Goal: Task Accomplishment & Management: Complete application form

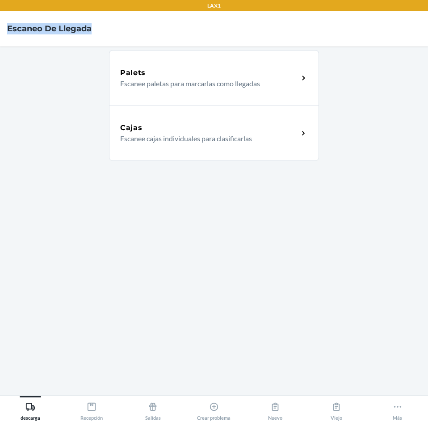
click at [308, 17] on div "LAX1 Escaneo de llegada Palets Escanee paletas para marcarlas como llegadas Caj…" at bounding box center [214, 211] width 428 height 422
click at [88, 411] on icon at bounding box center [92, 407] width 10 height 10
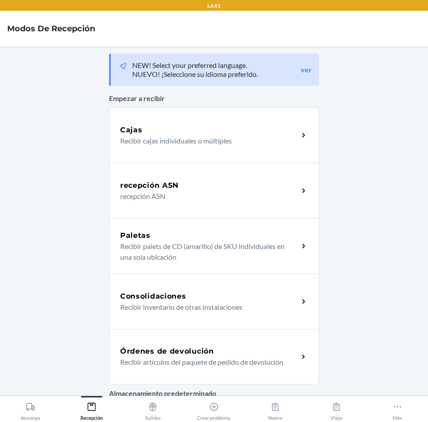
click at [219, 345] on div "Órdenes de devolución Recibir artículos del paquete de pedido de devolución" at bounding box center [214, 356] width 210 height 55
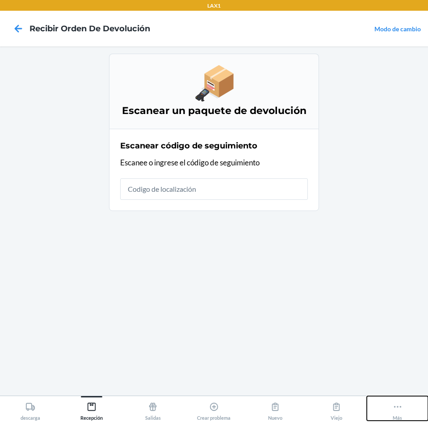
click at [400, 408] on icon at bounding box center [398, 407] width 10 height 10
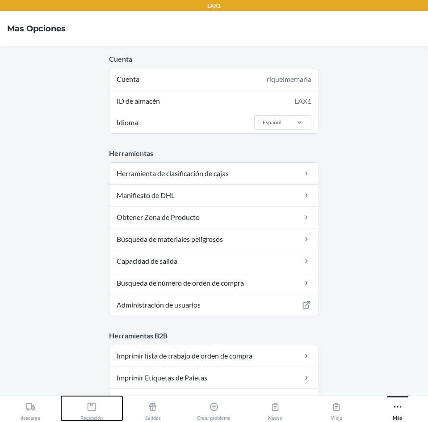
click at [95, 407] on icon at bounding box center [92, 407] width 8 height 8
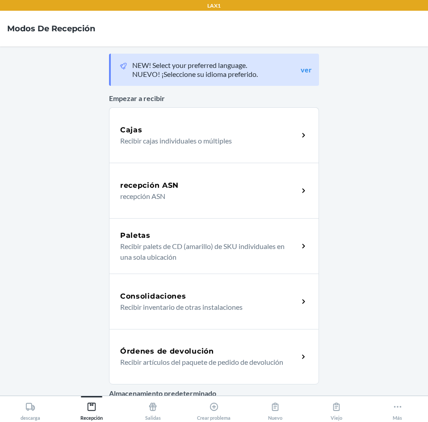
click at [230, 350] on div "Órdenes de devolución" at bounding box center [209, 351] width 178 height 11
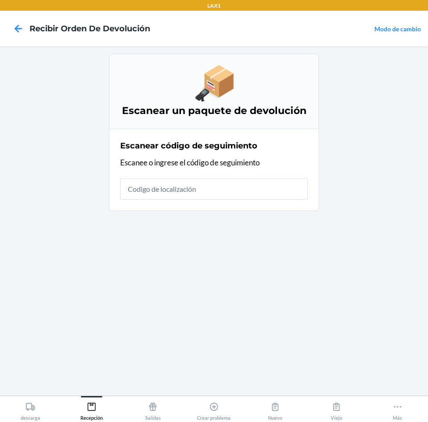
click at [198, 184] on input "text" at bounding box center [214, 188] width 188 height 21
drag, startPoint x: 198, startPoint y: 184, endPoint x: 384, endPoint y: 369, distance: 262.2
click at [384, 369] on main "Escanear un paquete de devolución Escanear código de seguimiento Escanee o ingr…" at bounding box center [214, 221] width 428 height 349
click at [95, 408] on icon at bounding box center [92, 407] width 10 height 10
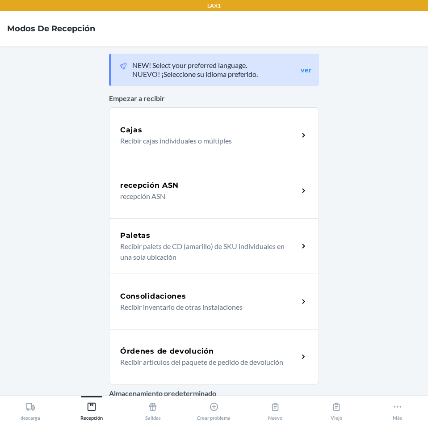
click at [177, 347] on h5 "Órdenes de devolución" at bounding box center [167, 351] width 94 height 11
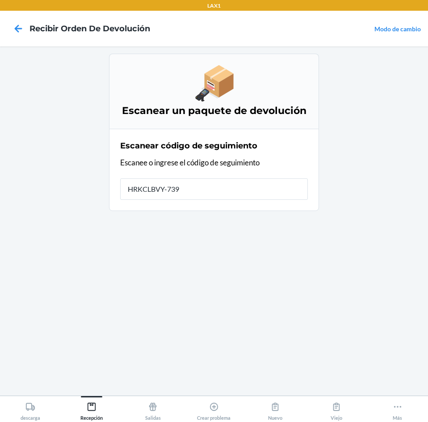
type input "HRKCLBVY-7399"
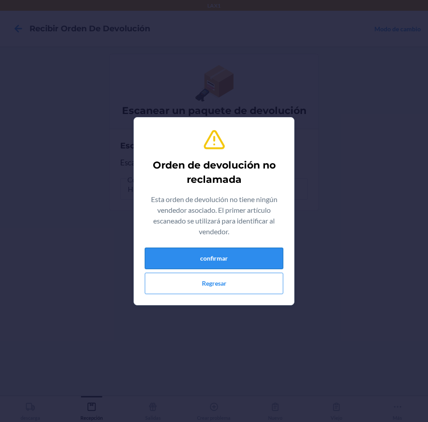
click at [255, 260] on button "confirmar" at bounding box center [214, 258] width 139 height 21
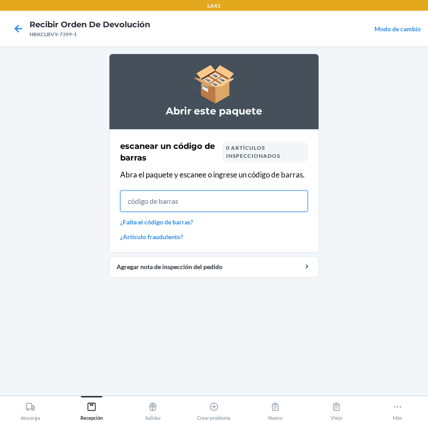
click at [234, 197] on input "text" at bounding box center [214, 201] width 188 height 21
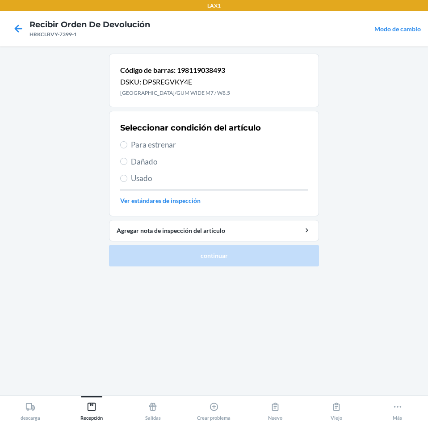
click at [135, 144] on span "Para estrenar" at bounding box center [219, 145] width 177 height 12
click at [127, 144] on input "Para estrenar" at bounding box center [123, 144] width 7 height 7
radio input "true"
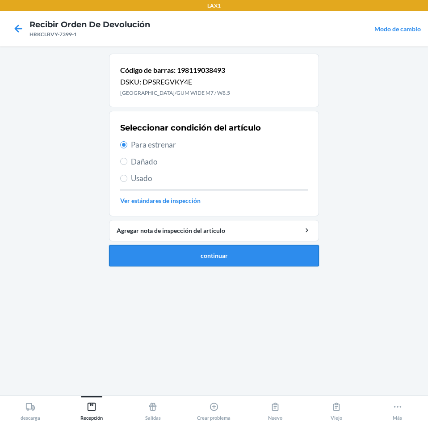
click at [217, 258] on button "continuar" at bounding box center [214, 255] width 210 height 21
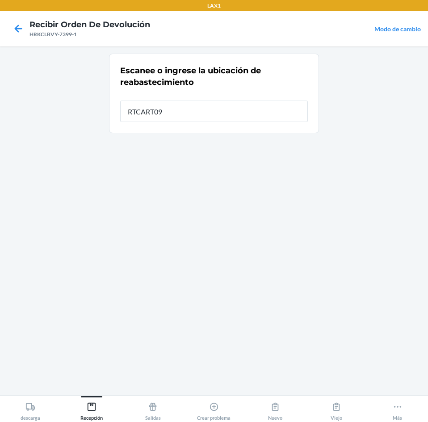
type input "RTCART090"
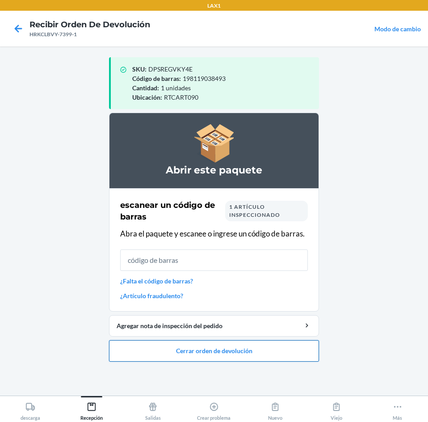
click at [227, 345] on button "Cerrar orden de devolución" at bounding box center [214, 350] width 210 height 21
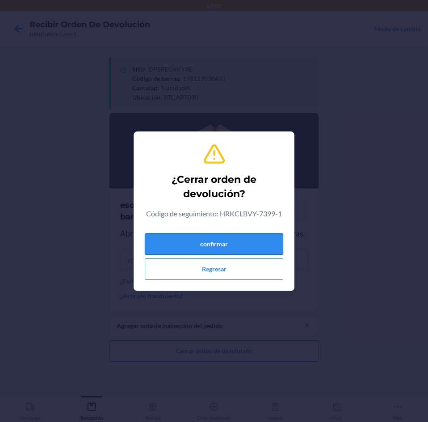
click at [266, 247] on button "confirmar" at bounding box center [214, 243] width 139 height 21
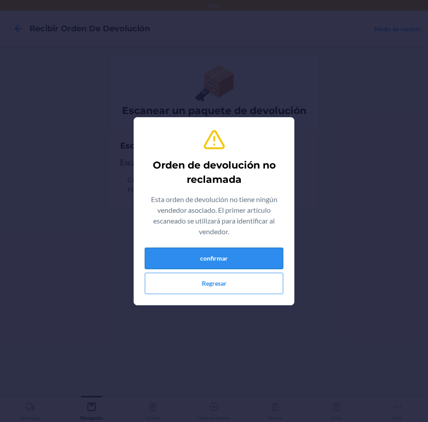
click at [271, 257] on button "confirmar" at bounding box center [214, 258] width 139 height 21
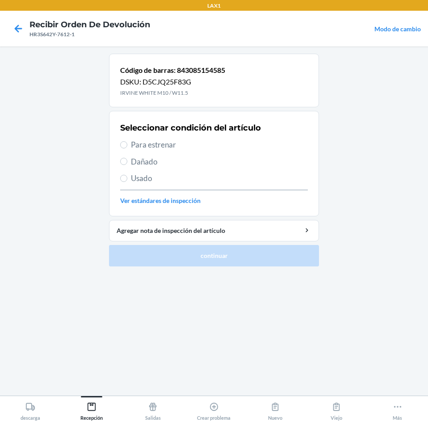
click at [132, 145] on span "Para estrenar" at bounding box center [219, 145] width 177 height 12
click at [127, 145] on input "Para estrenar" at bounding box center [123, 144] width 7 height 7
radio input "true"
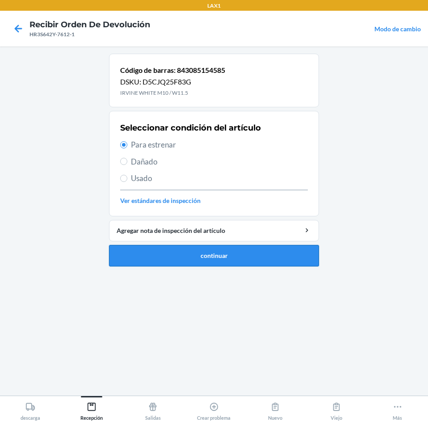
click at [224, 250] on button "continuar" at bounding box center [214, 255] width 210 height 21
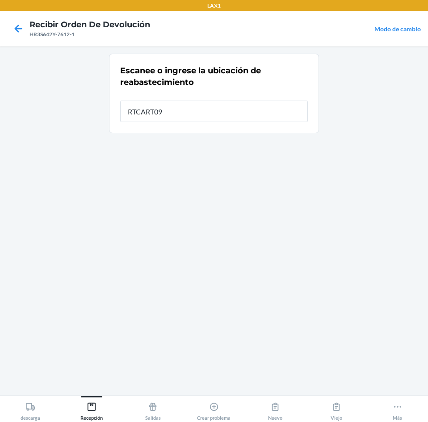
type input "RTCART090"
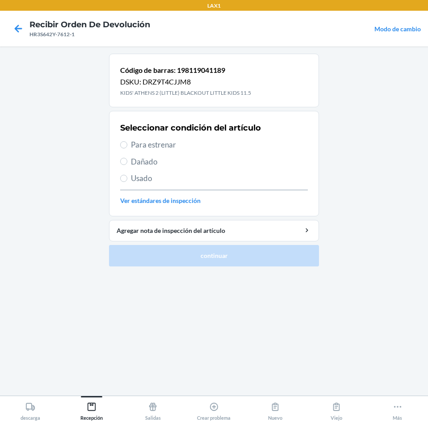
click at [128, 145] on label "Para estrenar" at bounding box center [214, 145] width 188 height 12
click at [127, 145] on input "Para estrenar" at bounding box center [123, 144] width 7 height 7
radio input "true"
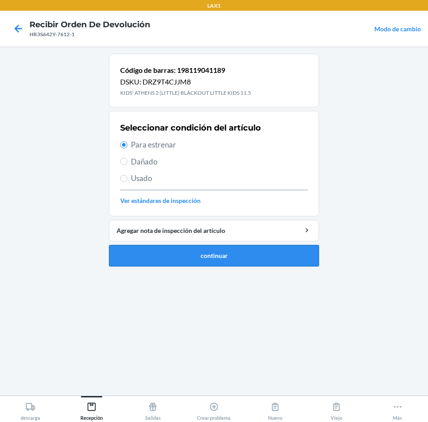
click at [206, 249] on button "continuar" at bounding box center [214, 255] width 210 height 21
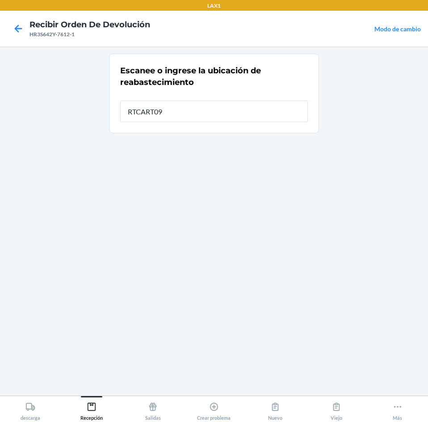
type input "RTCART090"
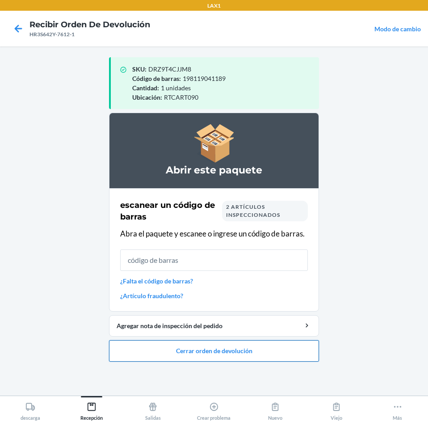
click at [188, 343] on button "Cerrar orden de devolución" at bounding box center [214, 350] width 210 height 21
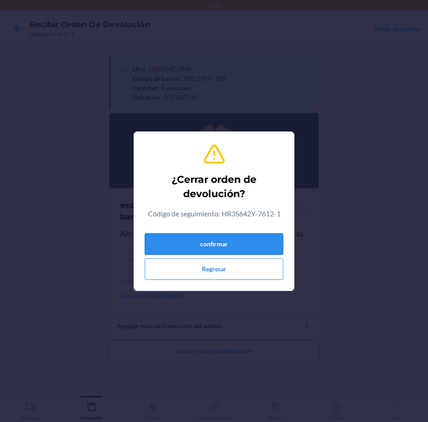
click at [225, 241] on button "confirmar" at bounding box center [214, 243] width 139 height 21
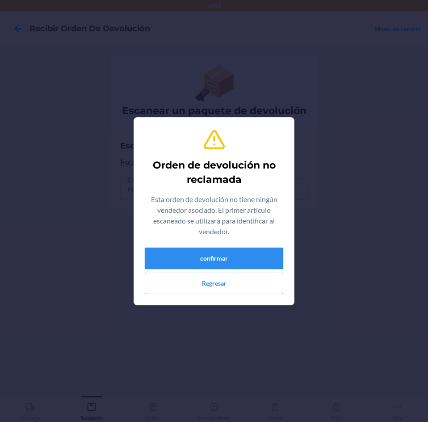
click at [215, 256] on button "confirmar" at bounding box center [214, 258] width 139 height 21
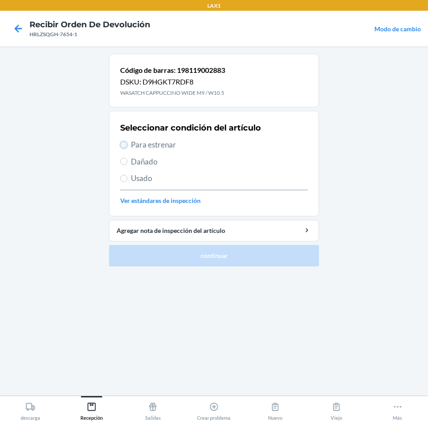
click at [126, 146] on input "Para estrenar" at bounding box center [123, 144] width 7 height 7
radio input "true"
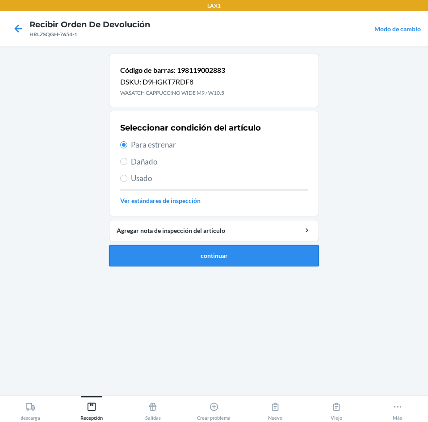
click at [166, 256] on button "continuar" at bounding box center [214, 255] width 210 height 21
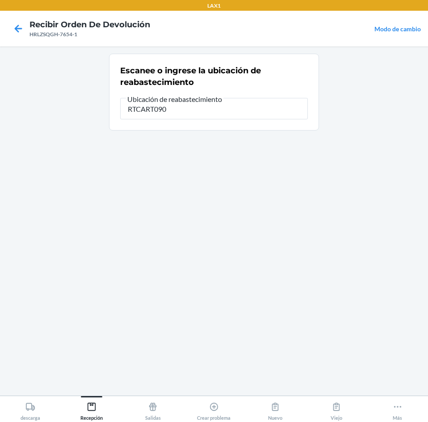
type input "RTCART090"
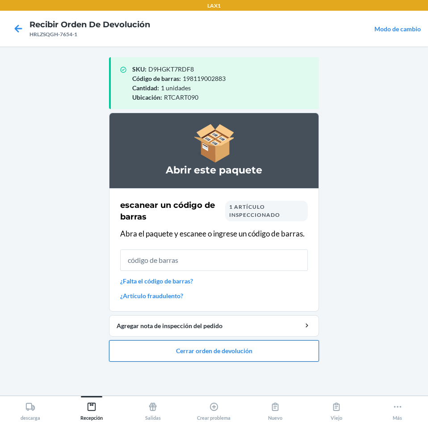
click at [165, 350] on button "Cerrar orden de devolución" at bounding box center [214, 350] width 210 height 21
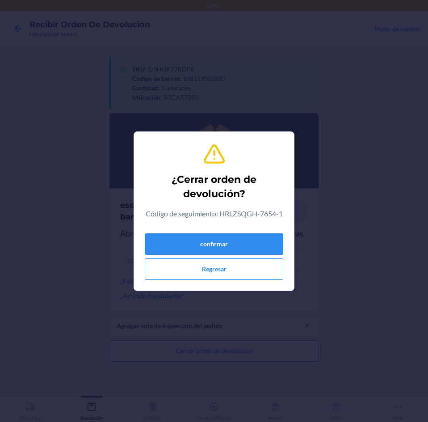
click at [185, 232] on div "confirmar Regresar" at bounding box center [214, 255] width 139 height 50
click at [185, 246] on button "confirmar" at bounding box center [214, 243] width 139 height 21
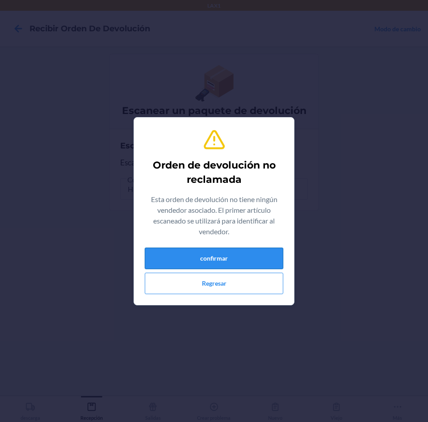
click at [182, 258] on button "confirmar" at bounding box center [214, 258] width 139 height 21
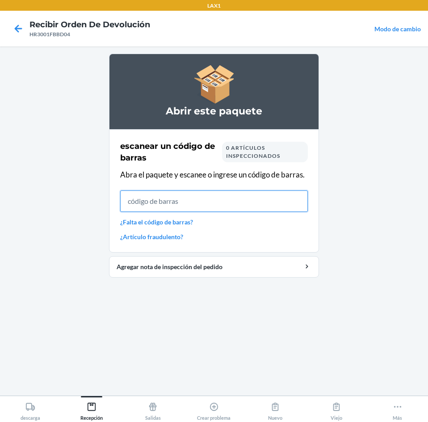
click at [192, 202] on input "text" at bounding box center [214, 201] width 188 height 21
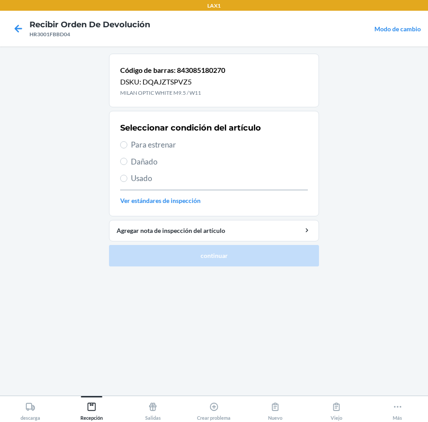
click at [128, 145] on label "Para estrenar" at bounding box center [214, 145] width 188 height 12
click at [127, 145] on input "Para estrenar" at bounding box center [123, 144] width 7 height 7
radio input "true"
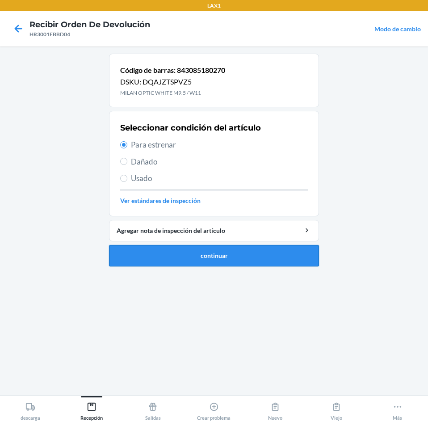
click at [216, 255] on button "continuar" at bounding box center [214, 255] width 210 height 21
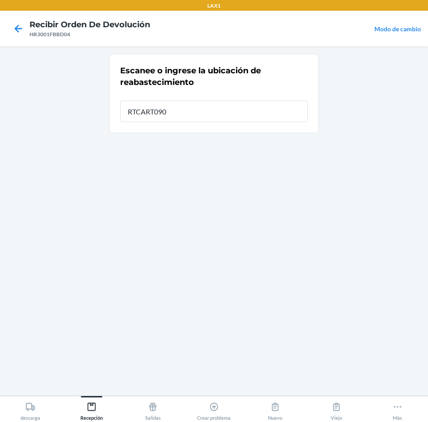
type input "RTCART090"
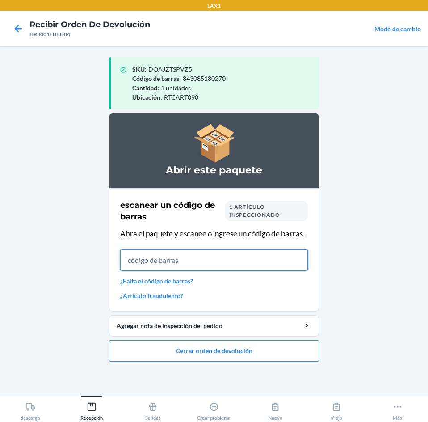
click at [179, 266] on input "text" at bounding box center [214, 260] width 188 height 21
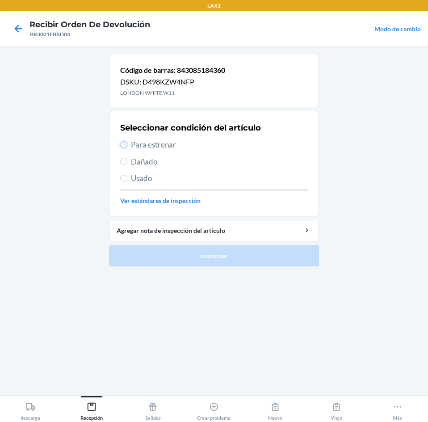
click at [125, 145] on input "Para estrenar" at bounding box center [123, 144] width 7 height 7
radio input "true"
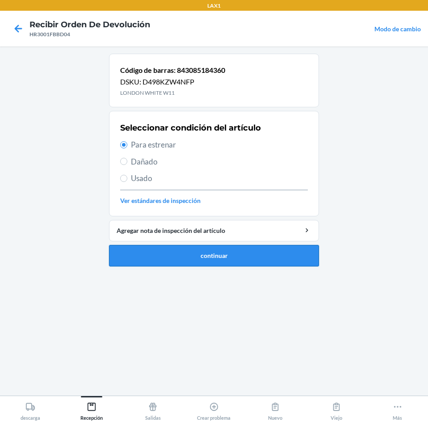
click at [178, 249] on button "continuar" at bounding box center [214, 255] width 210 height 21
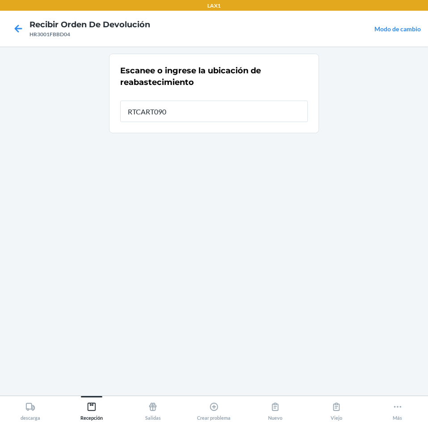
type input "RTCART090"
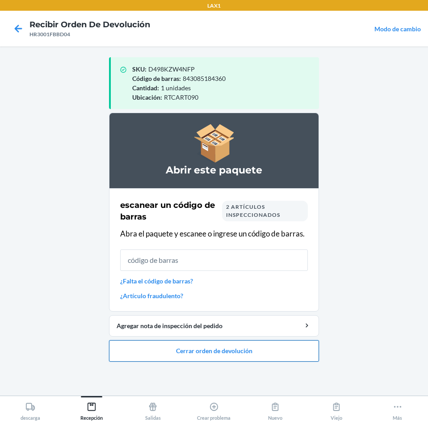
click at [208, 351] on button "Cerrar orden de devolución" at bounding box center [214, 350] width 210 height 21
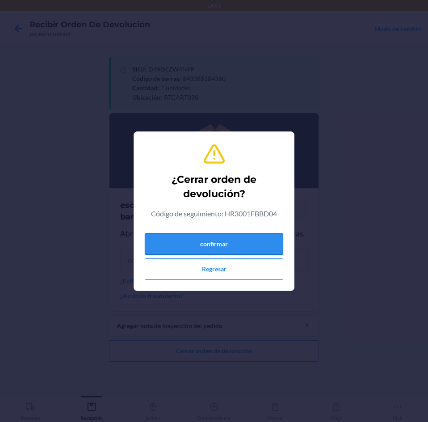
click at [219, 246] on button "confirmar" at bounding box center [214, 243] width 139 height 21
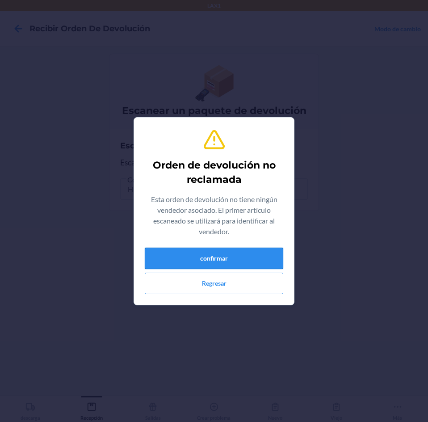
click at [228, 256] on button "confirmar" at bounding box center [214, 258] width 139 height 21
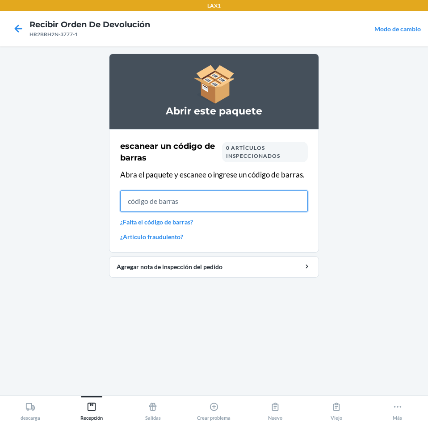
click at [176, 202] on input "text" at bounding box center [214, 201] width 188 height 21
type input "19811904110"
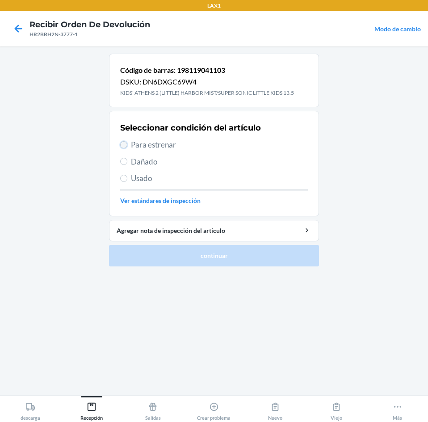
click at [126, 147] on input "Para estrenar" at bounding box center [123, 144] width 7 height 7
radio input "true"
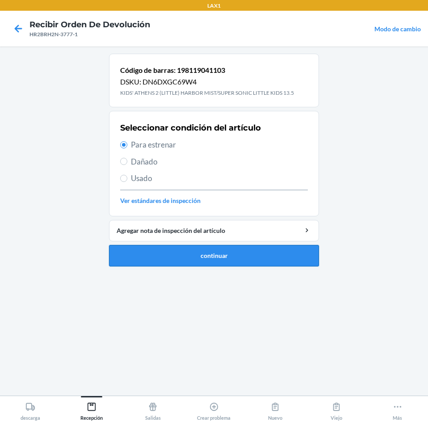
click at [196, 252] on button "continuar" at bounding box center [214, 255] width 210 height 21
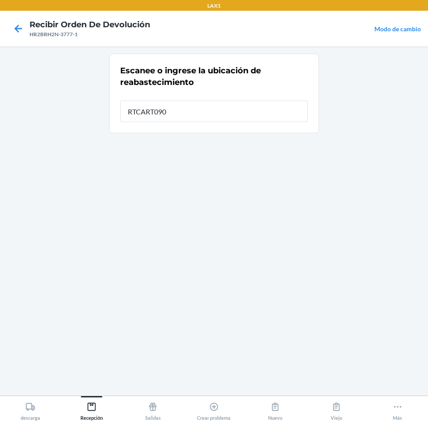
type input "RTCART090"
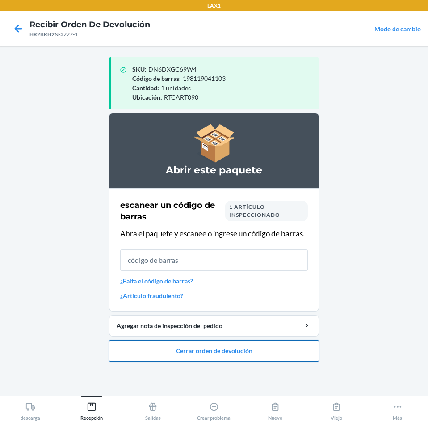
click at [212, 345] on button "Cerrar orden de devolución" at bounding box center [214, 350] width 210 height 21
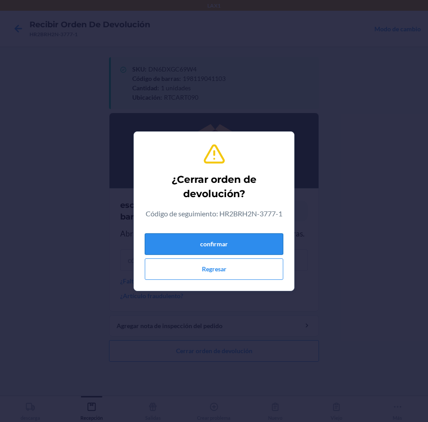
click at [226, 242] on button "confirmar" at bounding box center [214, 243] width 139 height 21
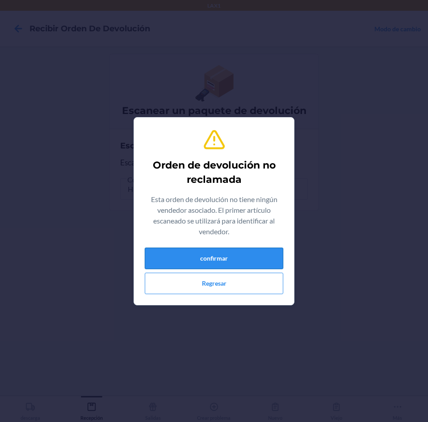
click at [227, 249] on button "confirmar" at bounding box center [214, 258] width 139 height 21
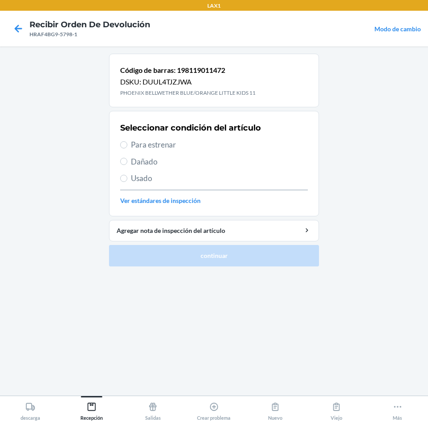
click at [137, 178] on span "Usado" at bounding box center [219, 179] width 177 height 12
click at [127, 178] on input "Usado" at bounding box center [123, 178] width 7 height 7
radio input "true"
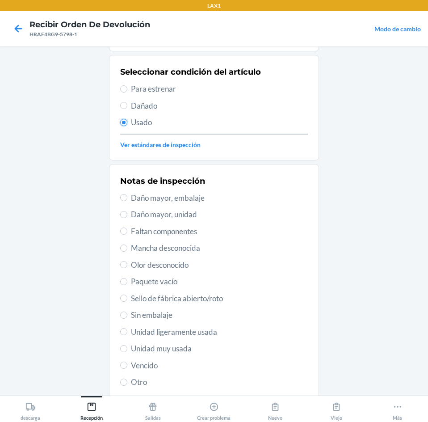
scroll to position [117, 0]
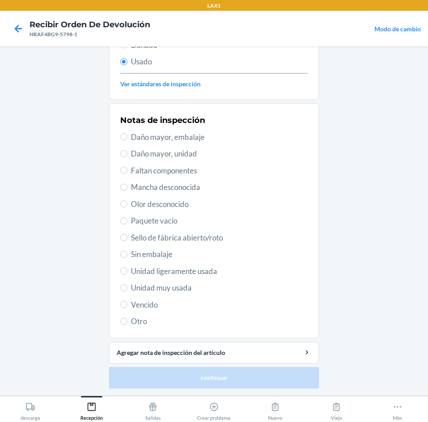
click at [170, 292] on span "Unidad muy usada" at bounding box center [219, 288] width 177 height 12
click at [127, 292] on input "Unidad muy usada" at bounding box center [123, 287] width 7 height 7
radio input "true"
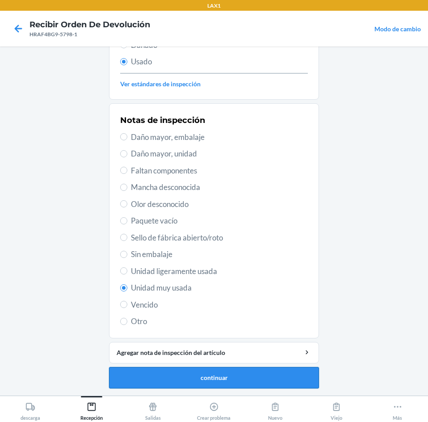
click at [233, 377] on button "continuar" at bounding box center [214, 377] width 210 height 21
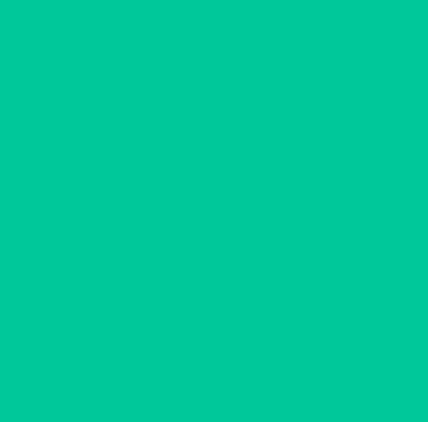
scroll to position [0, 0]
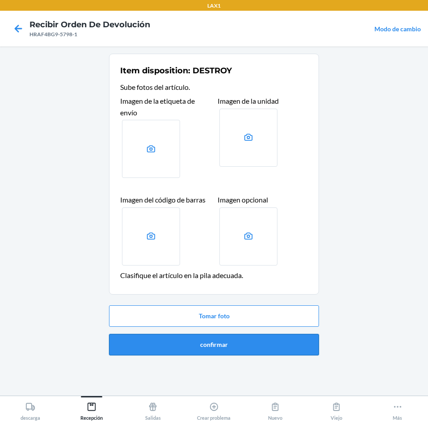
click at [227, 343] on button "confirmar" at bounding box center [214, 344] width 210 height 21
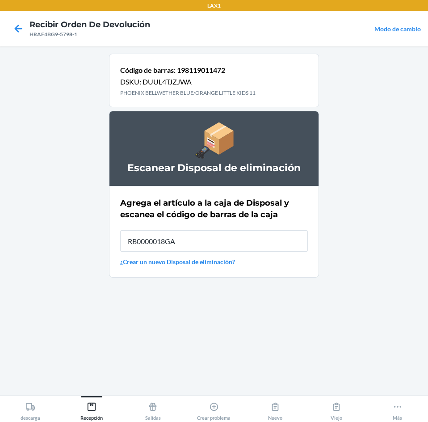
type input "RB0000018GA"
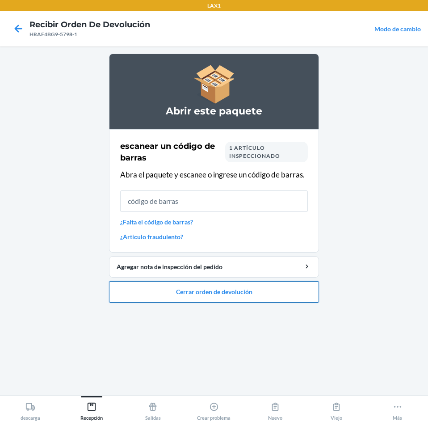
click at [233, 293] on button "Cerrar orden de devolución" at bounding box center [214, 291] width 210 height 21
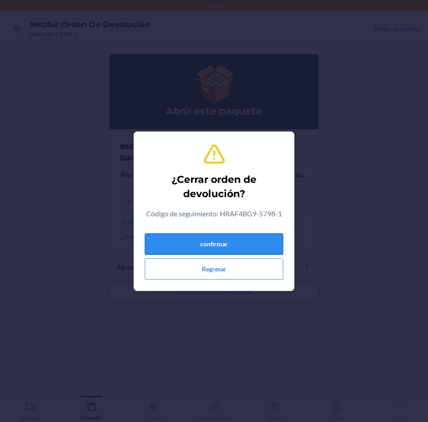
click at [249, 242] on button "confirmar" at bounding box center [214, 243] width 139 height 21
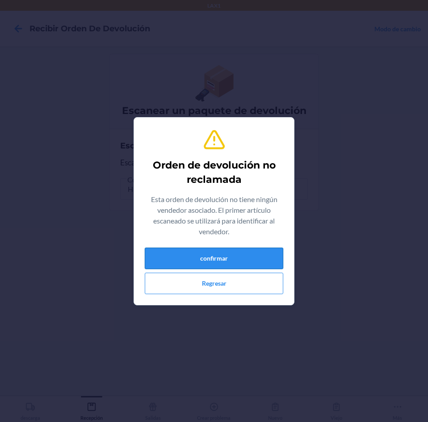
click at [242, 258] on button "confirmar" at bounding box center [214, 258] width 139 height 21
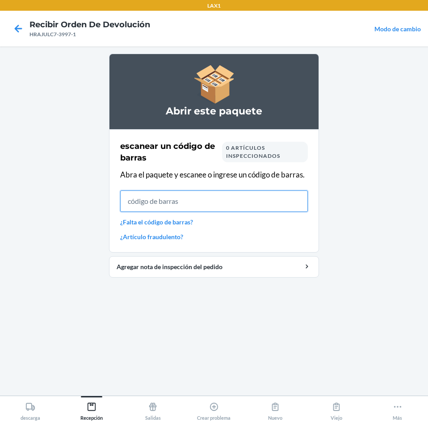
click at [186, 204] on input "text" at bounding box center [214, 201] width 188 height 21
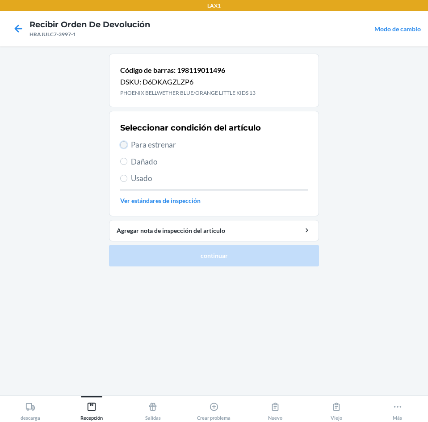
click at [126, 146] on input "Para estrenar" at bounding box center [123, 144] width 7 height 7
radio input "true"
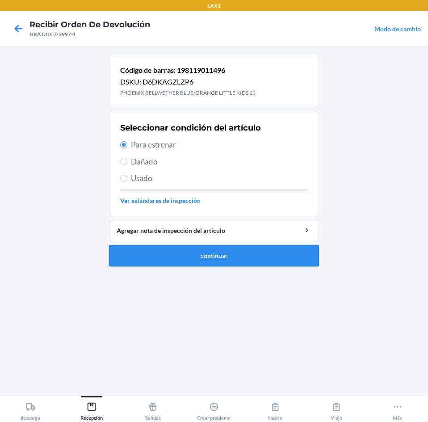
click at [201, 259] on button "continuar" at bounding box center [214, 255] width 210 height 21
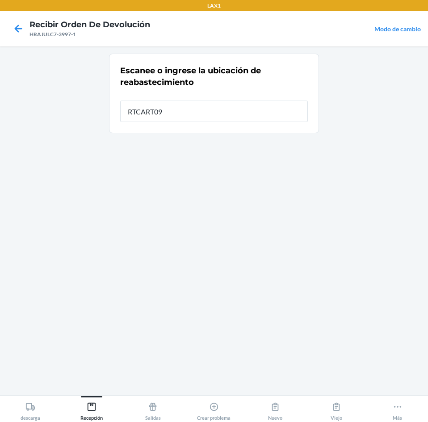
type input "RTCART090"
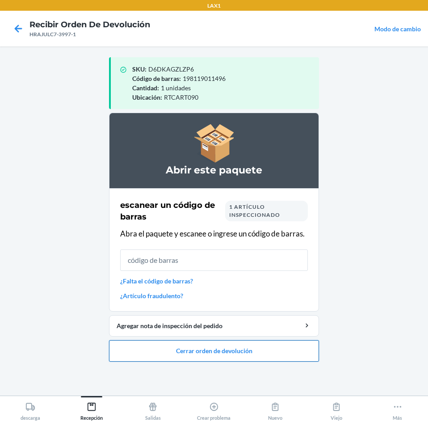
click at [223, 345] on button "Cerrar orden de devolución" at bounding box center [214, 350] width 210 height 21
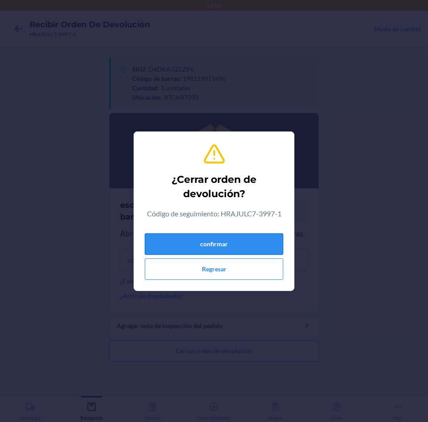
click at [220, 243] on button "confirmar" at bounding box center [214, 243] width 139 height 21
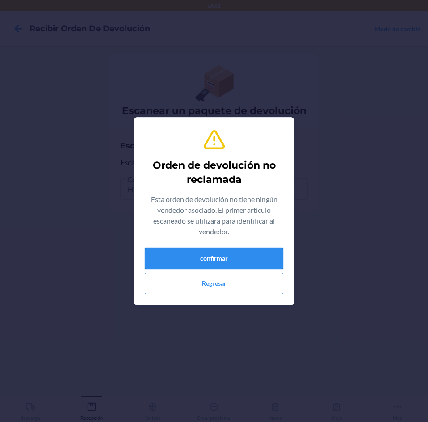
click at [200, 252] on button "confirmar" at bounding box center [214, 258] width 139 height 21
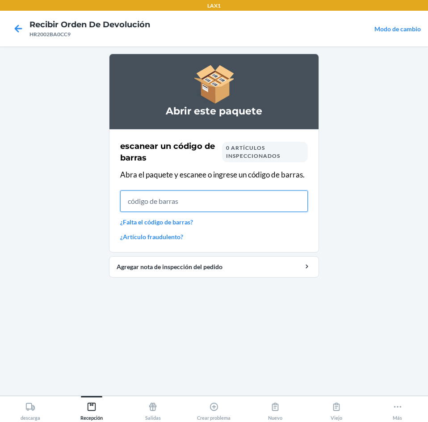
click at [135, 207] on input "text" at bounding box center [214, 201] width 188 height 21
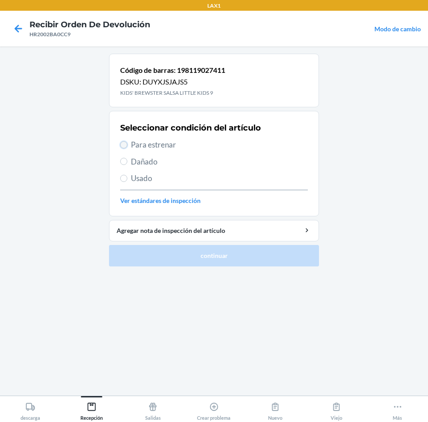
click at [125, 146] on input "Para estrenar" at bounding box center [123, 144] width 7 height 7
radio input "true"
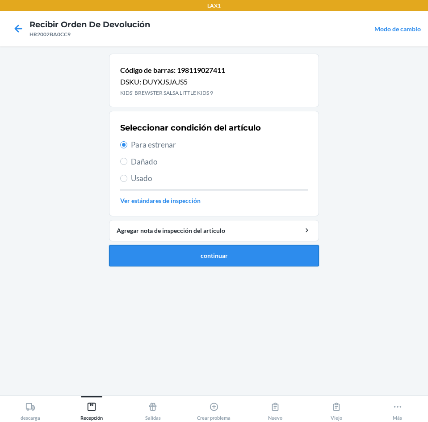
click at [139, 245] on button "continuar" at bounding box center [214, 255] width 210 height 21
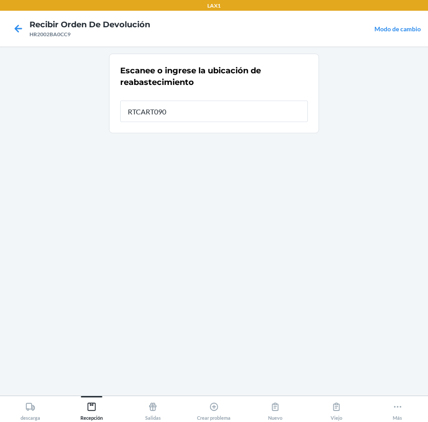
type input "RTCART090"
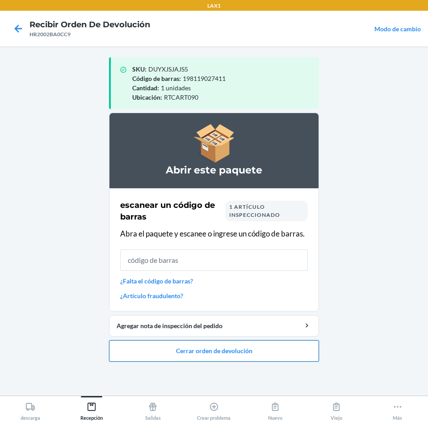
click at [180, 350] on button "Cerrar orden de devolución" at bounding box center [214, 350] width 210 height 21
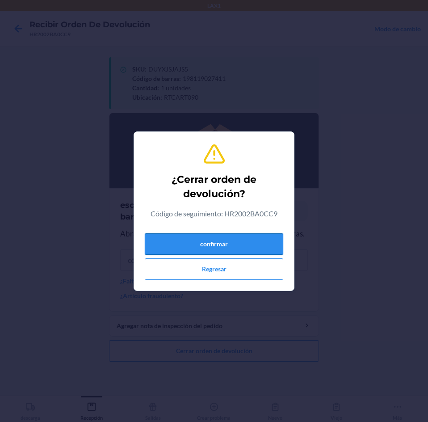
click at [188, 251] on button "confirmar" at bounding box center [214, 243] width 139 height 21
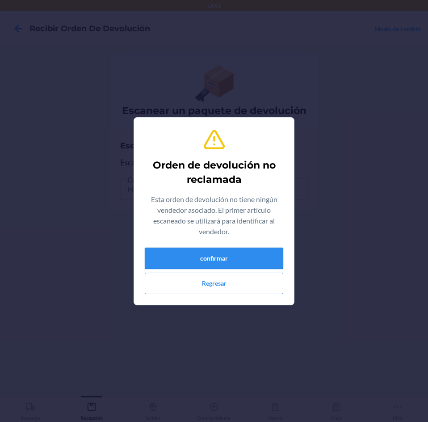
click at [204, 264] on button "confirmar" at bounding box center [214, 258] width 139 height 21
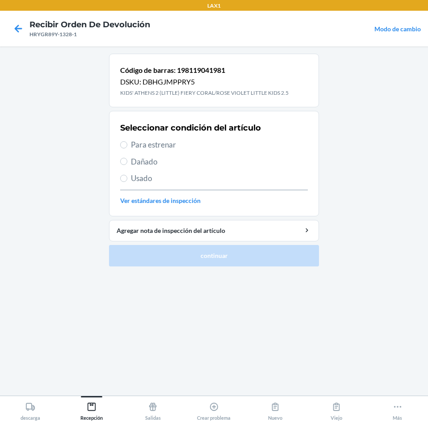
click at [121, 148] on label "Para estrenar" at bounding box center [214, 145] width 188 height 12
click at [121, 148] on input "Para estrenar" at bounding box center [123, 144] width 7 height 7
radio input "true"
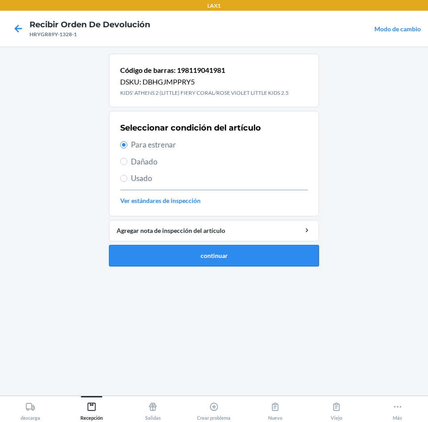
click at [167, 253] on button "continuar" at bounding box center [214, 255] width 210 height 21
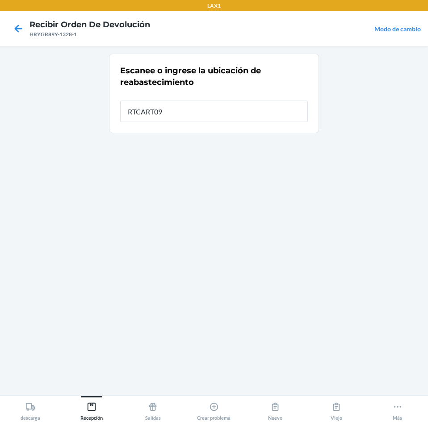
type input "RTCART090"
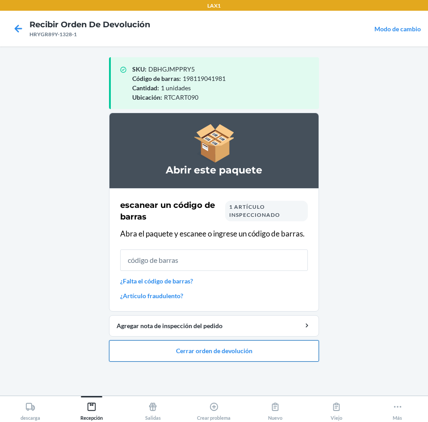
click at [192, 345] on button "Cerrar orden de devolución" at bounding box center [214, 350] width 210 height 21
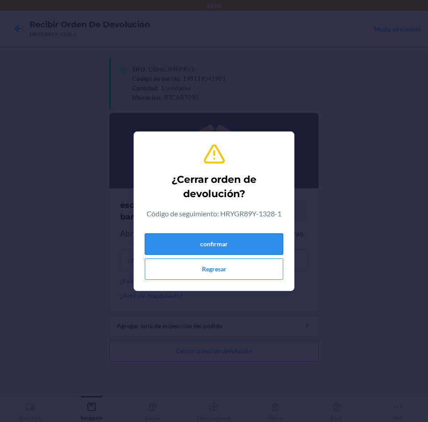
click at [204, 249] on button "confirmar" at bounding box center [214, 243] width 139 height 21
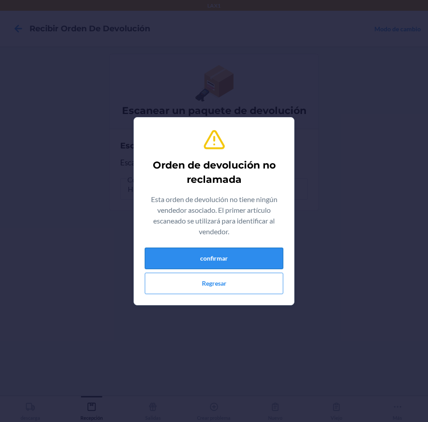
click at [216, 260] on button "confirmar" at bounding box center [214, 258] width 139 height 21
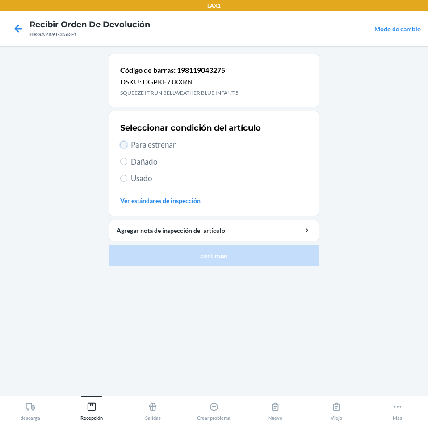
click at [126, 145] on input "Para estrenar" at bounding box center [123, 144] width 7 height 7
radio input "true"
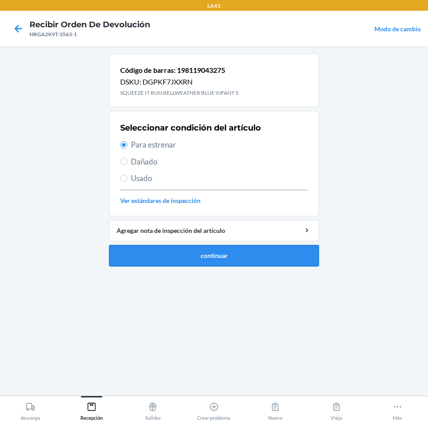
click at [166, 247] on button "continuar" at bounding box center [214, 255] width 210 height 21
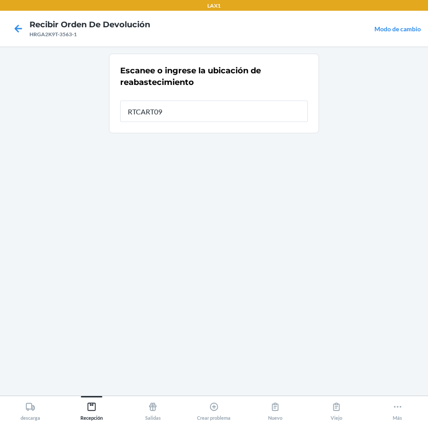
type input "RTCART090"
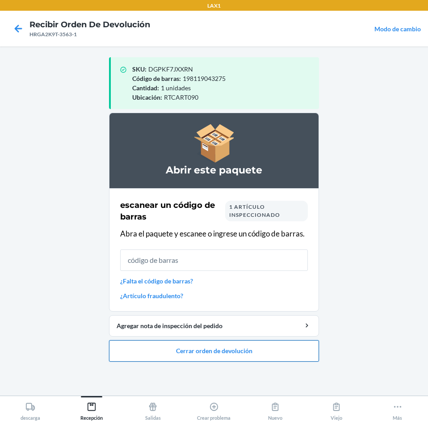
click at [199, 355] on button "Cerrar orden de devolución" at bounding box center [214, 350] width 210 height 21
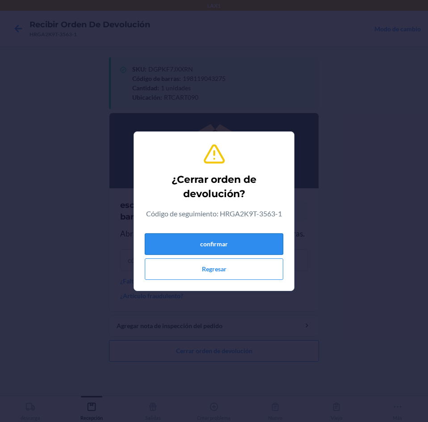
click at [207, 240] on button "confirmar" at bounding box center [214, 243] width 139 height 21
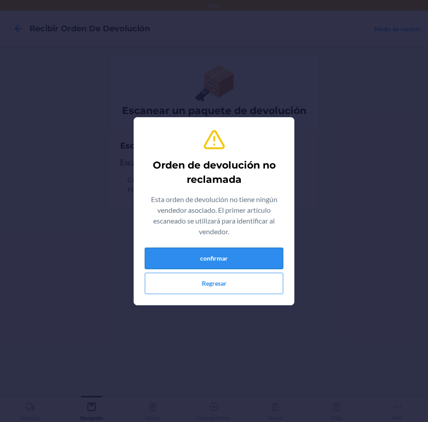
click at [219, 259] on button "confirmar" at bounding box center [214, 258] width 139 height 21
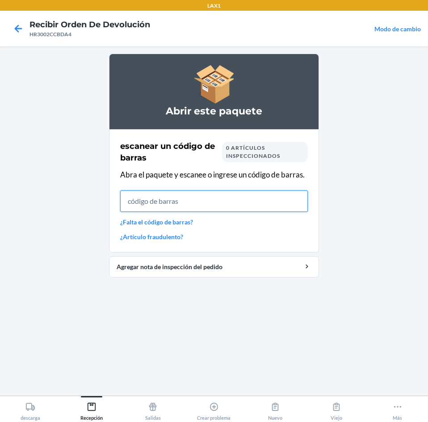
click at [199, 204] on input "text" at bounding box center [214, 201] width 188 height 21
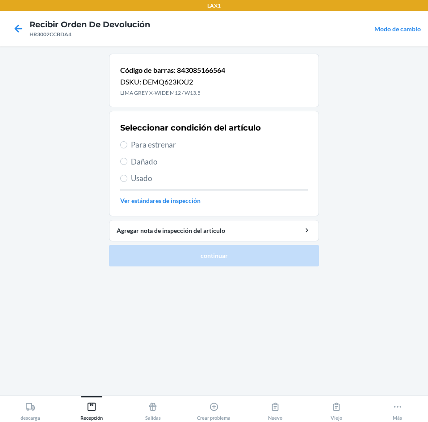
click at [131, 147] on span "Para estrenar" at bounding box center [219, 145] width 177 height 12
click at [127, 147] on input "Para estrenar" at bounding box center [123, 144] width 7 height 7
radio input "true"
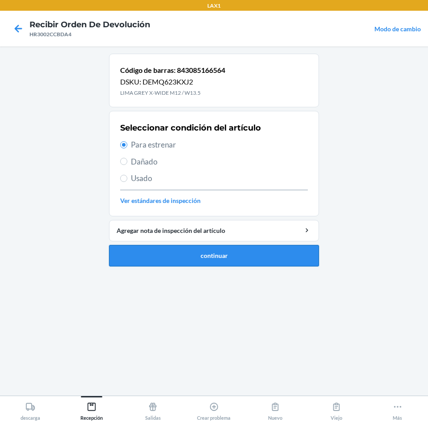
click at [197, 253] on button "continuar" at bounding box center [214, 255] width 210 height 21
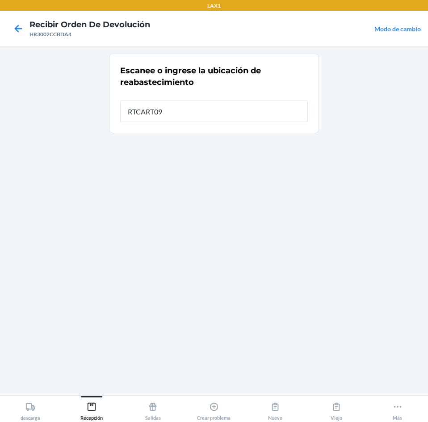
type input "RTCART090"
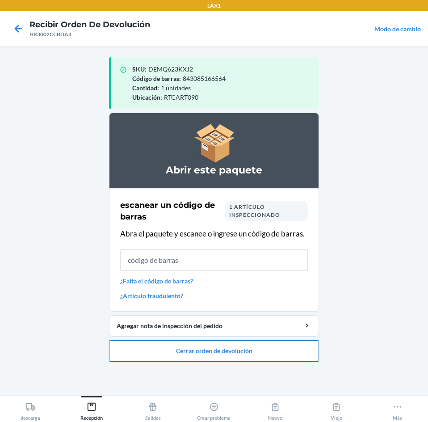
click at [226, 347] on button "Cerrar orden de devolución" at bounding box center [214, 350] width 210 height 21
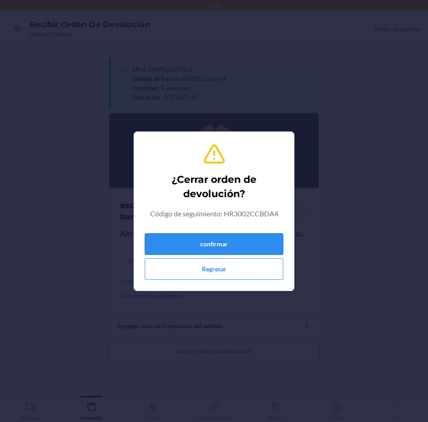
click at [224, 247] on button "confirmar" at bounding box center [214, 243] width 139 height 21
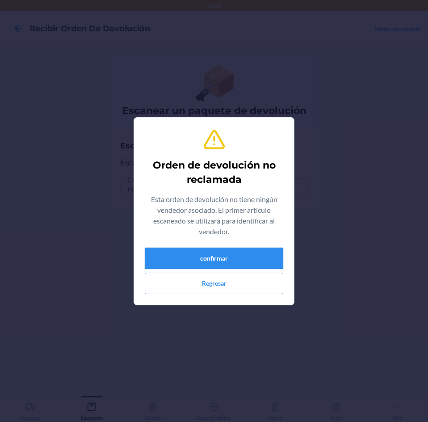
click at [222, 254] on button "confirmar" at bounding box center [214, 258] width 139 height 21
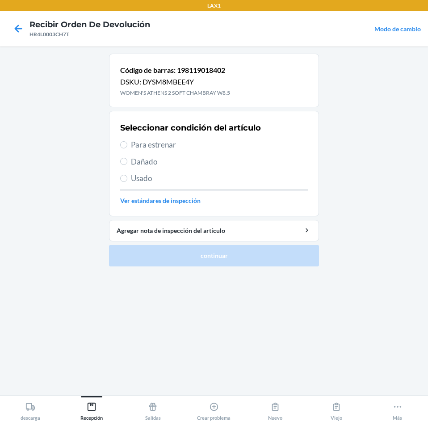
click at [127, 143] on label "Para estrenar" at bounding box center [214, 145] width 188 height 12
click at [127, 143] on input "Para estrenar" at bounding box center [123, 144] width 7 height 7
radio input "true"
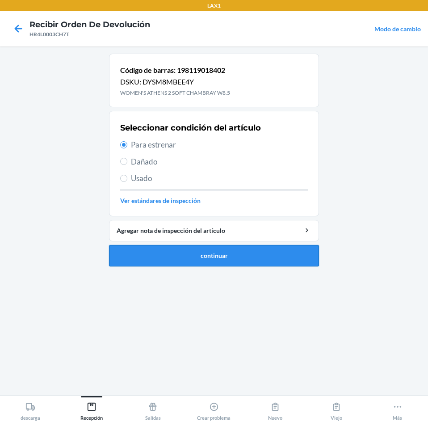
drag, startPoint x: 236, startPoint y: 258, endPoint x: 243, endPoint y: 251, distance: 9.5
click at [242, 252] on button "continuar" at bounding box center [214, 255] width 210 height 21
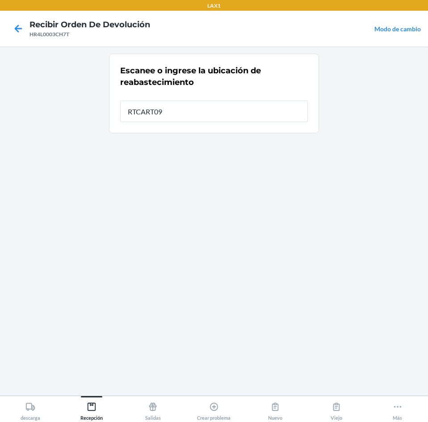
type input "RTCART090"
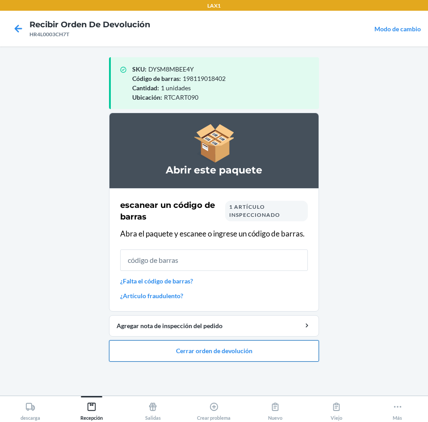
click at [216, 352] on button "Cerrar orden de devolución" at bounding box center [214, 350] width 210 height 21
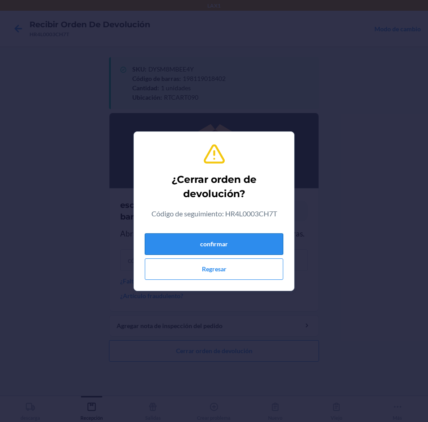
click at [246, 246] on button "confirmar" at bounding box center [214, 243] width 139 height 21
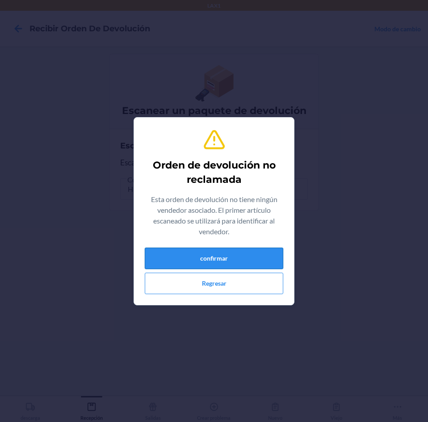
click at [229, 256] on button "confirmar" at bounding box center [214, 258] width 139 height 21
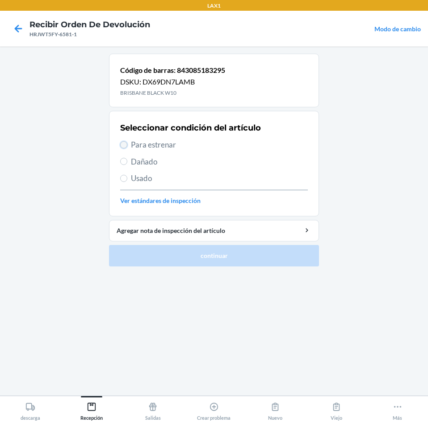
click at [124, 147] on input "Para estrenar" at bounding box center [123, 144] width 7 height 7
radio input "true"
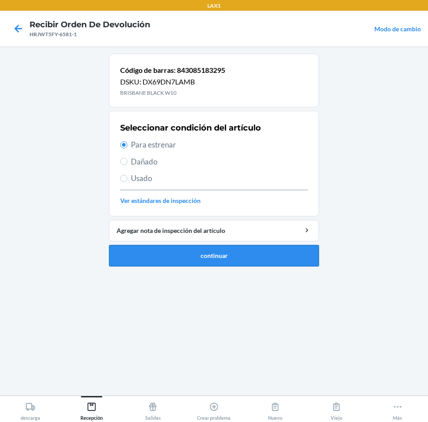
click at [233, 254] on button "continuar" at bounding box center [214, 255] width 210 height 21
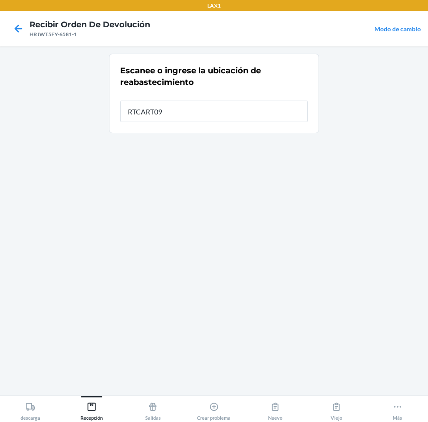
type input "RTCART090"
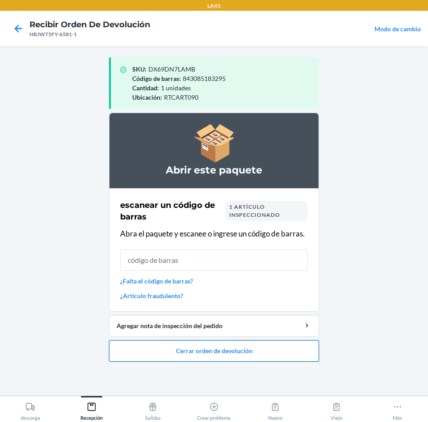
click at [203, 347] on button "Cerrar orden de devolución" at bounding box center [214, 350] width 210 height 21
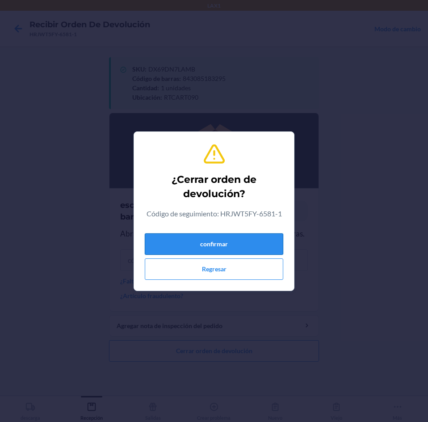
click at [212, 242] on button "confirmar" at bounding box center [214, 243] width 139 height 21
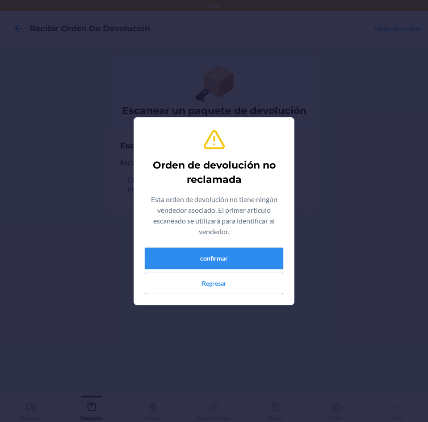
click at [220, 259] on button "confirmar" at bounding box center [214, 258] width 139 height 21
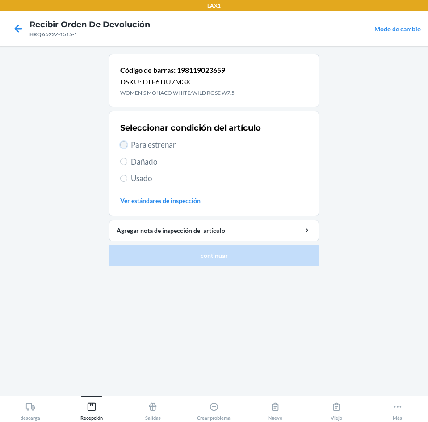
click at [127, 146] on input "Para estrenar" at bounding box center [123, 144] width 7 height 7
radio input "true"
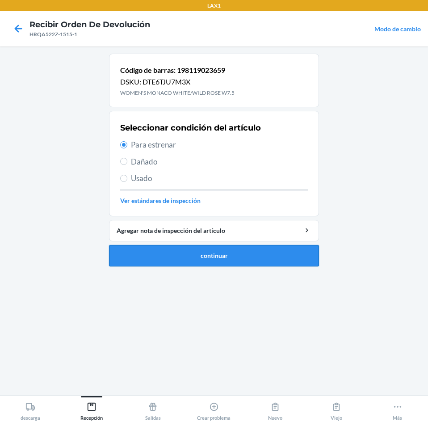
click at [227, 249] on button "continuar" at bounding box center [214, 255] width 210 height 21
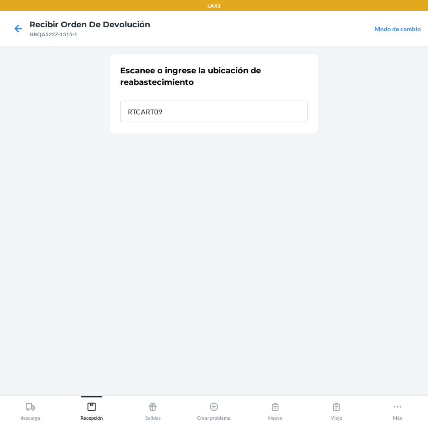
type input "RTCART090"
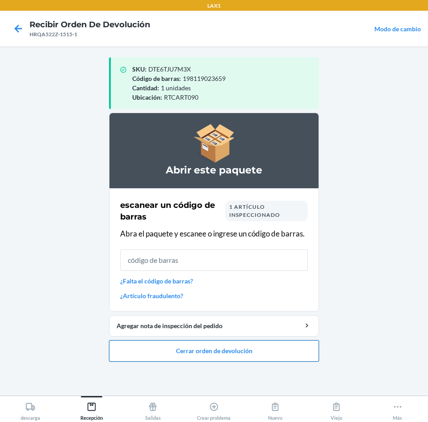
click at [209, 345] on button "Cerrar orden de devolución" at bounding box center [214, 350] width 210 height 21
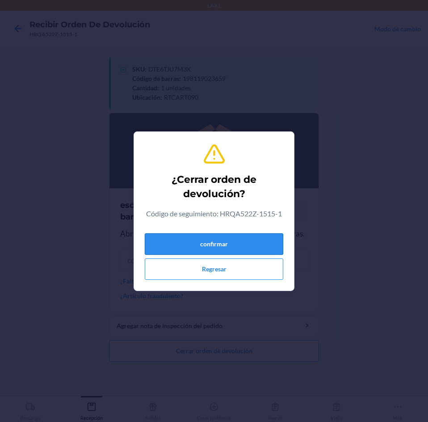
click at [244, 243] on button "confirmar" at bounding box center [214, 243] width 139 height 21
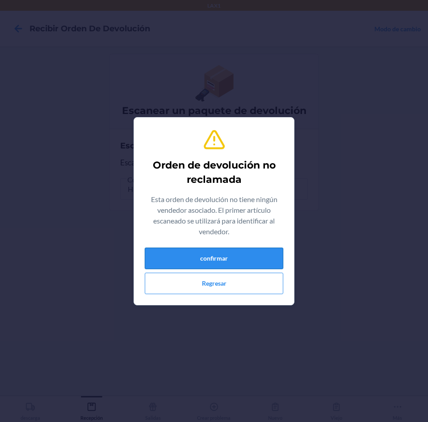
click at [246, 260] on button "confirmar" at bounding box center [214, 258] width 139 height 21
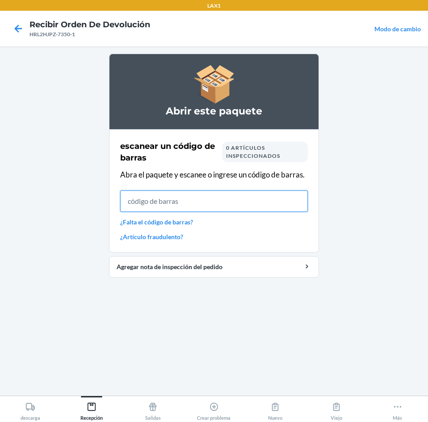
click at [179, 204] on input "text" at bounding box center [214, 201] width 188 height 21
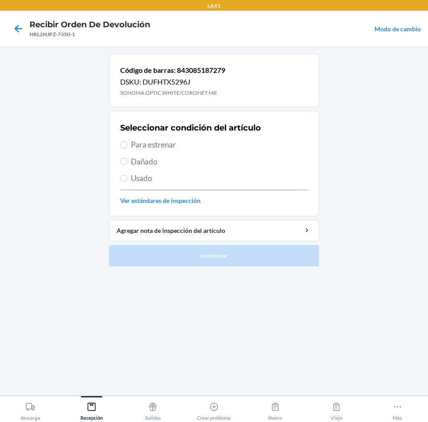
click at [139, 144] on span "Para estrenar" at bounding box center [219, 145] width 177 height 12
click at [127, 144] on input "Para estrenar" at bounding box center [123, 144] width 7 height 7
radio input "true"
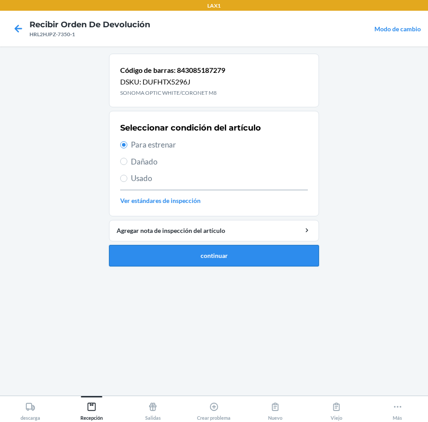
click at [185, 253] on button "continuar" at bounding box center [214, 255] width 210 height 21
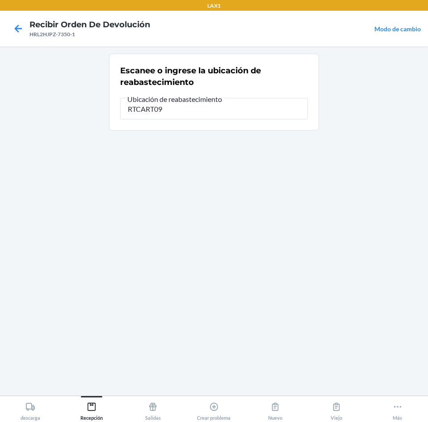
type input "RTCART090"
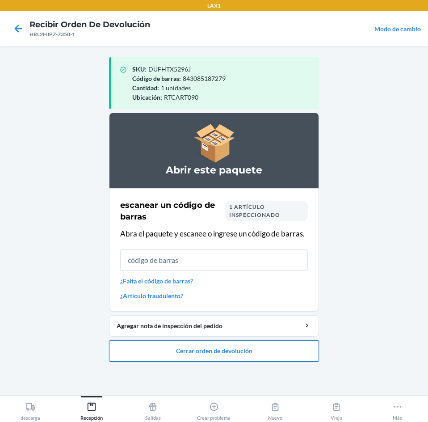
click at [213, 344] on button "Cerrar orden de devolución" at bounding box center [214, 350] width 210 height 21
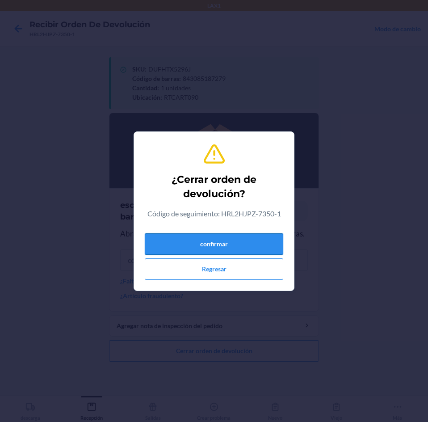
click at [239, 246] on button "confirmar" at bounding box center [214, 243] width 139 height 21
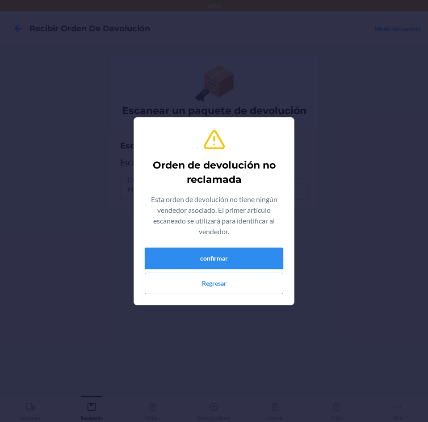
click at [215, 254] on button "confirmar" at bounding box center [214, 258] width 139 height 21
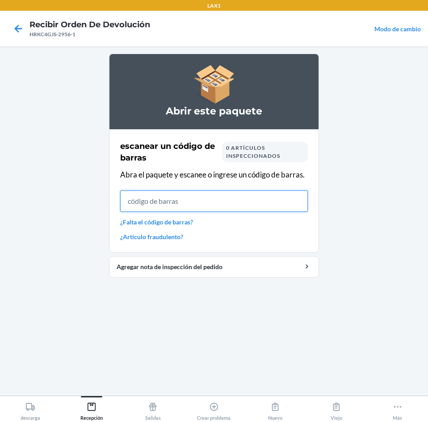
click at [216, 202] on input "text" at bounding box center [214, 201] width 188 height 21
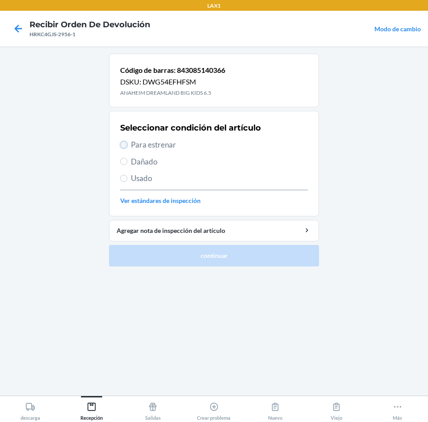
click at [126, 146] on input "Para estrenar" at bounding box center [123, 144] width 7 height 7
radio input "true"
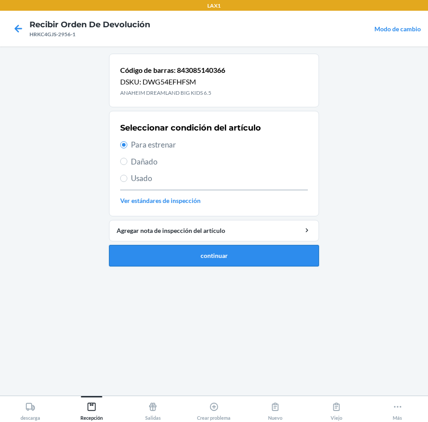
click at [182, 255] on button "continuar" at bounding box center [214, 255] width 210 height 21
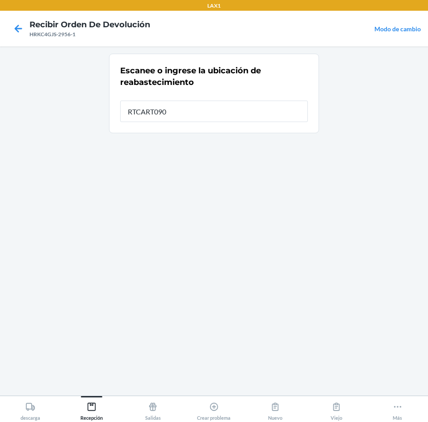
type input "RTCART090"
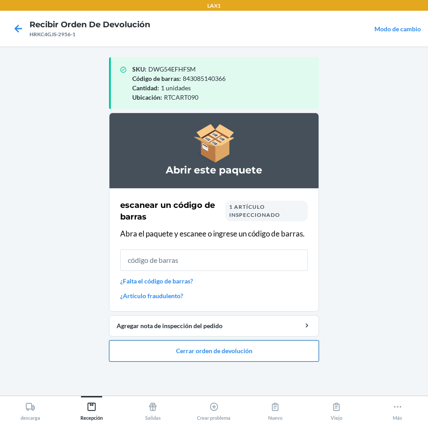
click at [205, 349] on button "Cerrar orden de devolución" at bounding box center [214, 350] width 210 height 21
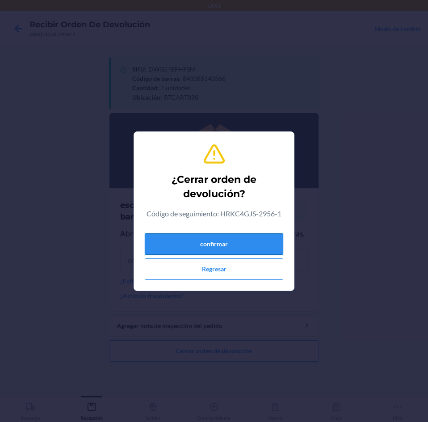
click at [203, 247] on button "confirmar" at bounding box center [214, 243] width 139 height 21
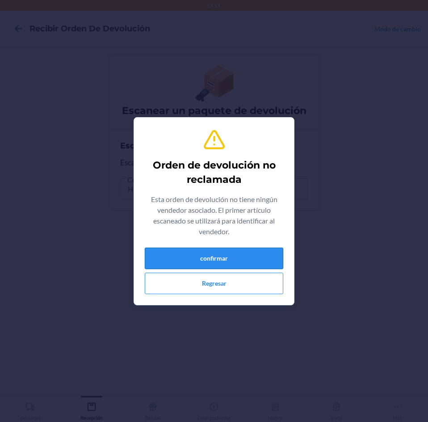
click at [203, 253] on button "confirmar" at bounding box center [214, 258] width 139 height 21
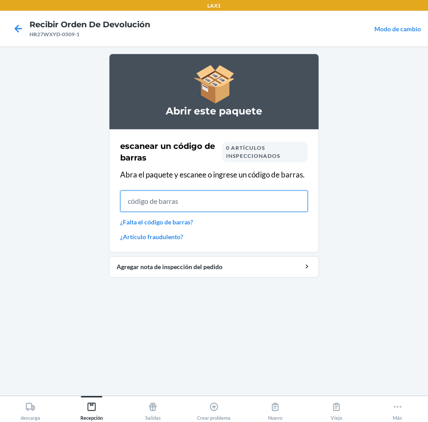
click at [225, 198] on input "text" at bounding box center [214, 201] width 188 height 21
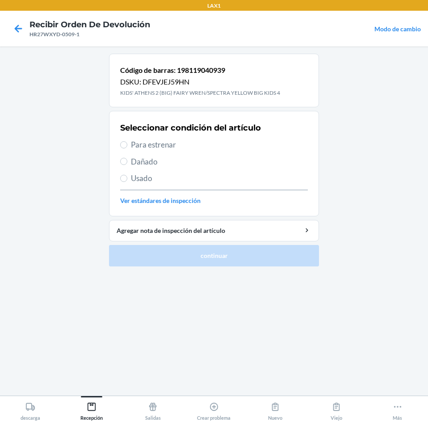
click at [128, 144] on label "Para estrenar" at bounding box center [214, 145] width 188 height 12
click at [127, 144] on input "Para estrenar" at bounding box center [123, 144] width 7 height 7
radio input "true"
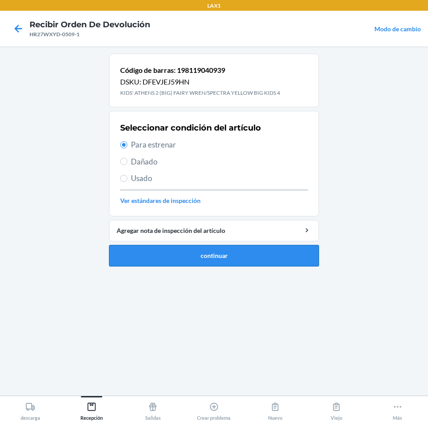
click at [176, 245] on button "continuar" at bounding box center [214, 255] width 210 height 21
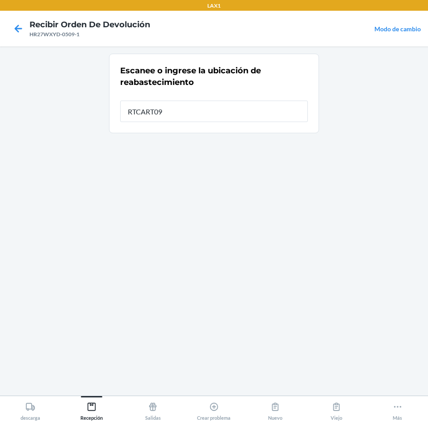
type input "RTCART090"
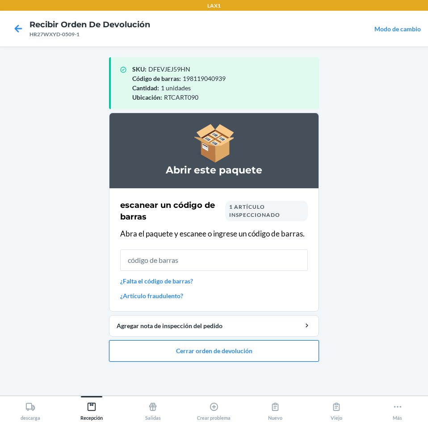
click at [198, 350] on button "Cerrar orden de devolución" at bounding box center [214, 350] width 210 height 21
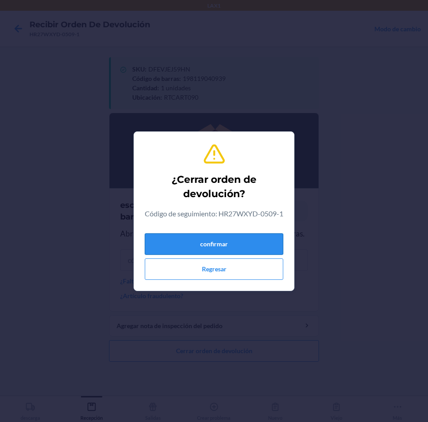
click at [227, 253] on button "confirmar" at bounding box center [214, 243] width 139 height 21
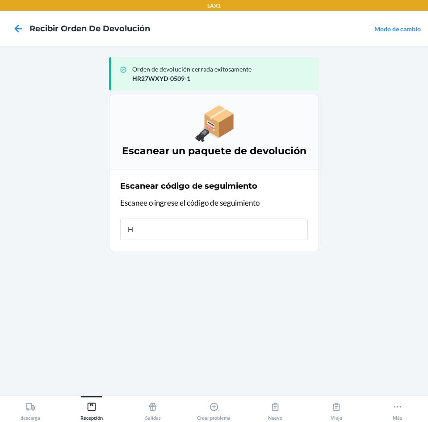
type input "HR"
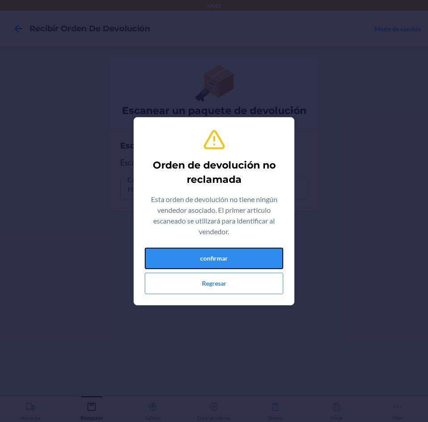
drag, startPoint x: 227, startPoint y: 253, endPoint x: 248, endPoint y: 269, distance: 26.5
click at [248, 269] on div "confirmar Regresar" at bounding box center [214, 271] width 139 height 47
click at [224, 253] on button "confirmar" at bounding box center [214, 258] width 139 height 21
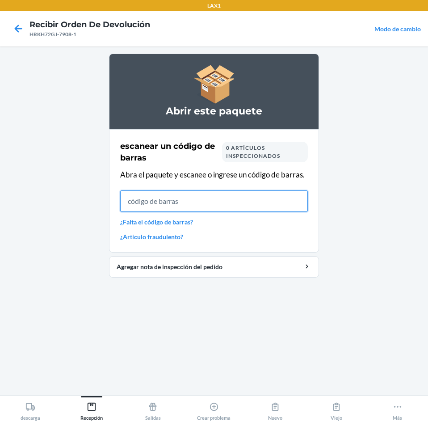
click at [169, 206] on input "text" at bounding box center [214, 201] width 188 height 21
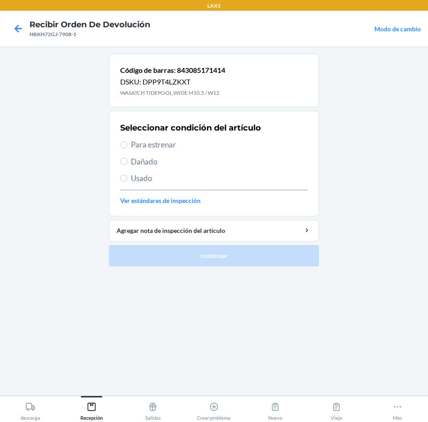
click at [127, 142] on label "Para estrenar" at bounding box center [214, 145] width 188 height 12
click at [127, 142] on input "Para estrenar" at bounding box center [123, 144] width 7 height 7
radio input "true"
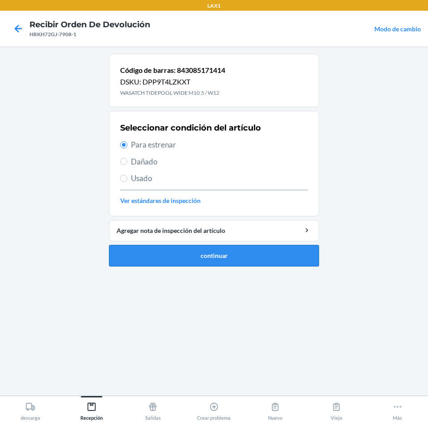
click at [203, 254] on button "continuar" at bounding box center [214, 255] width 210 height 21
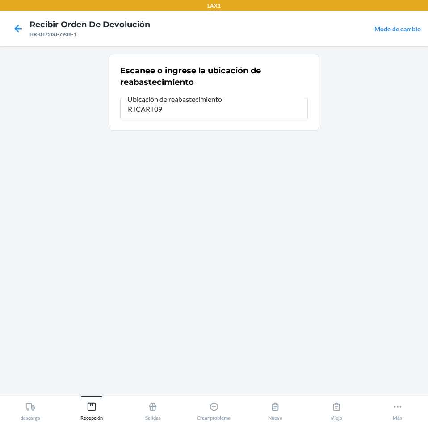
type input "RTCART090"
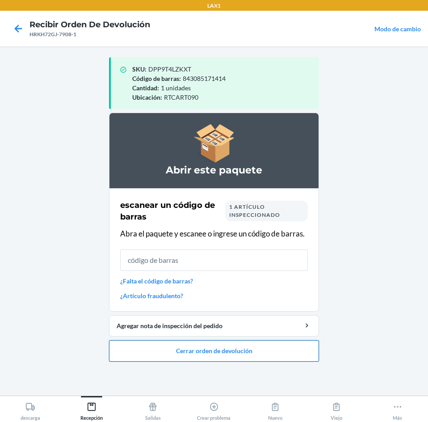
click at [237, 348] on button "Cerrar orden de devolución" at bounding box center [214, 350] width 210 height 21
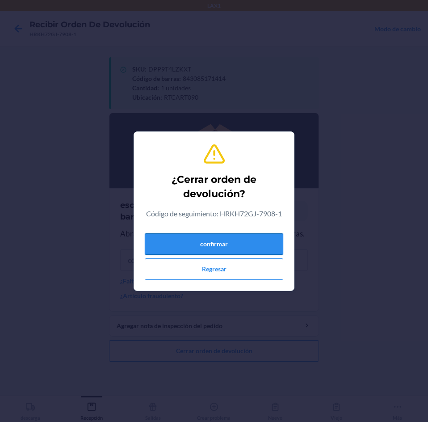
click at [227, 247] on button "confirmar" at bounding box center [214, 243] width 139 height 21
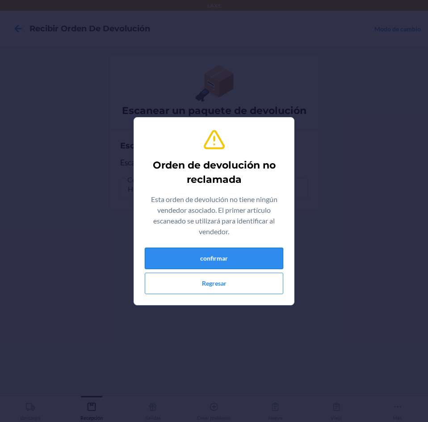
click at [209, 255] on button "confirmar" at bounding box center [214, 258] width 139 height 21
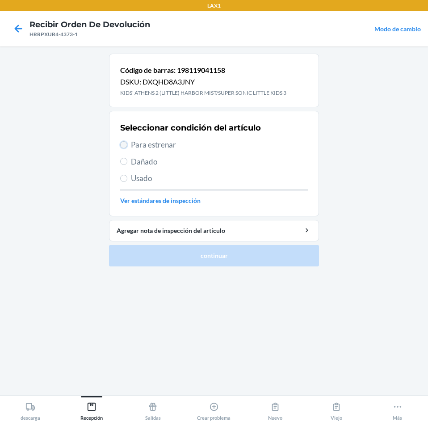
click at [126, 143] on input "Para estrenar" at bounding box center [123, 144] width 7 height 7
radio input "true"
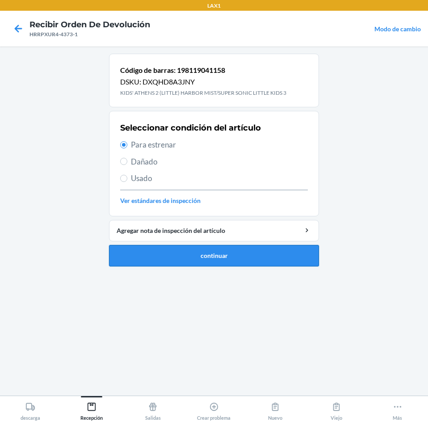
click at [172, 251] on button "continuar" at bounding box center [214, 255] width 210 height 21
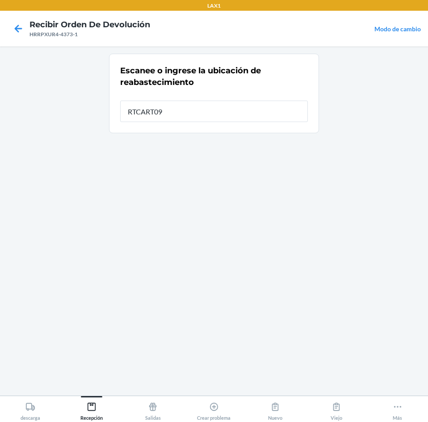
type input "RTCART090"
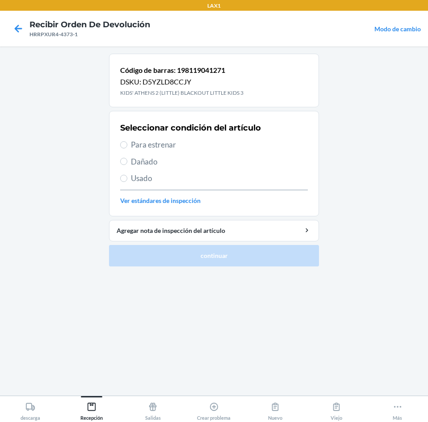
click at [126, 141] on label "Para estrenar" at bounding box center [214, 145] width 188 height 12
click at [126, 141] on input "Para estrenar" at bounding box center [123, 144] width 7 height 7
radio input "true"
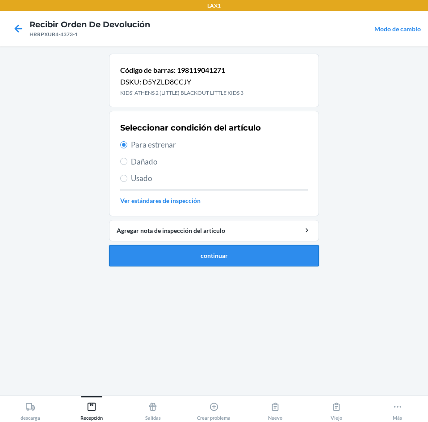
click at [202, 254] on button "continuar" at bounding box center [214, 255] width 210 height 21
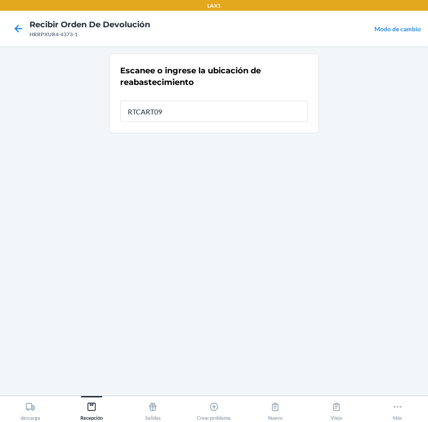
type input "RTCART090"
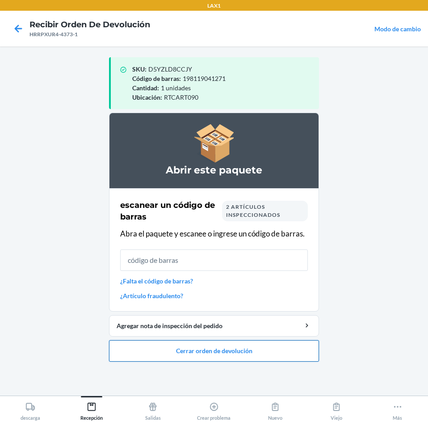
click at [220, 351] on button "Cerrar orden de devolución" at bounding box center [214, 350] width 210 height 21
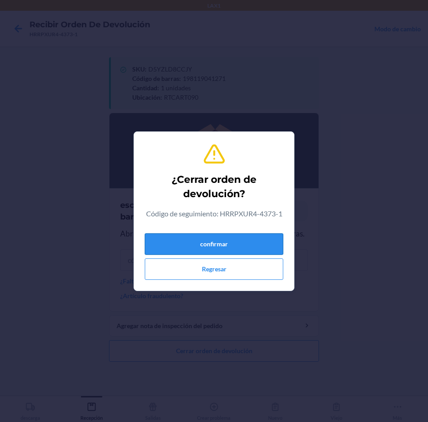
click at [215, 249] on button "confirmar" at bounding box center [214, 243] width 139 height 21
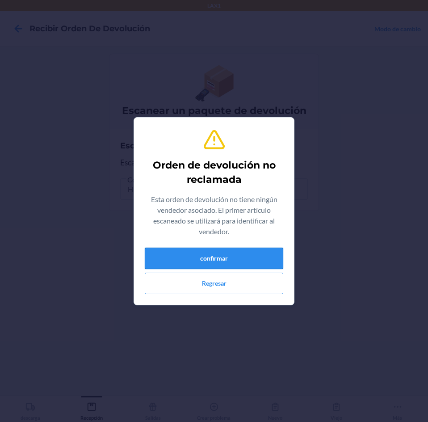
click at [211, 260] on button "confirmar" at bounding box center [214, 258] width 139 height 21
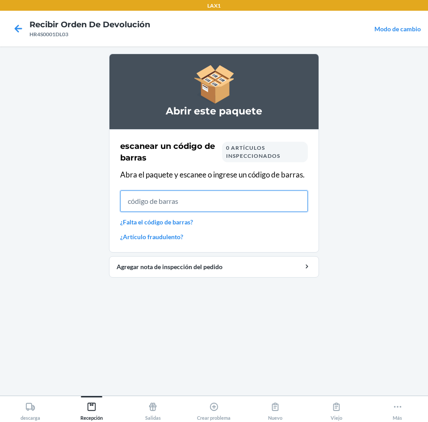
click at [249, 211] on input "text" at bounding box center [214, 201] width 188 height 21
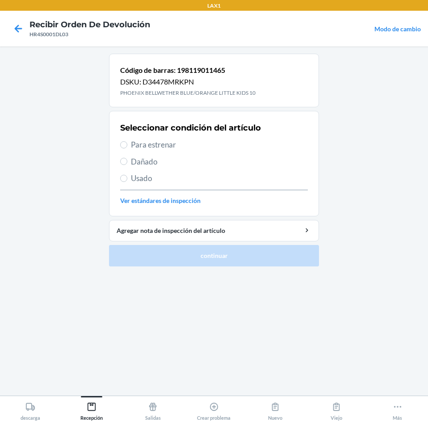
click at [134, 148] on span "Para estrenar" at bounding box center [219, 145] width 177 height 12
click at [127, 148] on input "Para estrenar" at bounding box center [123, 144] width 7 height 7
radio input "true"
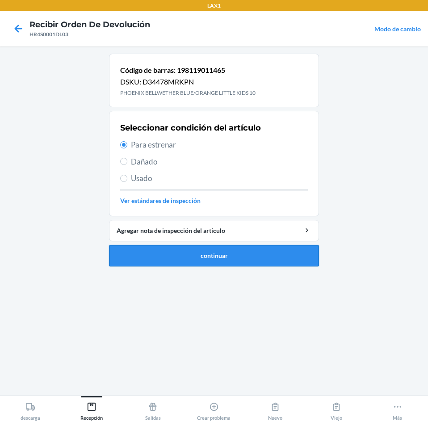
click at [221, 253] on button "continuar" at bounding box center [214, 255] width 210 height 21
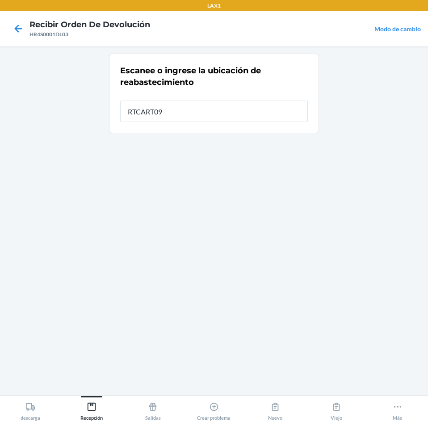
type input "RTCART090"
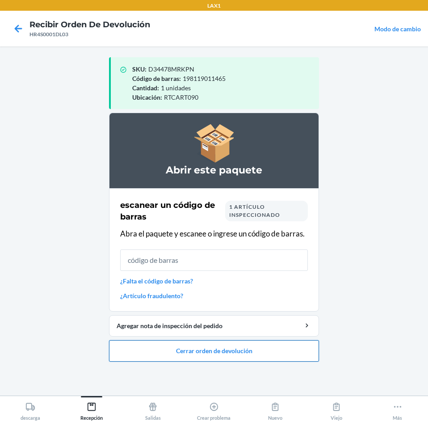
click at [227, 350] on button "Cerrar orden de devolución" at bounding box center [214, 350] width 210 height 21
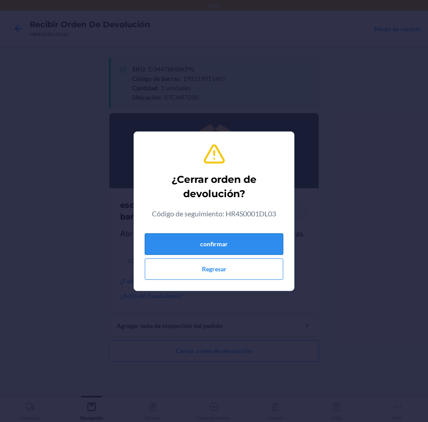
click at [237, 245] on button "confirmar" at bounding box center [214, 243] width 139 height 21
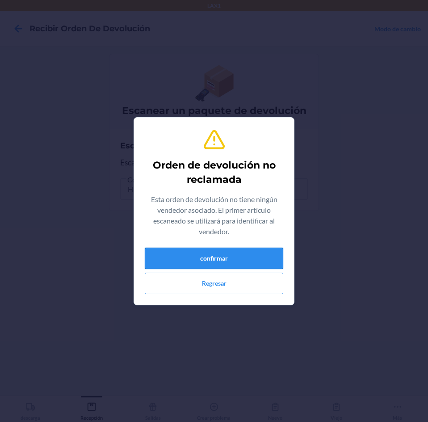
click at [237, 261] on button "confirmar" at bounding box center [214, 258] width 139 height 21
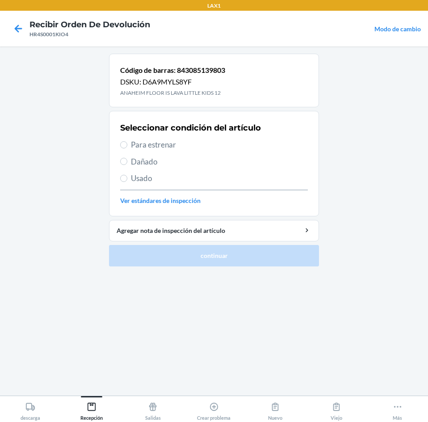
click at [129, 149] on label "Para estrenar" at bounding box center [214, 145] width 188 height 12
click at [127, 148] on input "Para estrenar" at bounding box center [123, 144] width 7 height 7
radio input "true"
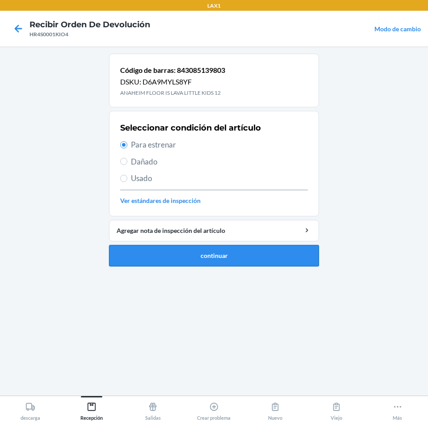
click at [198, 249] on button "continuar" at bounding box center [214, 255] width 210 height 21
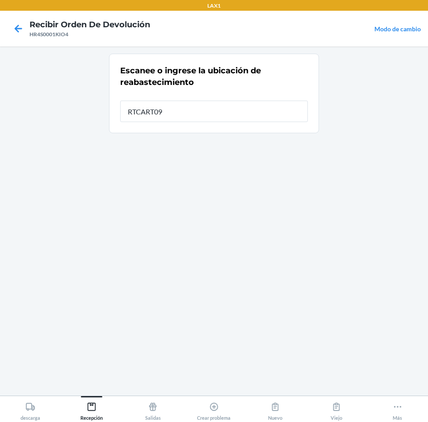
type input "RTCART090"
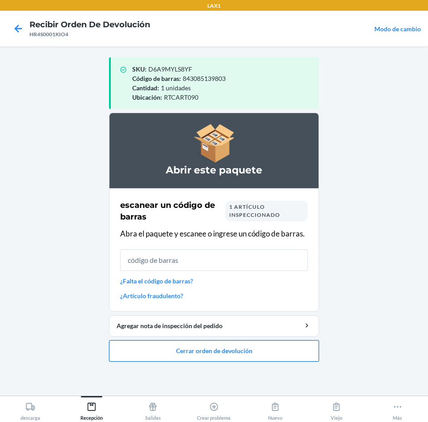
click at [216, 347] on button "Cerrar orden de devolución" at bounding box center [214, 350] width 210 height 21
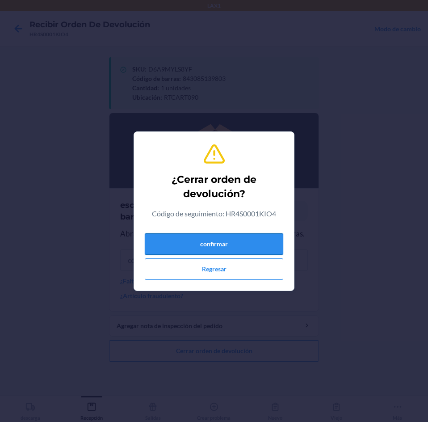
click at [228, 248] on button "confirmar" at bounding box center [214, 243] width 139 height 21
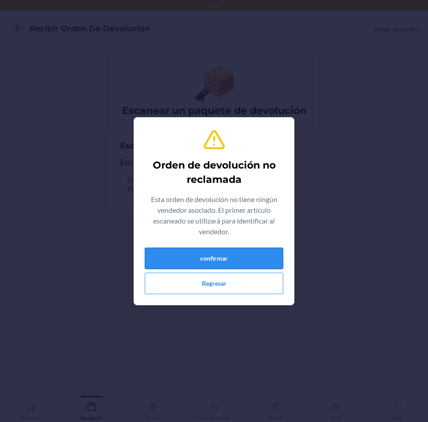
click at [216, 260] on button "confirmar" at bounding box center [214, 258] width 139 height 21
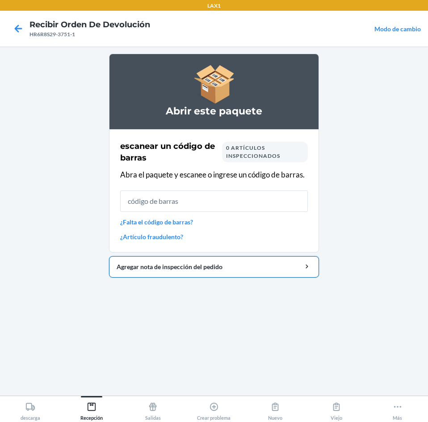
click at [232, 268] on button "Agregar nota de inspección del pedido" at bounding box center [214, 266] width 210 height 21
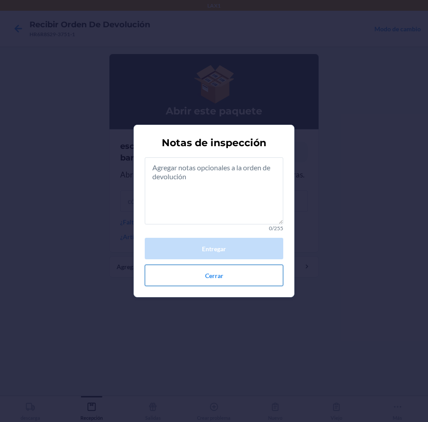
click at [206, 276] on button "Cerrar" at bounding box center [214, 275] width 139 height 21
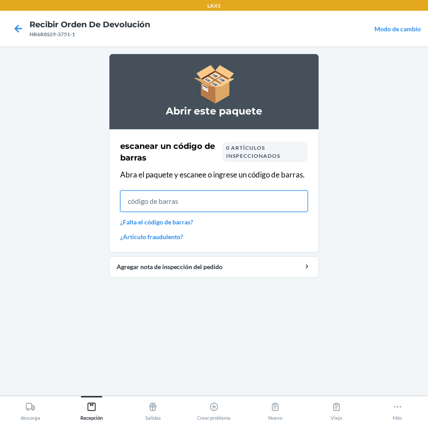
click at [225, 205] on input "text" at bounding box center [214, 201] width 188 height 21
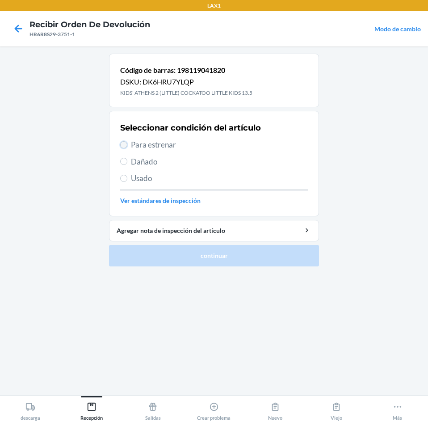
click at [124, 143] on input "Para estrenar" at bounding box center [123, 144] width 7 height 7
radio input "true"
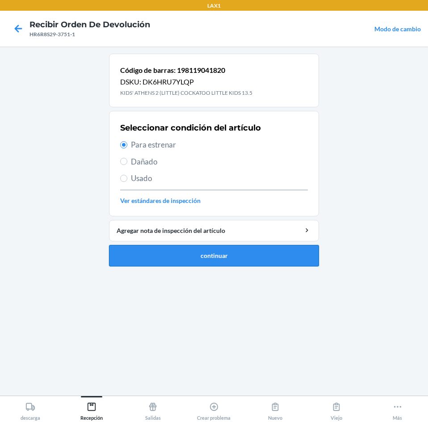
click at [195, 248] on button "continuar" at bounding box center [214, 255] width 210 height 21
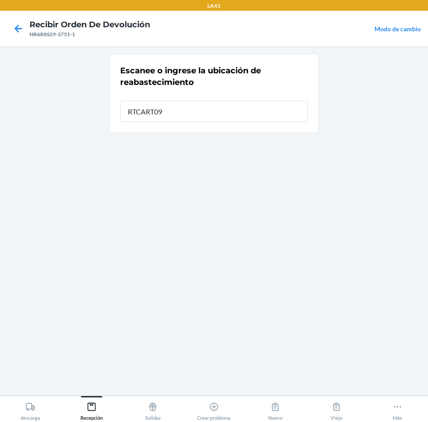
type input "RTCART090"
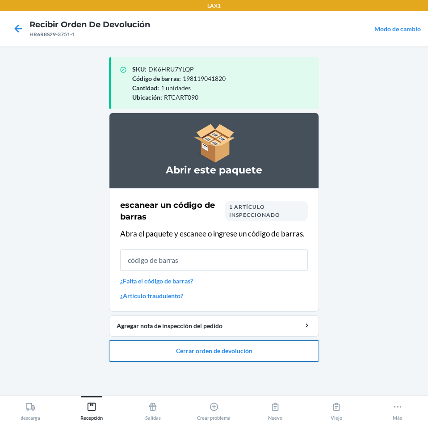
click at [232, 348] on button "Cerrar orden de devolución" at bounding box center [214, 350] width 210 height 21
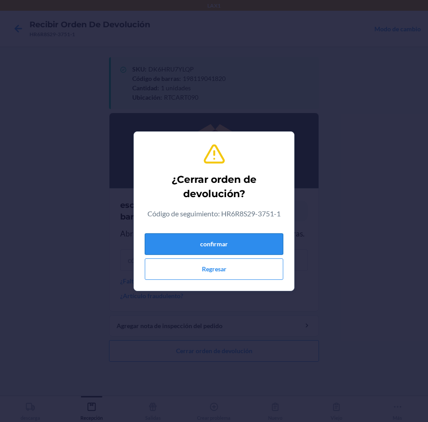
click at [251, 247] on button "confirmar" at bounding box center [214, 243] width 139 height 21
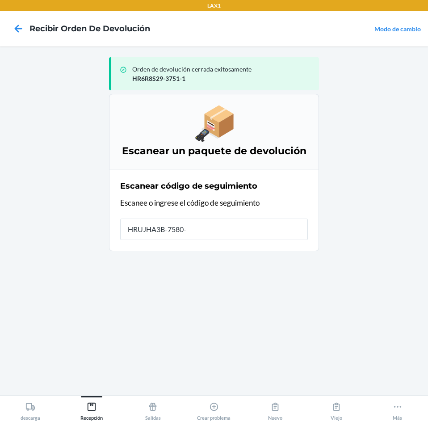
type input "HRUJHA3B-7580-1"
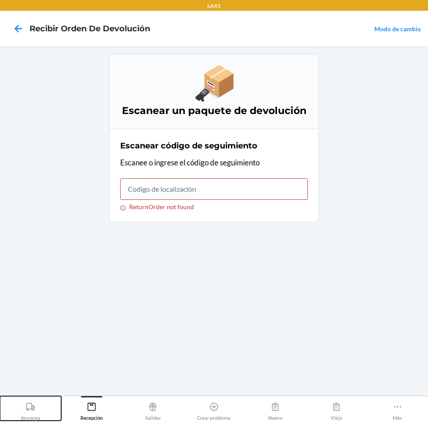
drag, startPoint x: 34, startPoint y: 405, endPoint x: 79, endPoint y: 376, distance: 53.3
click at [34, 404] on icon at bounding box center [30, 407] width 10 height 10
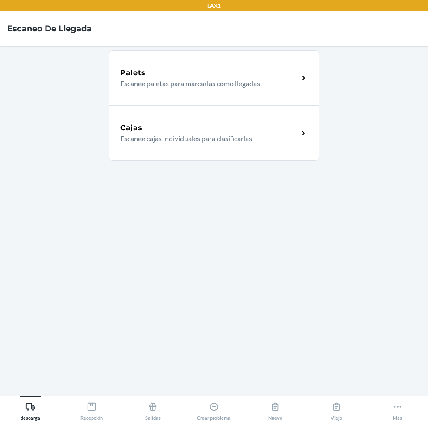
click at [189, 144] on div "Cajas Escanee cajas individuales para clasificarlas" at bounding box center [214, 133] width 210 height 55
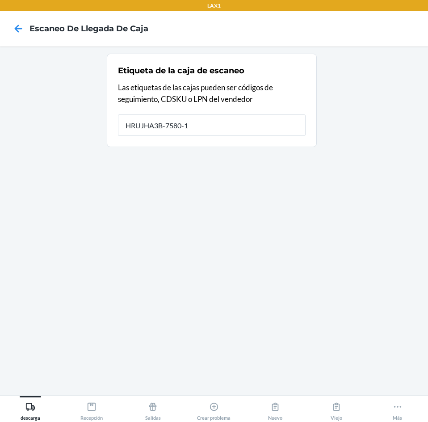
type input "HRUJHA3B-7580-1"
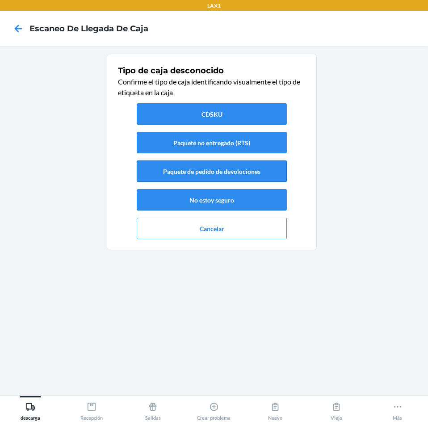
click at [185, 168] on button "Paquete de pedido de devoluciones" at bounding box center [212, 171] width 150 height 21
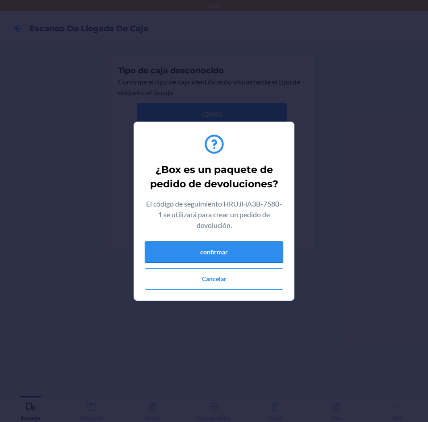
click at [241, 252] on button "confirmar" at bounding box center [214, 252] width 139 height 21
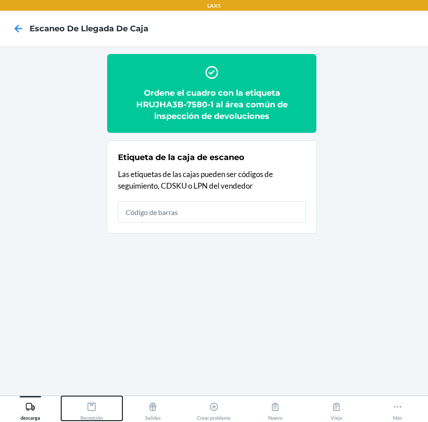
drag, startPoint x: 92, startPoint y: 405, endPoint x: 104, endPoint y: 395, distance: 15.2
click at [93, 405] on icon at bounding box center [92, 407] width 10 height 10
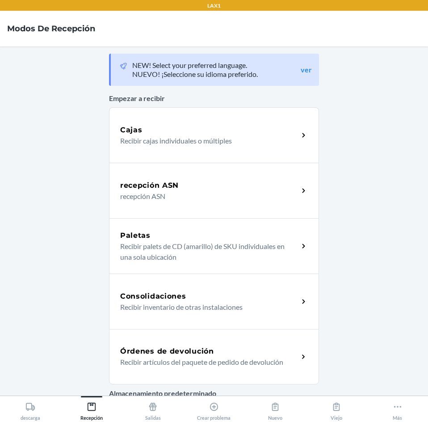
click at [191, 335] on div "Órdenes de devolución Recibir artículos del paquete de pedido de devolución" at bounding box center [214, 356] width 210 height 55
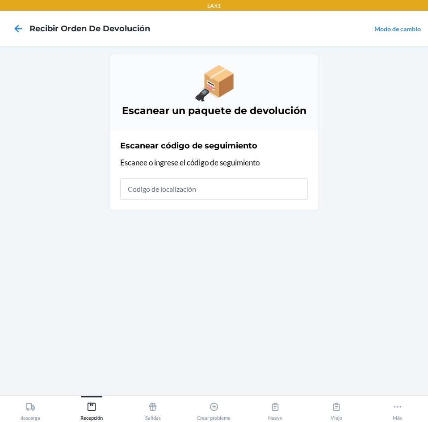
click at [199, 192] on input "text" at bounding box center [214, 188] width 188 height 21
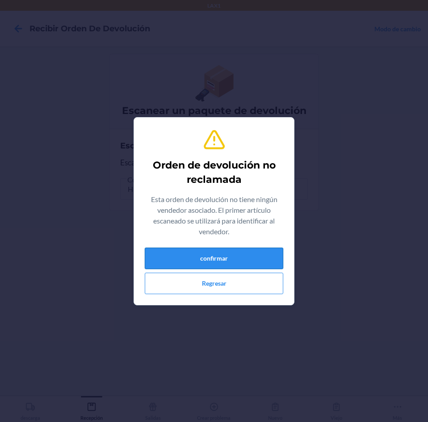
click at [231, 252] on button "confirmar" at bounding box center [214, 258] width 139 height 21
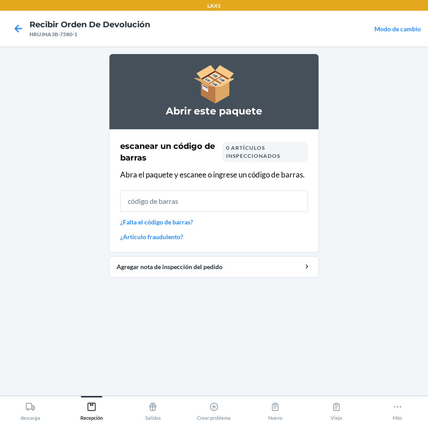
click at [218, 206] on input "text" at bounding box center [214, 201] width 188 height 21
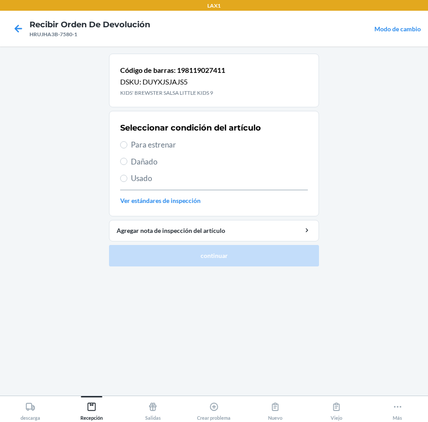
click at [127, 148] on label "Para estrenar" at bounding box center [214, 145] width 188 height 12
click at [127, 148] on input "Para estrenar" at bounding box center [123, 144] width 7 height 7
radio input "true"
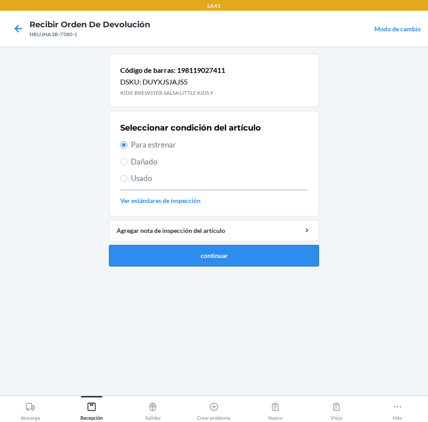
click at [197, 248] on button "continuar" at bounding box center [214, 255] width 210 height 21
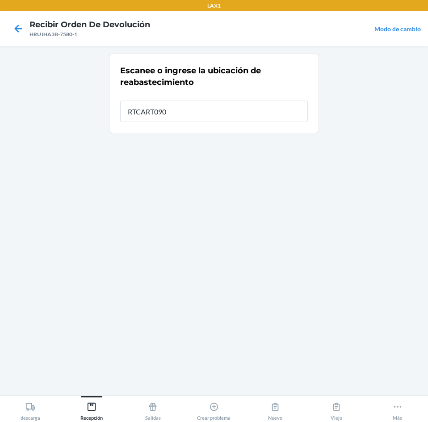
type input "RTCART090"
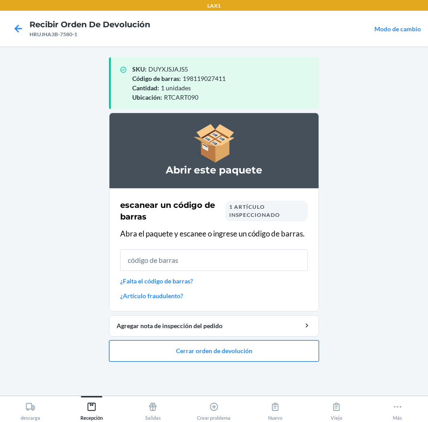
click at [224, 341] on button "Cerrar orden de devolución" at bounding box center [214, 350] width 210 height 21
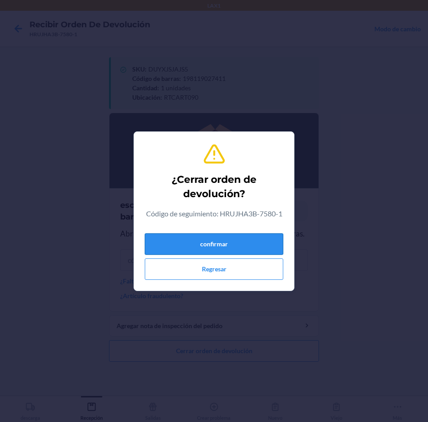
click at [232, 248] on button "confirmar" at bounding box center [214, 243] width 139 height 21
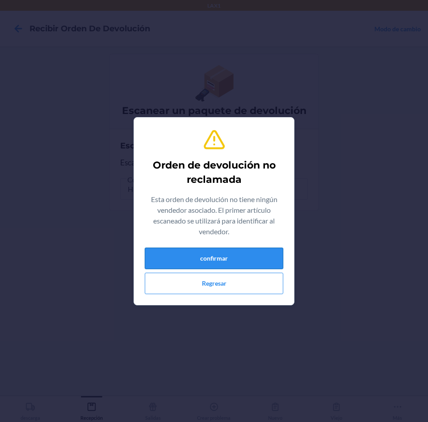
click at [214, 258] on button "confirmar" at bounding box center [214, 258] width 139 height 21
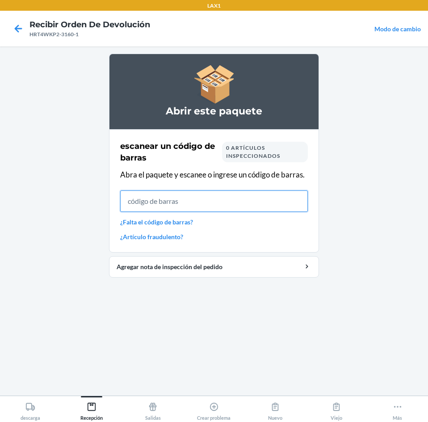
click at [197, 204] on input "text" at bounding box center [214, 201] width 188 height 21
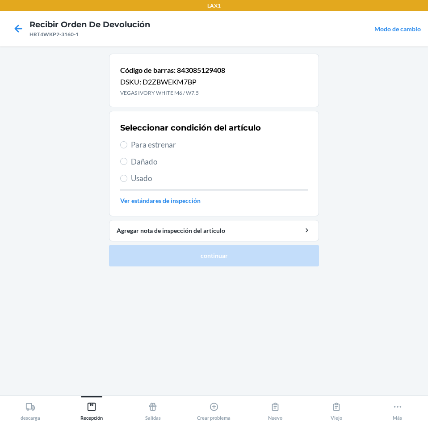
click at [131, 146] on label "Para estrenar" at bounding box center [214, 145] width 188 height 12
click at [127, 146] on input "Para estrenar" at bounding box center [123, 144] width 7 height 7
radio input "true"
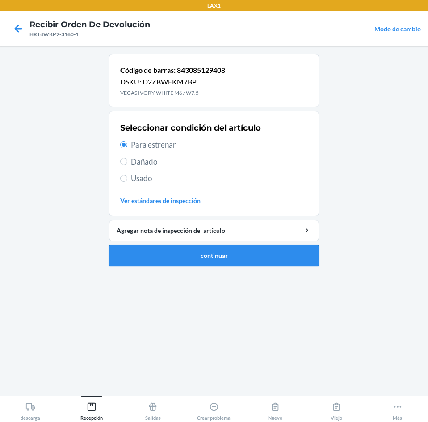
click at [188, 255] on button "continuar" at bounding box center [214, 255] width 210 height 21
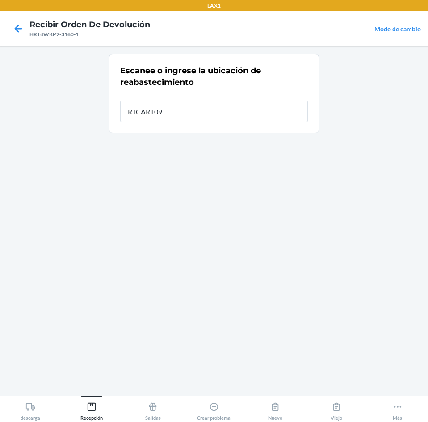
type input "RTCART090"
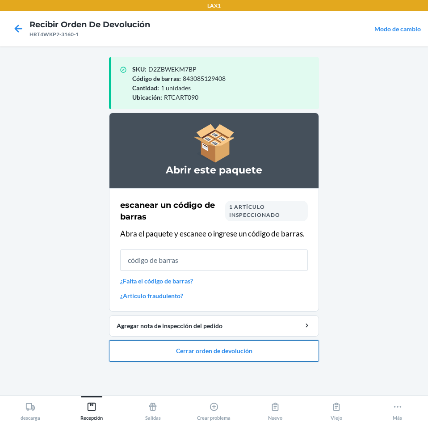
click at [202, 349] on button "Cerrar orden de devolución" at bounding box center [214, 350] width 210 height 21
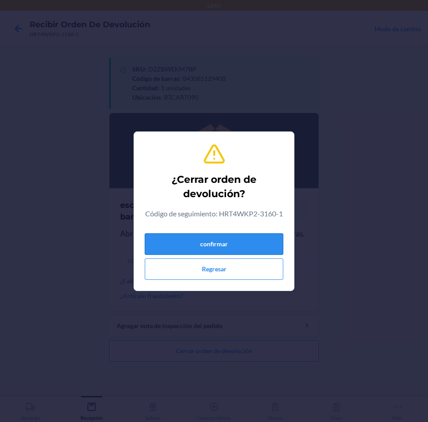
click at [229, 251] on button "confirmar" at bounding box center [214, 243] width 139 height 21
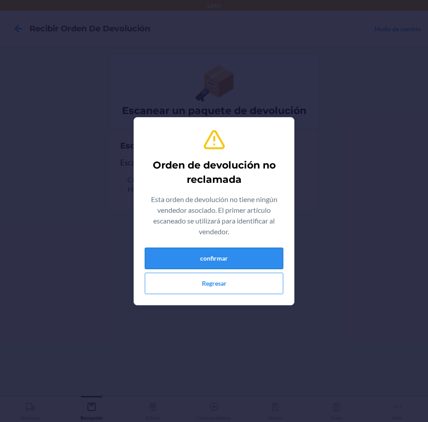
click at [225, 258] on button "confirmar" at bounding box center [214, 258] width 139 height 21
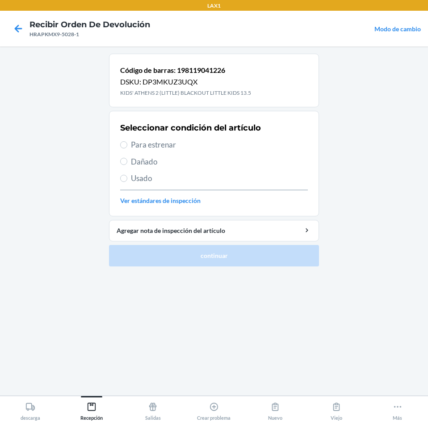
click at [141, 148] on span "Para estrenar" at bounding box center [219, 145] width 177 height 12
click at [127, 148] on input "Para estrenar" at bounding box center [123, 144] width 7 height 7
radio input "true"
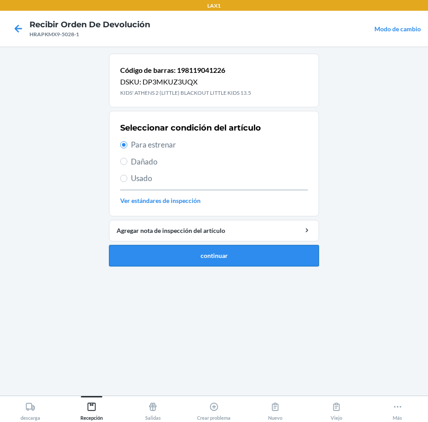
click at [179, 248] on button "continuar" at bounding box center [214, 255] width 210 height 21
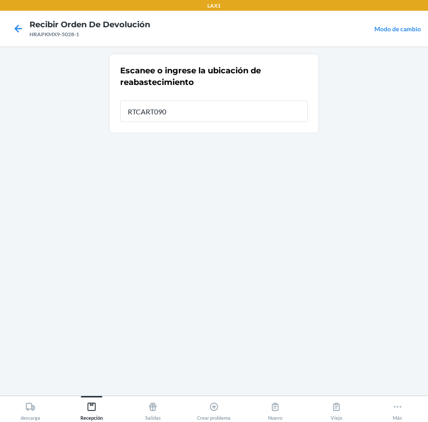
type input "RTCART090"
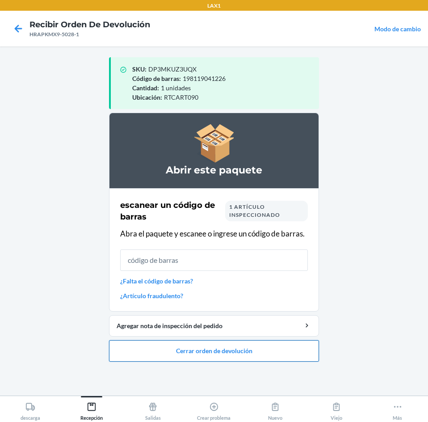
click at [222, 352] on button "Cerrar orden de devolución" at bounding box center [214, 350] width 210 height 21
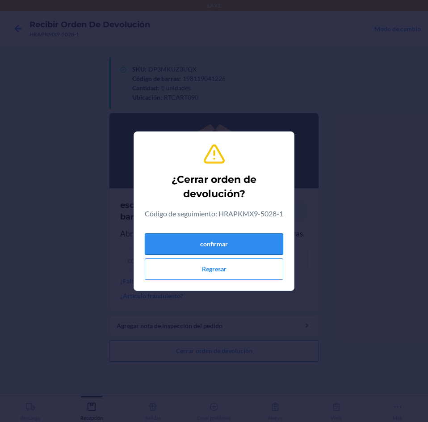
click at [229, 250] on button "confirmar" at bounding box center [214, 243] width 139 height 21
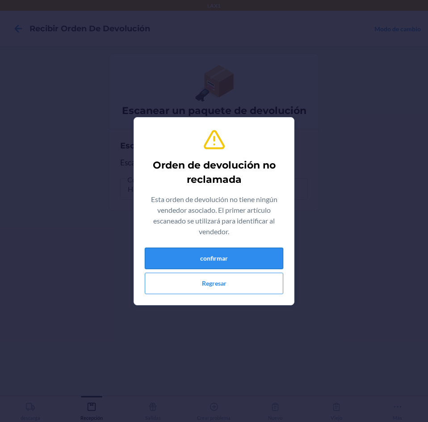
click at [244, 254] on button "confirmar" at bounding box center [214, 258] width 139 height 21
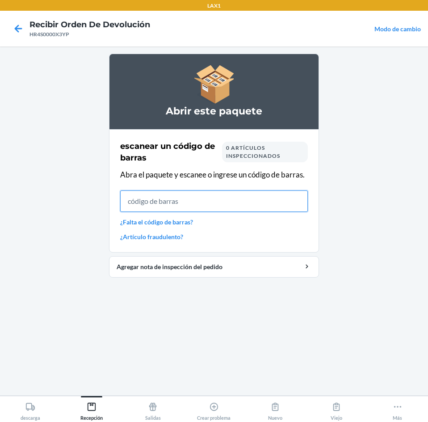
click at [211, 204] on input "text" at bounding box center [214, 201] width 188 height 21
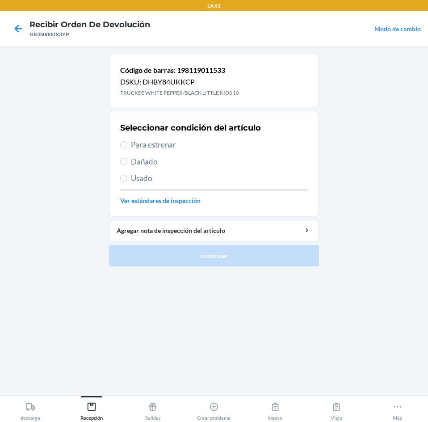
click at [125, 141] on label "Para estrenar" at bounding box center [214, 145] width 188 height 12
click at [125, 141] on input "Para estrenar" at bounding box center [123, 144] width 7 height 7
radio input "true"
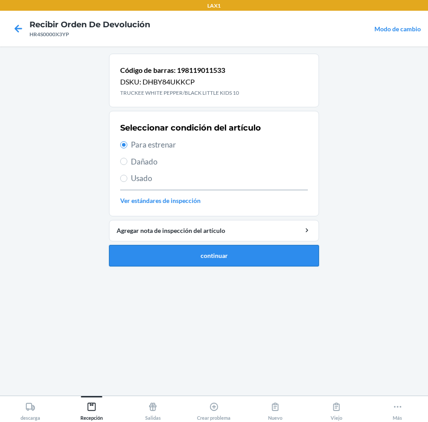
click at [224, 256] on button "continuar" at bounding box center [214, 255] width 210 height 21
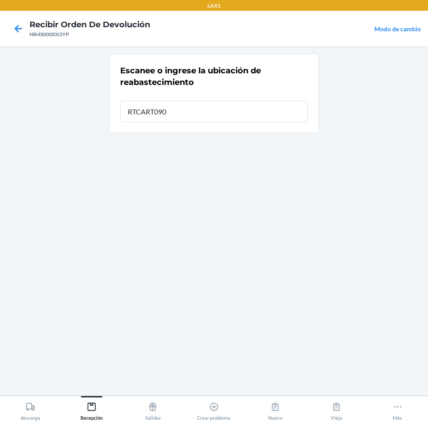
type input "RTCART090"
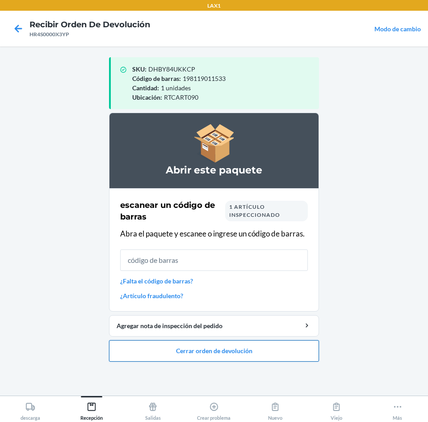
click at [230, 350] on button "Cerrar orden de devolución" at bounding box center [214, 350] width 210 height 21
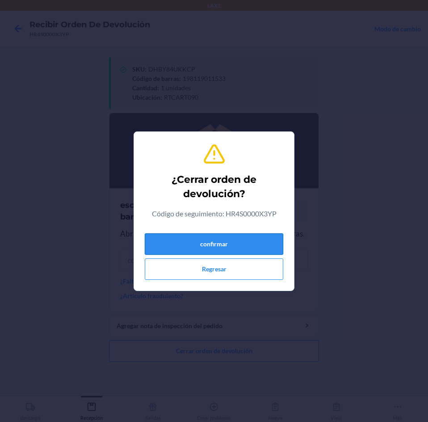
click at [246, 249] on button "confirmar" at bounding box center [214, 243] width 139 height 21
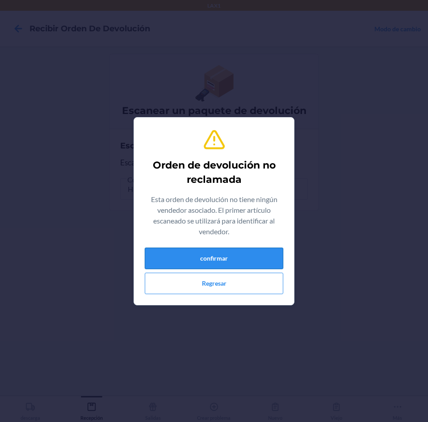
click at [237, 259] on button "confirmar" at bounding box center [214, 258] width 139 height 21
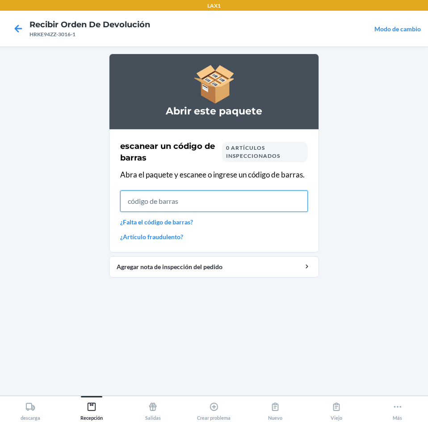
click at [204, 206] on input "text" at bounding box center [214, 201] width 188 height 21
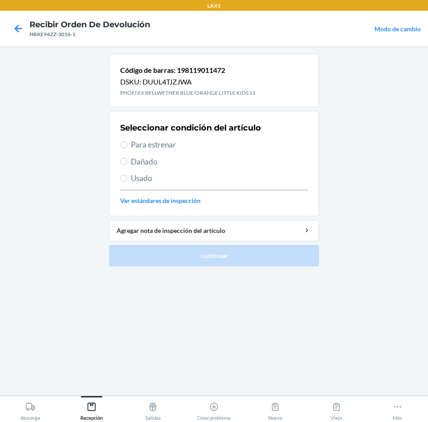
click at [156, 143] on span "Para estrenar" at bounding box center [219, 145] width 177 height 12
click at [127, 143] on input "Para estrenar" at bounding box center [123, 144] width 7 height 7
radio input "true"
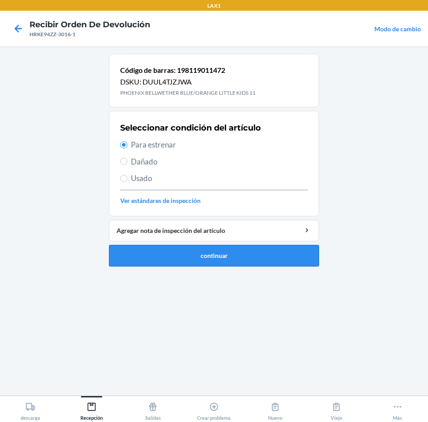
click at [225, 259] on button "continuar" at bounding box center [214, 255] width 210 height 21
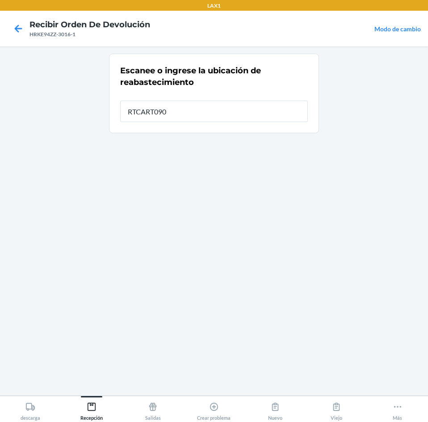
type input "RTCART090"
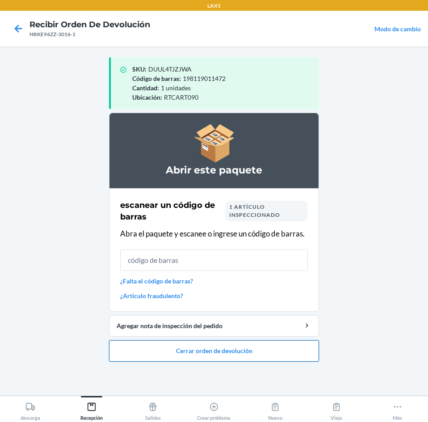
click at [267, 344] on button "Cerrar orden de devolución" at bounding box center [214, 350] width 210 height 21
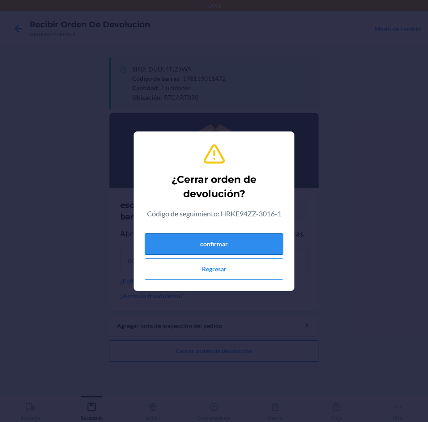
click at [274, 248] on button "confirmar" at bounding box center [214, 243] width 139 height 21
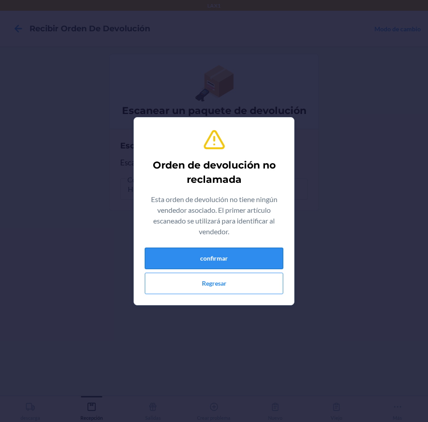
click at [250, 258] on button "confirmar" at bounding box center [214, 258] width 139 height 21
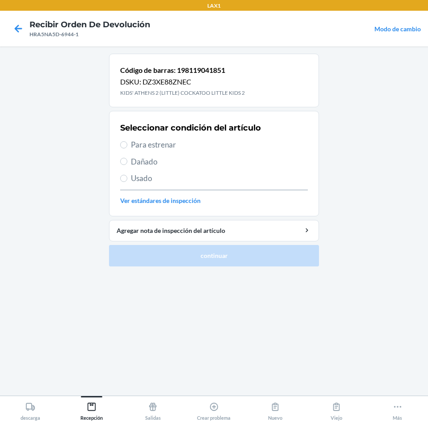
click at [132, 147] on span "Para estrenar" at bounding box center [219, 145] width 177 height 12
click at [127, 147] on input "Para estrenar" at bounding box center [123, 144] width 7 height 7
radio input "true"
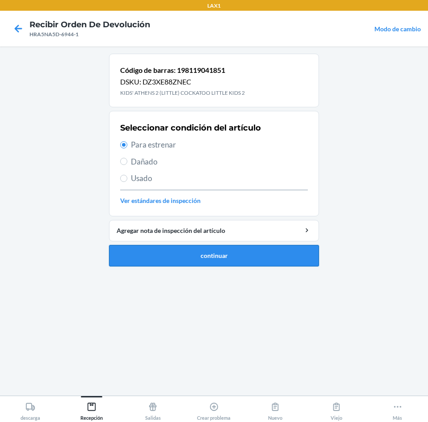
click at [196, 258] on button "continuar" at bounding box center [214, 255] width 210 height 21
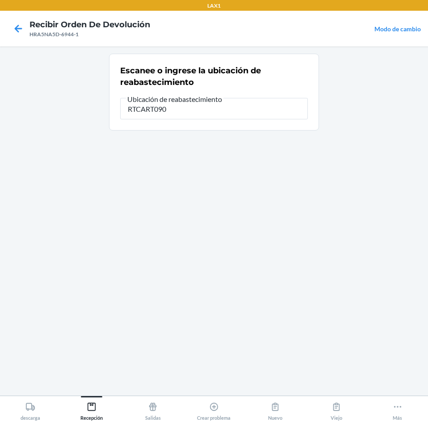
type input "RTCART090"
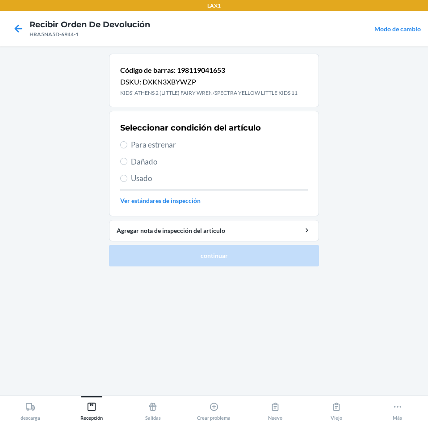
click at [136, 144] on span "Para estrenar" at bounding box center [219, 145] width 177 height 12
click at [127, 144] on input "Para estrenar" at bounding box center [123, 144] width 7 height 7
radio input "true"
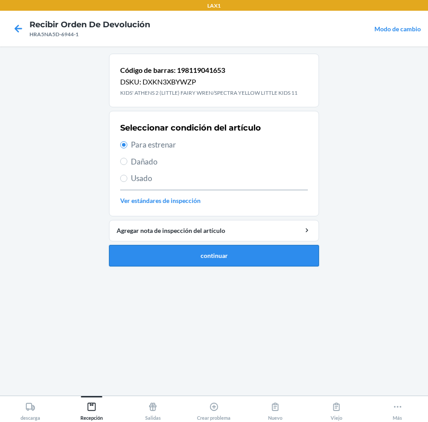
click at [180, 253] on button "continuar" at bounding box center [214, 255] width 210 height 21
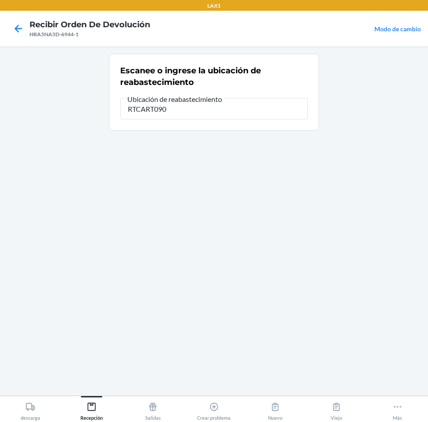
type input "RTCART090"
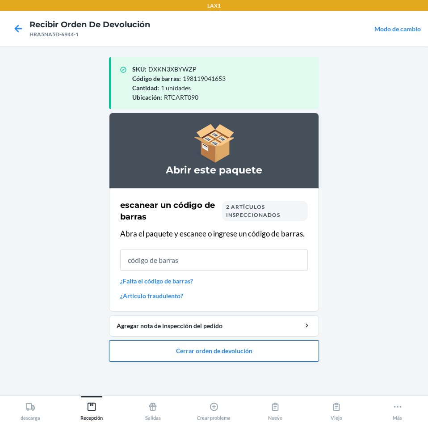
click at [192, 352] on button "Cerrar orden de devolución" at bounding box center [214, 350] width 210 height 21
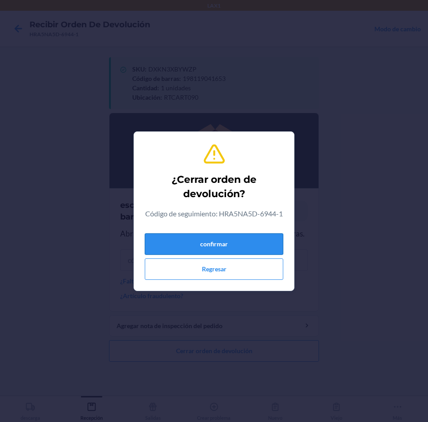
click at [187, 252] on button "confirmar" at bounding box center [214, 243] width 139 height 21
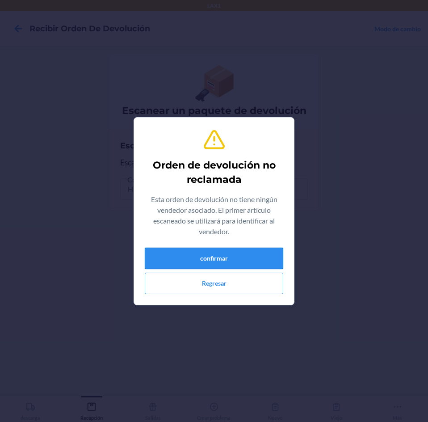
click at [184, 255] on button "confirmar" at bounding box center [214, 258] width 139 height 21
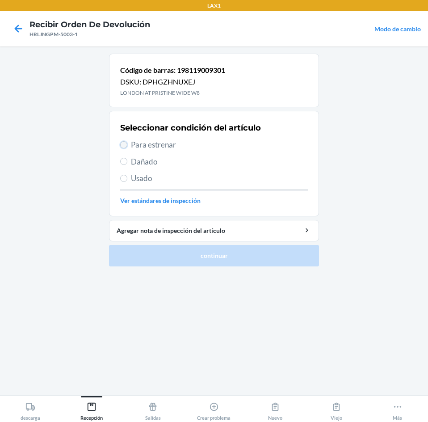
click at [120, 145] on input "Para estrenar" at bounding box center [123, 144] width 7 height 7
radio input "true"
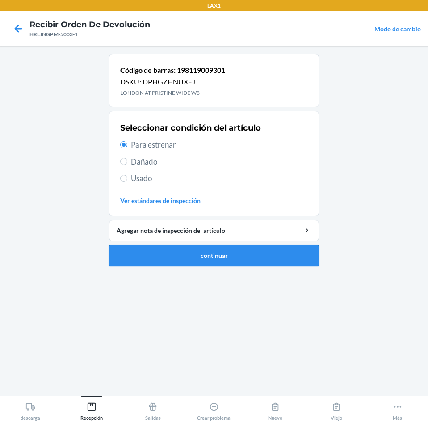
click at [204, 257] on button "continuar" at bounding box center [214, 255] width 210 height 21
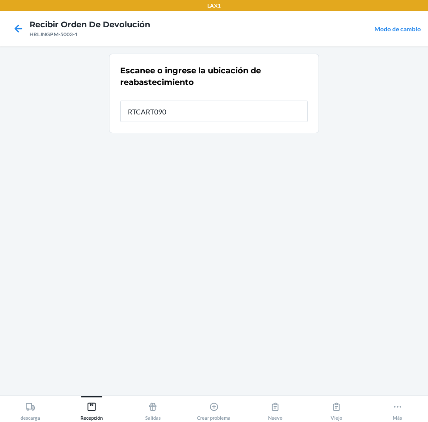
type input "RTCART090"
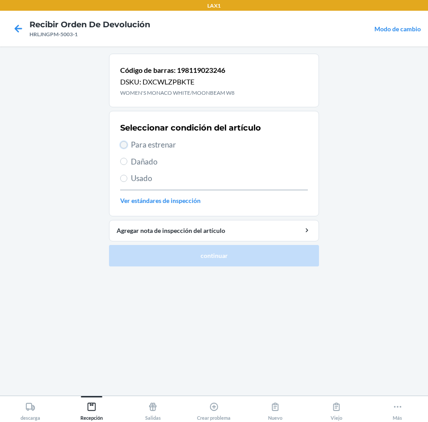
click at [127, 145] on input "Para estrenar" at bounding box center [123, 144] width 7 height 7
radio input "true"
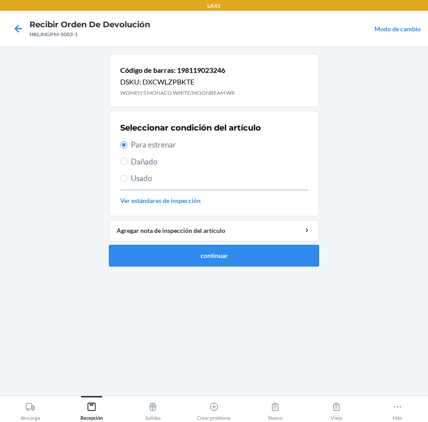
click at [186, 255] on button "continuar" at bounding box center [214, 255] width 210 height 21
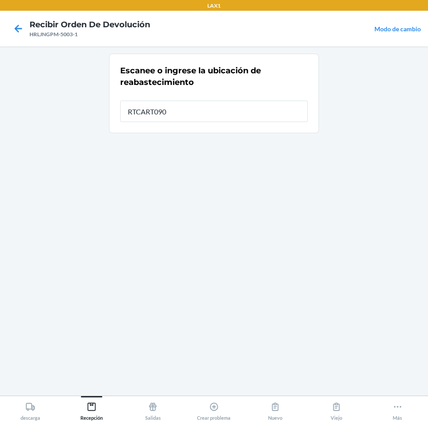
type input "RTCART090"
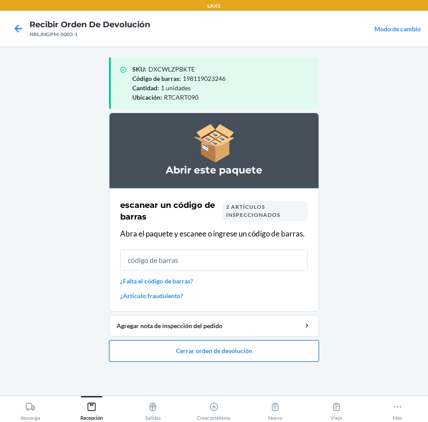
click at [204, 351] on button "Cerrar orden de devolución" at bounding box center [214, 350] width 210 height 21
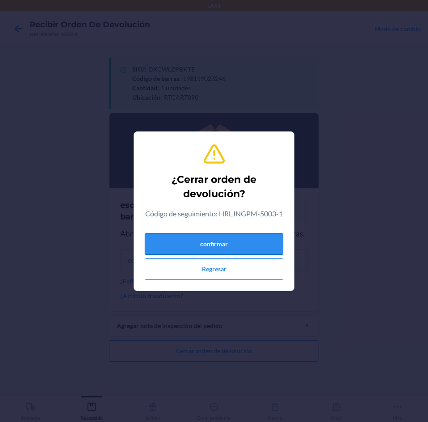
click at [209, 242] on button "confirmar" at bounding box center [214, 243] width 139 height 21
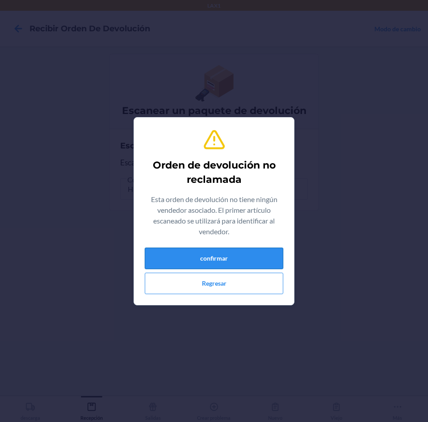
click at [207, 250] on button "confirmar" at bounding box center [214, 258] width 139 height 21
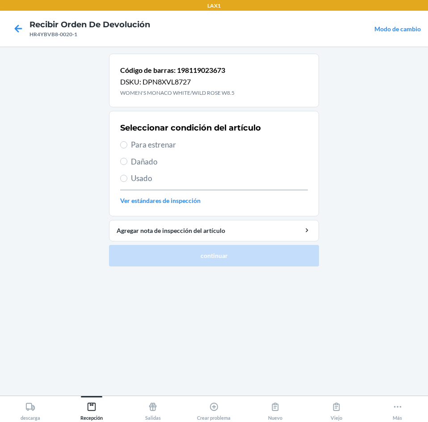
drag, startPoint x: 128, startPoint y: 147, endPoint x: 140, endPoint y: 173, distance: 28.6
click at [129, 148] on label "Para estrenar" at bounding box center [214, 145] width 188 height 12
click at [127, 148] on input "Para estrenar" at bounding box center [123, 144] width 7 height 7
radio input "true"
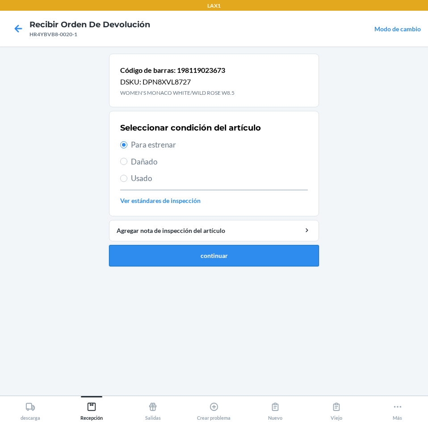
click at [200, 252] on button "continuar" at bounding box center [214, 255] width 210 height 21
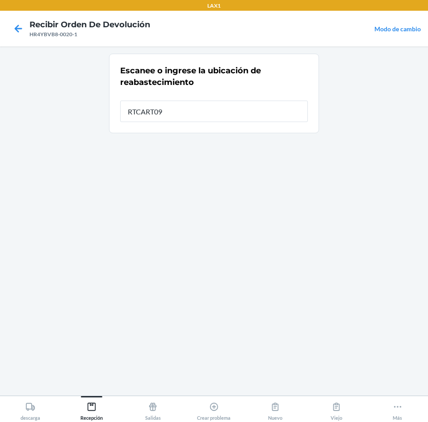
type input "RTCART090"
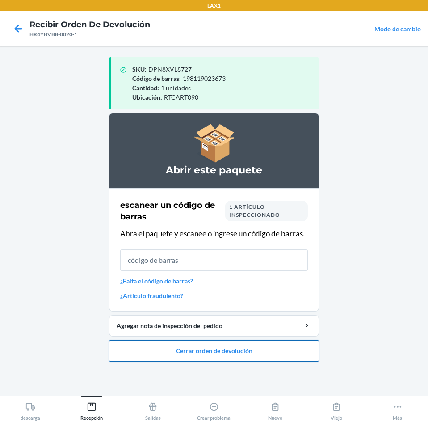
click at [233, 346] on button "Cerrar orden de devolución" at bounding box center [214, 350] width 210 height 21
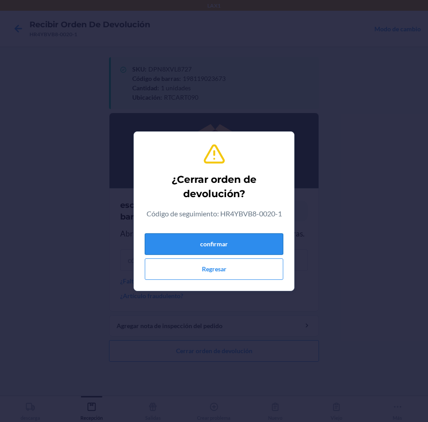
click at [231, 250] on button "confirmar" at bounding box center [214, 243] width 139 height 21
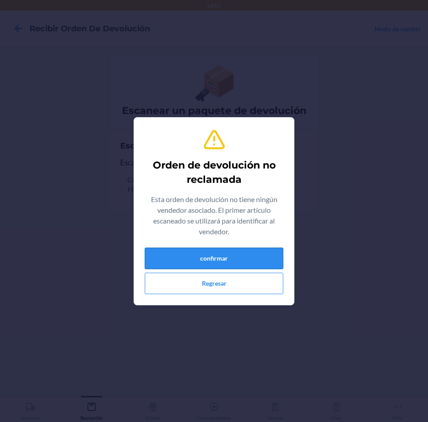
click at [230, 251] on button "confirmar" at bounding box center [214, 258] width 139 height 21
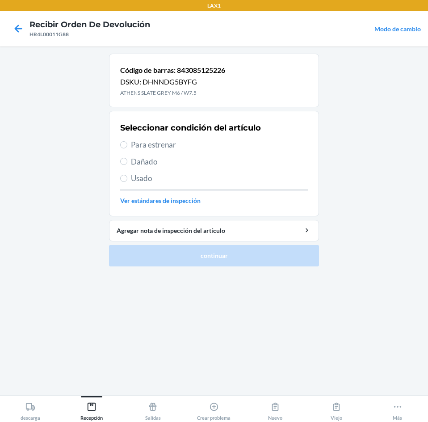
drag, startPoint x: 140, startPoint y: 147, endPoint x: 167, endPoint y: 181, distance: 43.9
click at [140, 147] on span "Para estrenar" at bounding box center [219, 145] width 177 height 12
click at [127, 147] on input "Para estrenar" at bounding box center [123, 144] width 7 height 7
radio input "true"
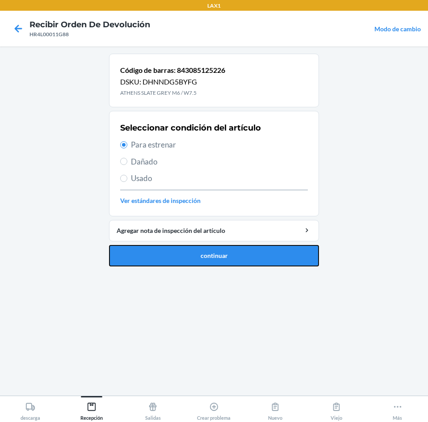
click at [212, 256] on button "continuar" at bounding box center [214, 255] width 210 height 21
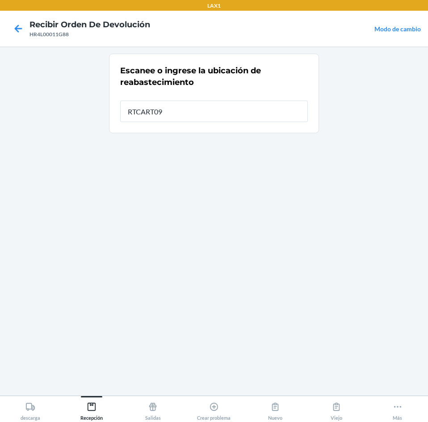
type input "RTCART090"
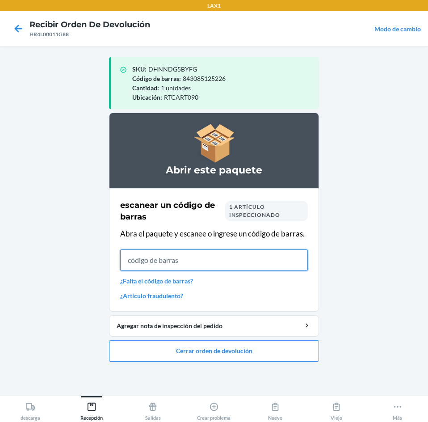
click at [199, 264] on input "text" at bounding box center [214, 260] width 188 height 21
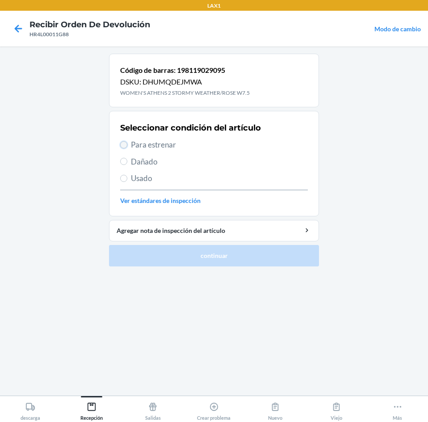
click at [125, 146] on input "Para estrenar" at bounding box center [123, 144] width 7 height 7
radio input "true"
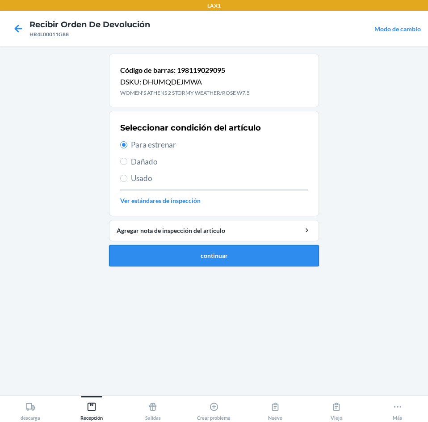
click at [227, 255] on button "continuar" at bounding box center [214, 255] width 210 height 21
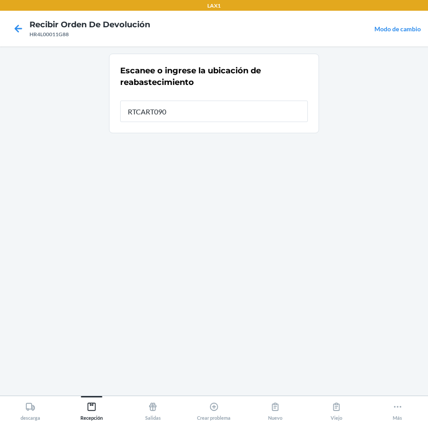
type input "RTCART090"
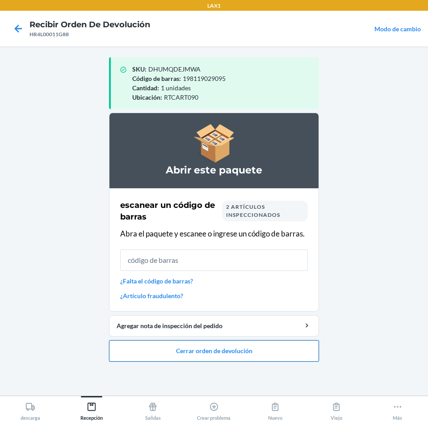
click at [208, 347] on button "Cerrar orden de devolución" at bounding box center [214, 350] width 210 height 21
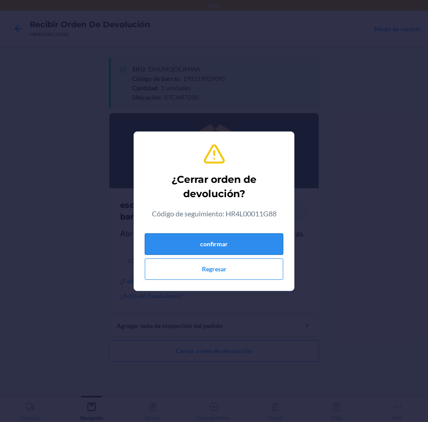
click at [231, 238] on button "confirmar" at bounding box center [214, 243] width 139 height 21
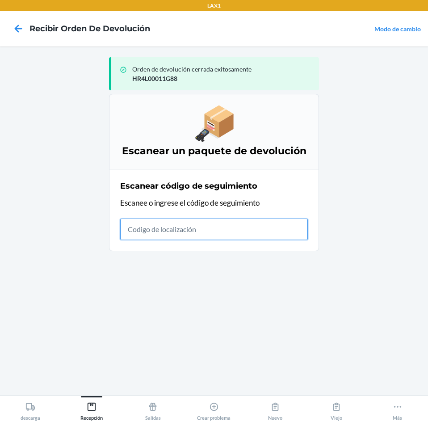
click at [174, 228] on input "text" at bounding box center [214, 229] width 188 height 21
type input "HR4L000"
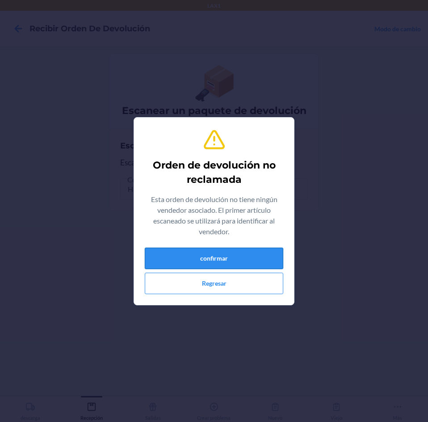
click at [229, 258] on button "confirmar" at bounding box center [214, 258] width 139 height 21
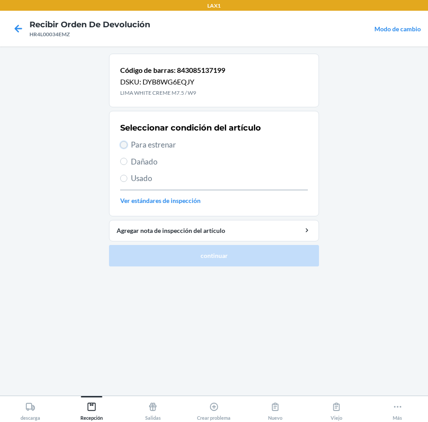
click at [127, 145] on input "Para estrenar" at bounding box center [123, 144] width 7 height 7
radio input "true"
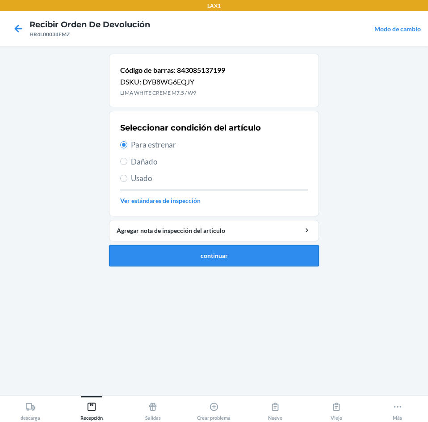
click at [179, 257] on button "continuar" at bounding box center [214, 255] width 210 height 21
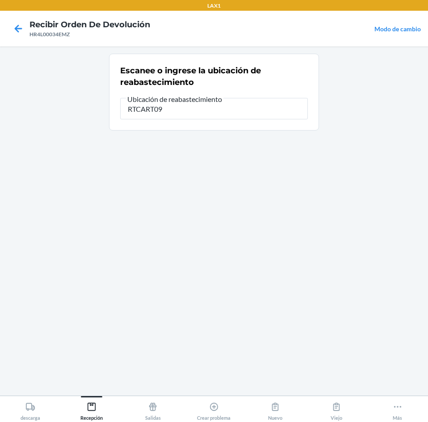
type input "RTCART090"
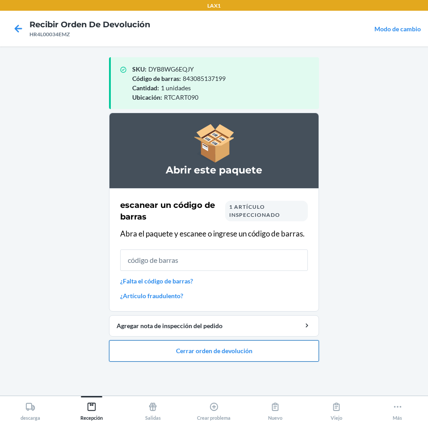
click at [192, 352] on button "Cerrar orden de devolución" at bounding box center [214, 350] width 210 height 21
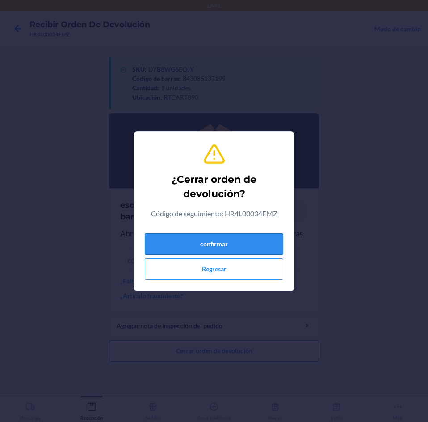
click at [206, 248] on button "confirmar" at bounding box center [214, 243] width 139 height 21
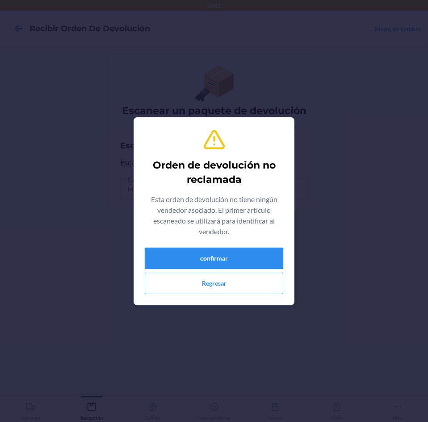
click at [204, 253] on button "confirmar" at bounding box center [214, 258] width 139 height 21
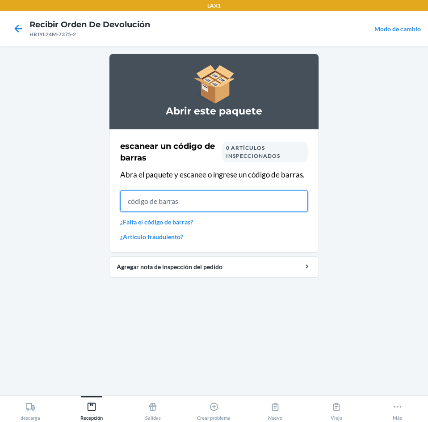
click at [217, 206] on input "text" at bounding box center [214, 201] width 188 height 21
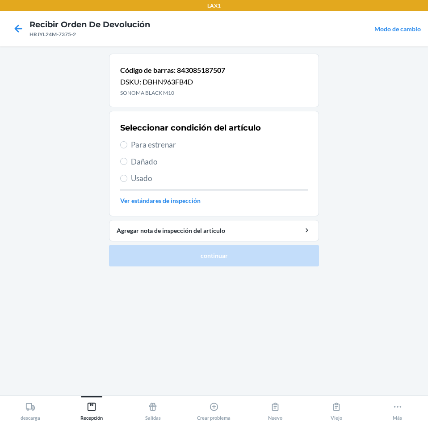
click at [121, 141] on label "Para estrenar" at bounding box center [214, 145] width 188 height 12
click at [121, 141] on input "Para estrenar" at bounding box center [123, 144] width 7 height 7
radio input "true"
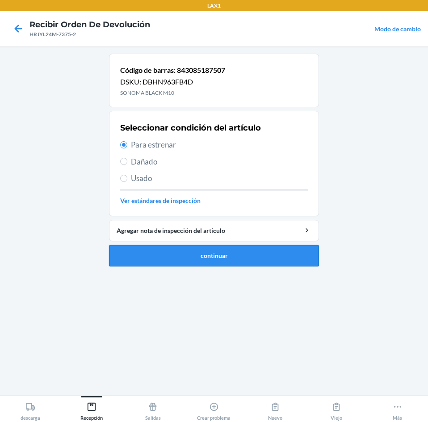
click at [165, 252] on button "continuar" at bounding box center [214, 255] width 210 height 21
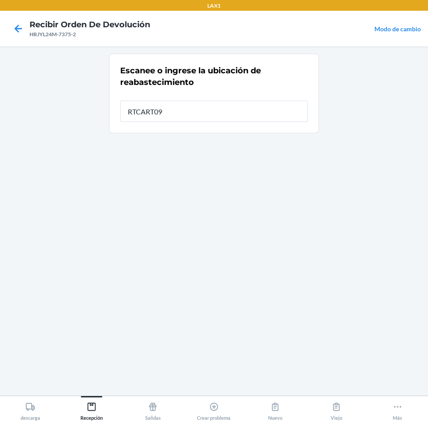
type input "RTCART090"
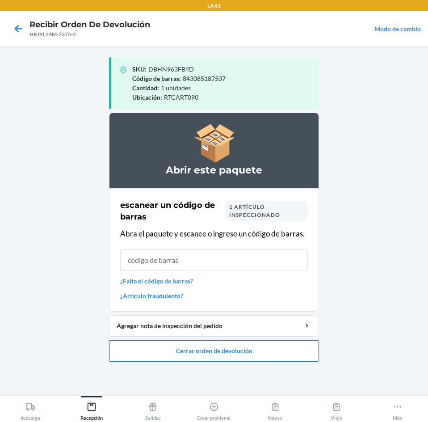
click at [213, 347] on button "Cerrar orden de devolución" at bounding box center [214, 350] width 210 height 21
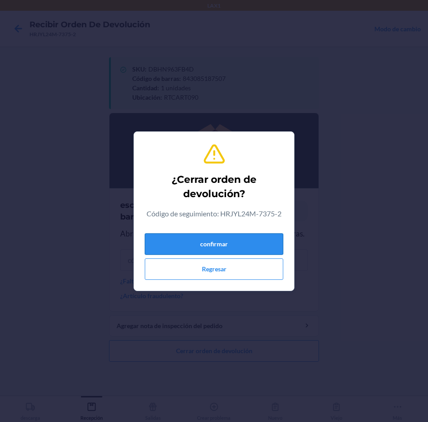
click at [232, 245] on button "confirmar" at bounding box center [214, 243] width 139 height 21
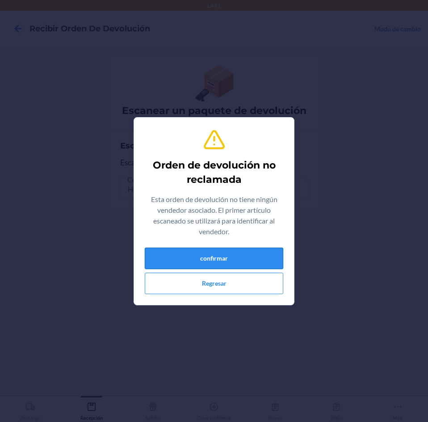
click at [235, 254] on button "confirmar" at bounding box center [214, 258] width 139 height 21
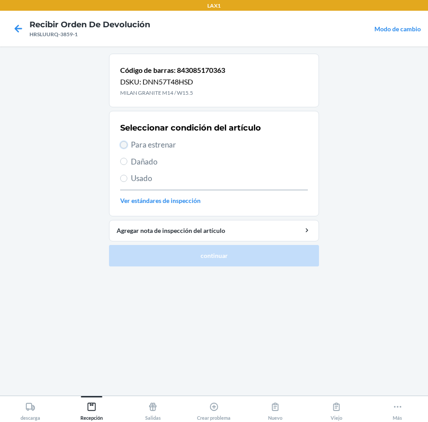
click at [127, 144] on input "Para estrenar" at bounding box center [123, 144] width 7 height 7
radio input "true"
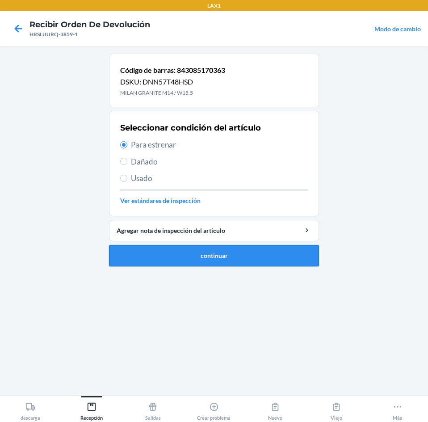
click at [205, 250] on button "continuar" at bounding box center [214, 255] width 210 height 21
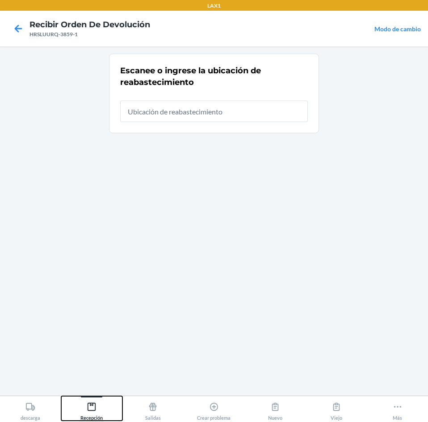
drag, startPoint x: 95, startPoint y: 406, endPoint x: 97, endPoint y: 402, distance: 4.8
click at [96, 404] on icon at bounding box center [92, 407] width 10 height 10
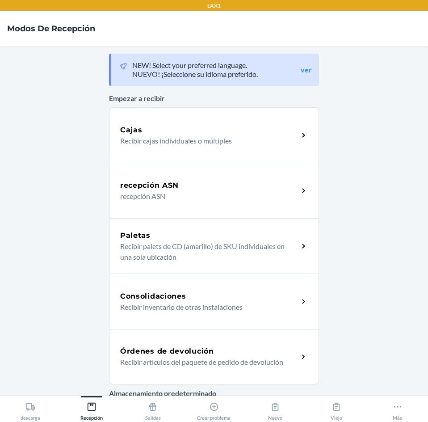
click at [149, 351] on h5 "Órdenes de devolución" at bounding box center [167, 351] width 94 height 11
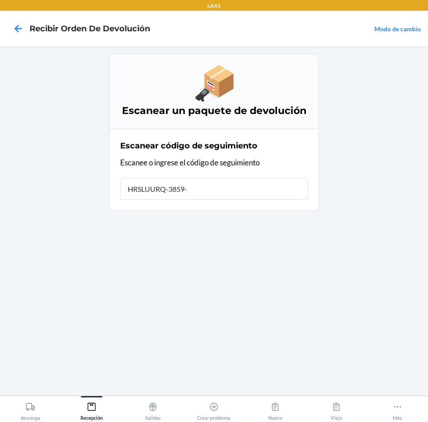
type input "HRSLUURQ-3859-1"
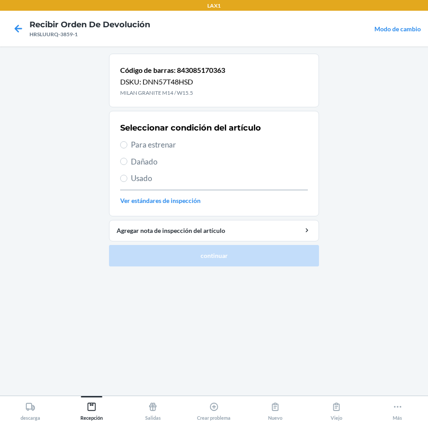
drag, startPoint x: 120, startPoint y: 176, endPoint x: 127, endPoint y: 188, distance: 14.3
click at [120, 176] on section "Seleccionar condición del artículo Para estrenar Dañado Usado Ver estándares de…" at bounding box center [214, 164] width 210 height 106
click at [128, 179] on label "Usado" at bounding box center [214, 179] width 188 height 12
click at [127, 179] on input "Usado" at bounding box center [123, 178] width 7 height 7
radio input "true"
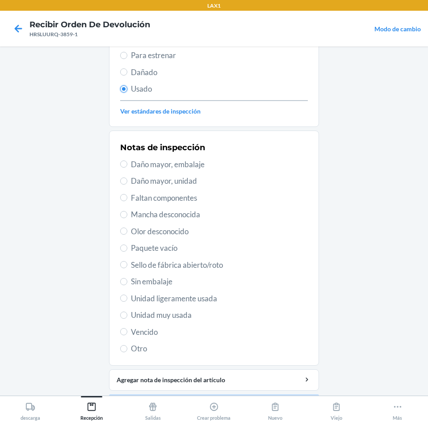
scroll to position [117, 0]
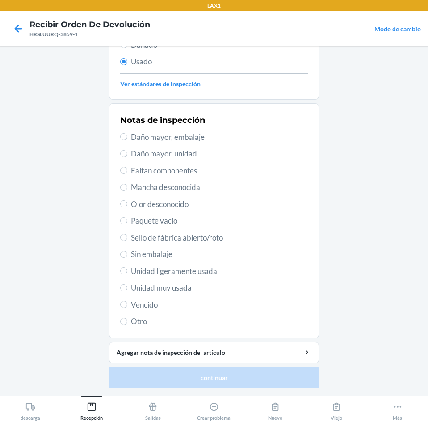
click at [179, 289] on span "Unidad muy usada" at bounding box center [219, 288] width 177 height 12
click at [127, 289] on input "Unidad muy usada" at bounding box center [123, 287] width 7 height 7
radio input "true"
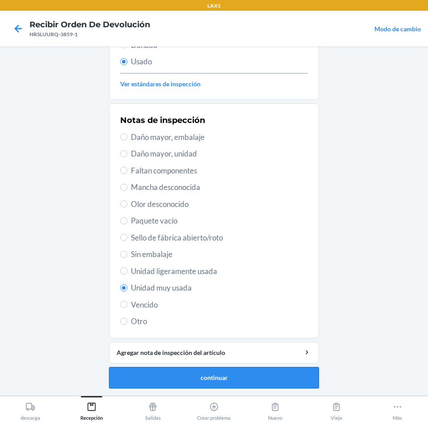
click at [181, 377] on button "continuar" at bounding box center [214, 377] width 210 height 21
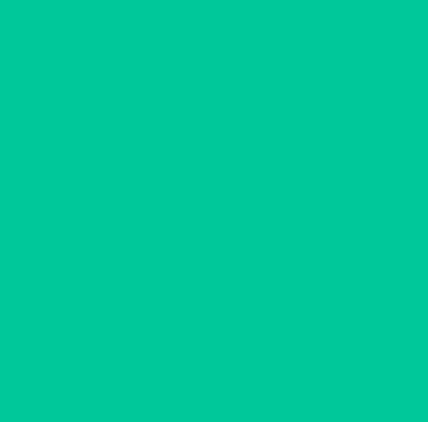
scroll to position [0, 0]
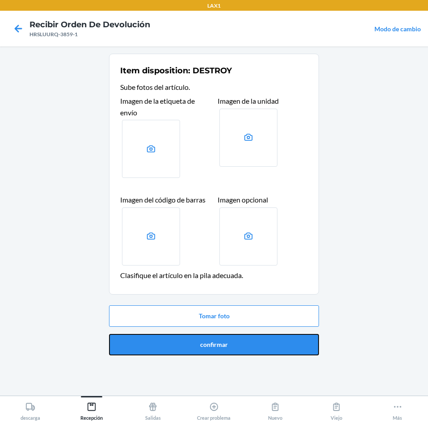
drag, startPoint x: 198, startPoint y: 347, endPoint x: 208, endPoint y: 337, distance: 14.5
click at [202, 342] on button "confirmar" at bounding box center [214, 344] width 210 height 21
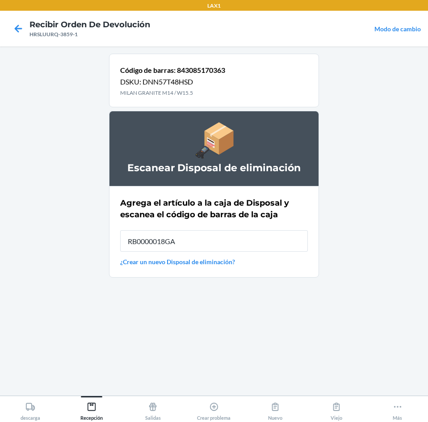
type input "RB0000018GA"
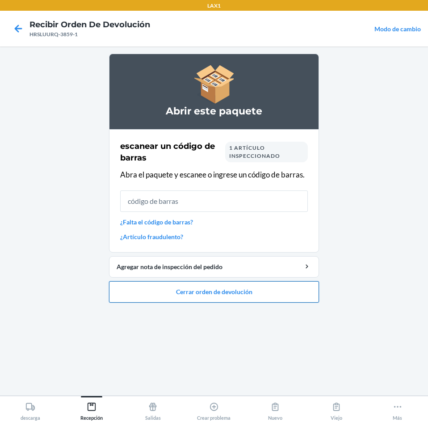
click at [215, 293] on button "Cerrar orden de devolución" at bounding box center [214, 291] width 210 height 21
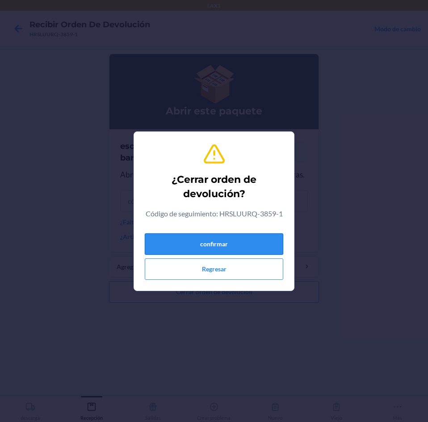
click at [225, 243] on button "confirmar" at bounding box center [214, 243] width 139 height 21
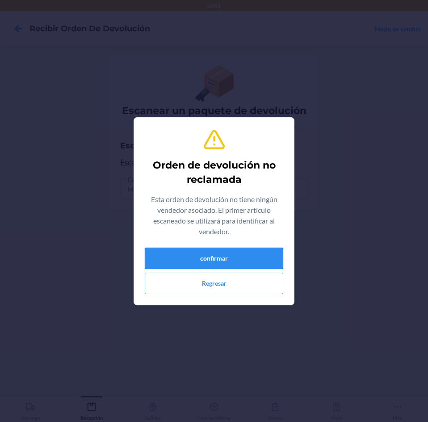
click at [259, 253] on button "confirmar" at bounding box center [214, 258] width 139 height 21
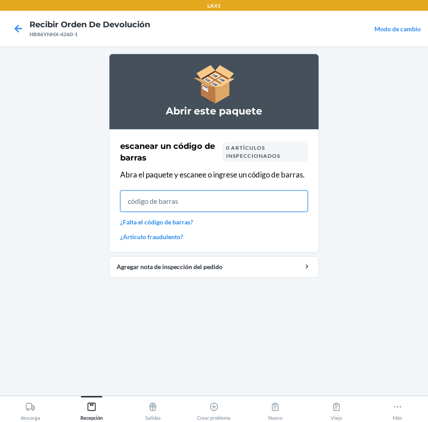
click at [209, 202] on input "text" at bounding box center [214, 201] width 188 height 21
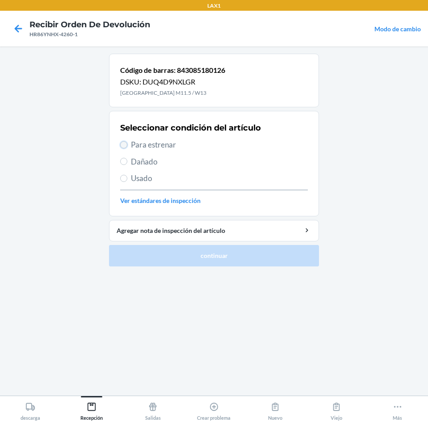
click at [127, 146] on input "Para estrenar" at bounding box center [123, 144] width 7 height 7
radio input "true"
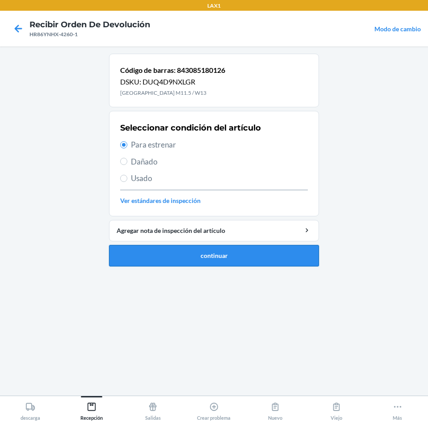
click at [205, 255] on button "continuar" at bounding box center [214, 255] width 210 height 21
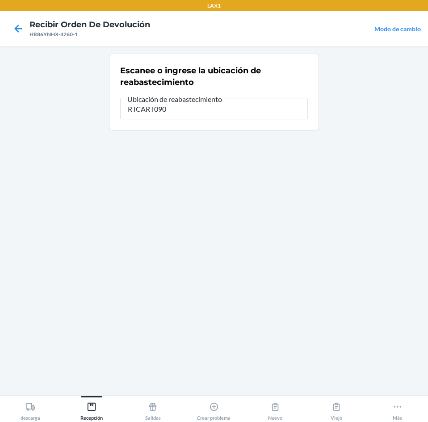
type input "RTCART090"
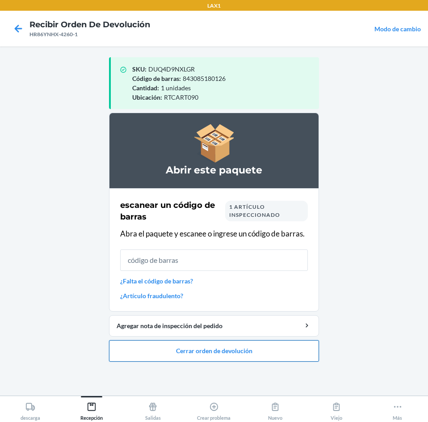
click at [194, 352] on button "Cerrar orden de devolución" at bounding box center [214, 350] width 210 height 21
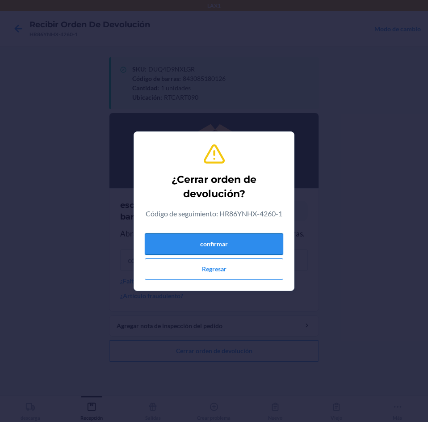
click at [224, 237] on button "confirmar" at bounding box center [214, 243] width 139 height 21
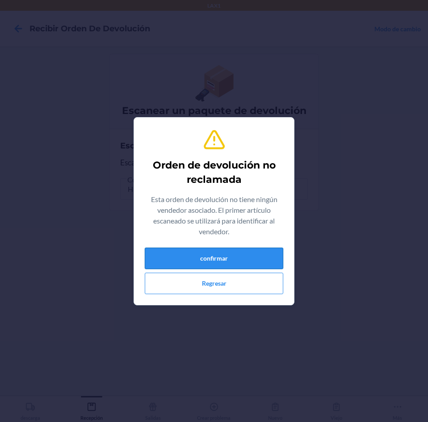
click at [225, 253] on button "confirmar" at bounding box center [214, 258] width 139 height 21
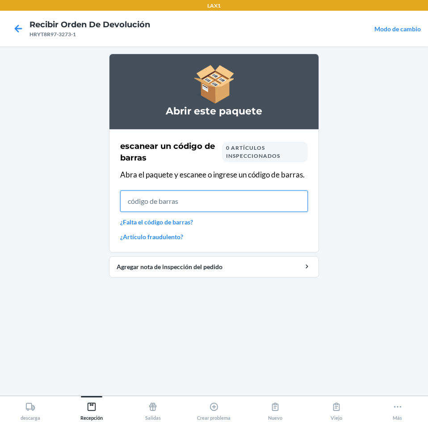
click at [195, 204] on input "text" at bounding box center [214, 201] width 188 height 21
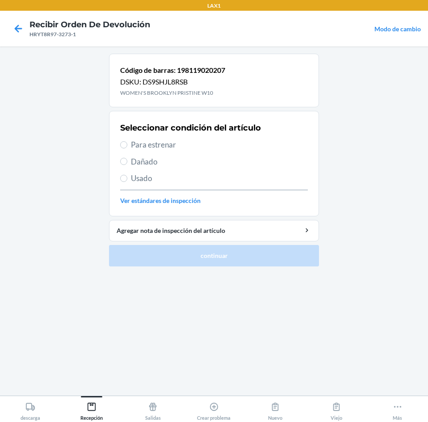
click at [134, 145] on span "Para estrenar" at bounding box center [219, 145] width 177 height 12
click at [127, 145] on input "Para estrenar" at bounding box center [123, 144] width 7 height 7
radio input "true"
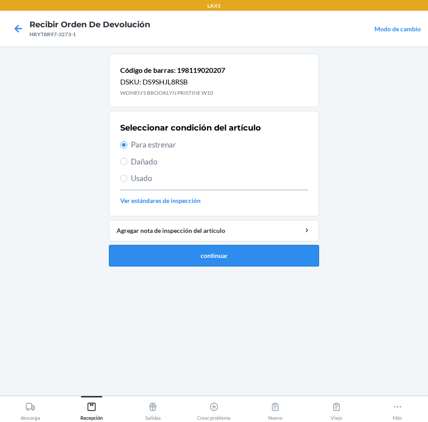
click at [189, 254] on button "continuar" at bounding box center [214, 255] width 210 height 21
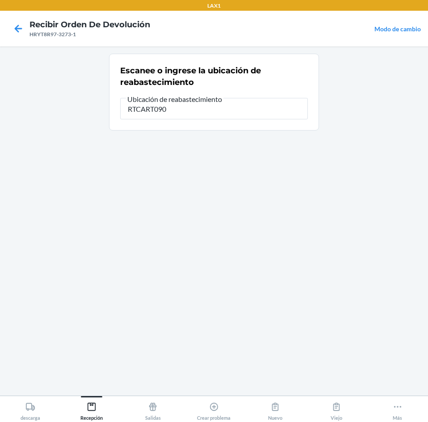
type input "RTCART090"
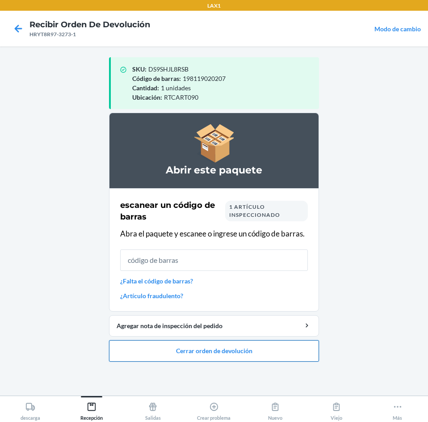
click at [201, 350] on button "Cerrar orden de devolución" at bounding box center [214, 350] width 210 height 21
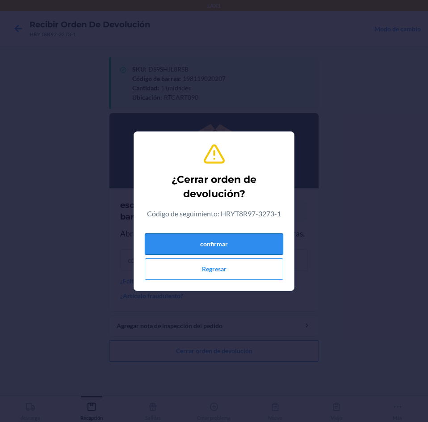
click at [222, 247] on button "confirmar" at bounding box center [214, 243] width 139 height 21
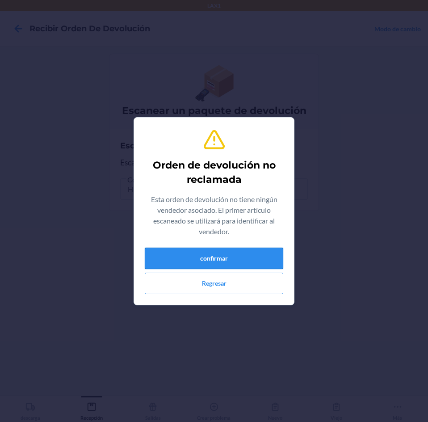
click at [224, 253] on button "confirmar" at bounding box center [214, 258] width 139 height 21
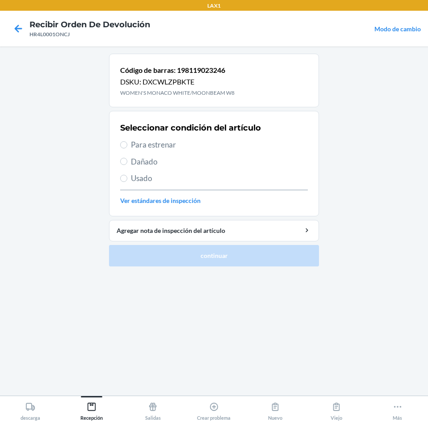
click at [138, 175] on span "Usado" at bounding box center [219, 179] width 177 height 12
click at [127, 175] on input "Usado" at bounding box center [123, 178] width 7 height 7
radio input "true"
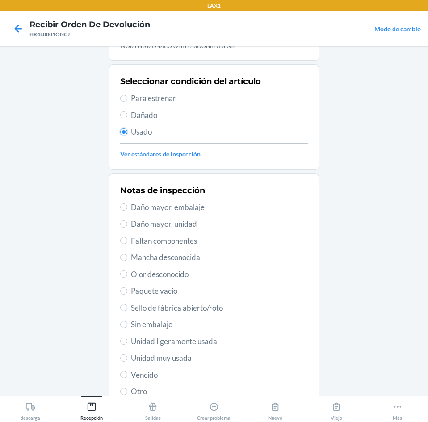
scroll to position [117, 0]
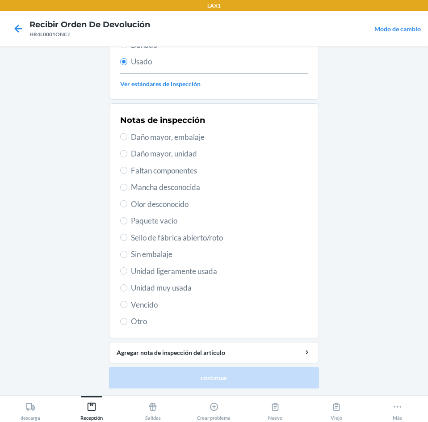
click at [173, 286] on span "Unidad muy usada" at bounding box center [219, 288] width 177 height 12
click at [127, 286] on input "Unidad muy usada" at bounding box center [123, 287] width 7 height 7
radio input "true"
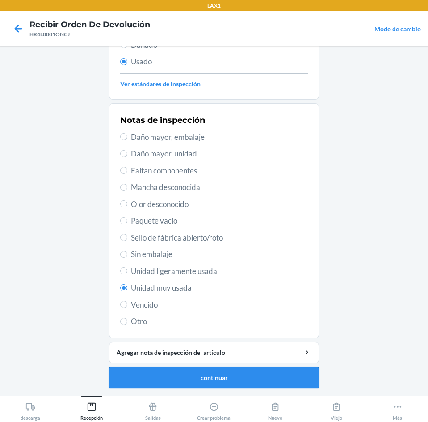
click at [193, 375] on button "continuar" at bounding box center [214, 377] width 210 height 21
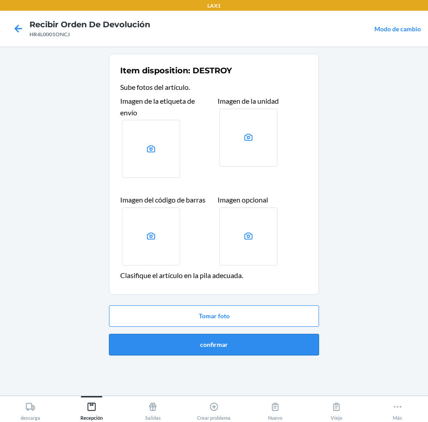
click at [205, 336] on button "confirmar" at bounding box center [214, 344] width 210 height 21
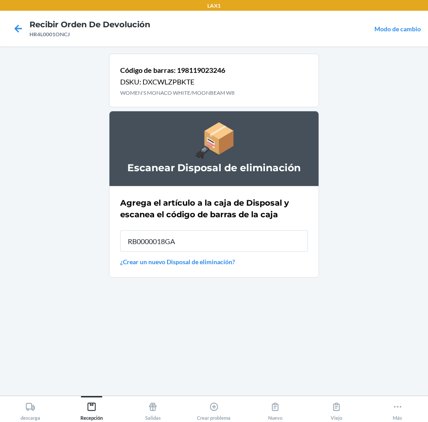
type input "RB0000018GA"
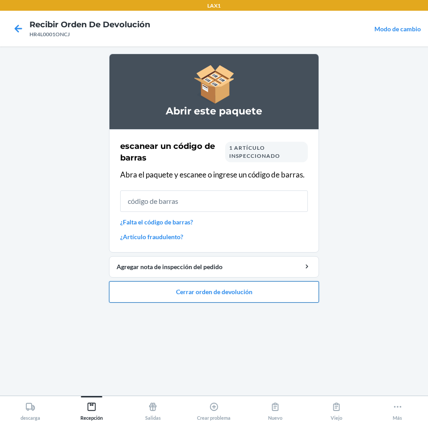
click at [198, 294] on button "Cerrar orden de devolución" at bounding box center [214, 291] width 210 height 21
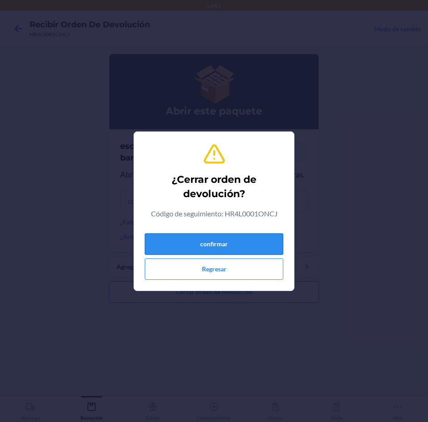
click at [199, 247] on button "confirmar" at bounding box center [214, 243] width 139 height 21
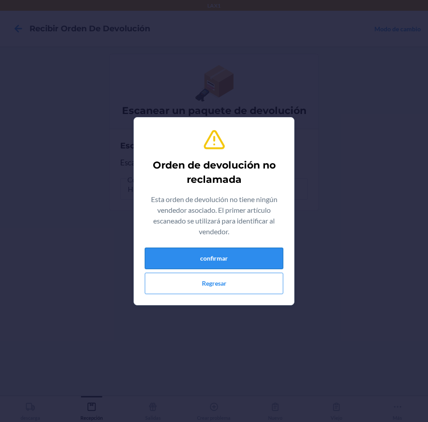
click at [242, 251] on button "confirmar" at bounding box center [214, 258] width 139 height 21
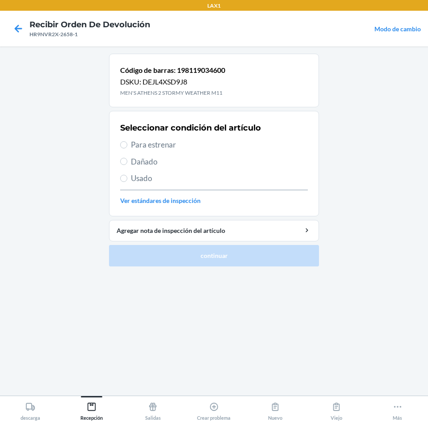
click at [147, 179] on span "Usado" at bounding box center [219, 179] width 177 height 12
click at [127, 179] on input "Usado" at bounding box center [123, 178] width 7 height 7
radio input "true"
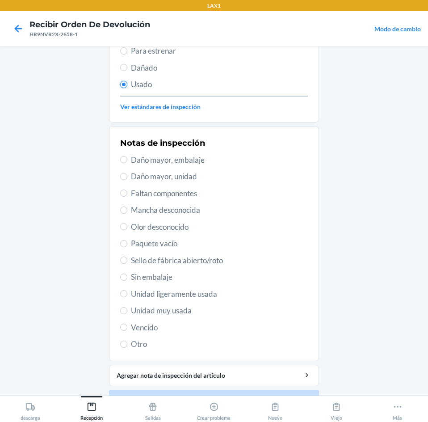
scroll to position [117, 0]
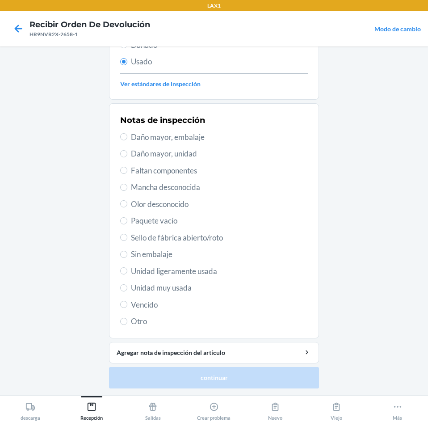
click at [164, 288] on span "Unidad muy usada" at bounding box center [219, 288] width 177 height 12
click at [127, 288] on input "Unidad muy usada" at bounding box center [123, 287] width 7 height 7
radio input "true"
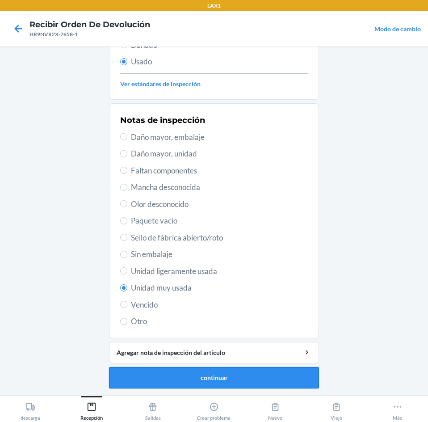
click at [178, 375] on button "continuar" at bounding box center [214, 377] width 210 height 21
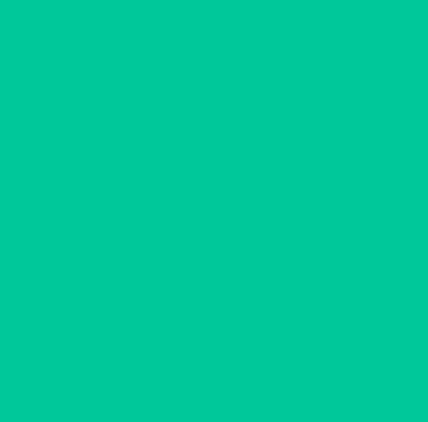
scroll to position [0, 0]
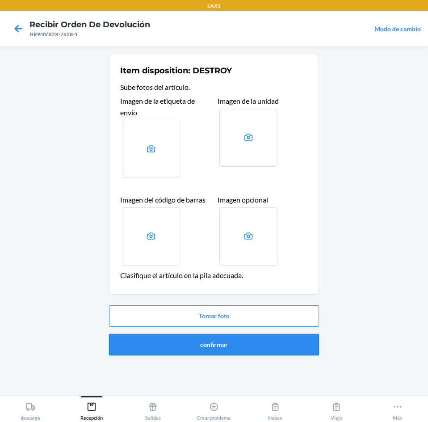
click at [193, 343] on button "confirmar" at bounding box center [214, 344] width 210 height 21
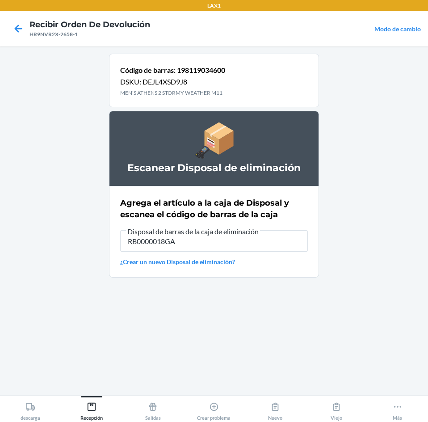
type input "RB0000018GA"
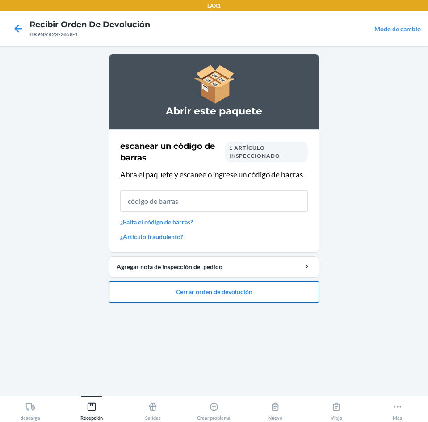
click at [191, 293] on button "Cerrar orden de devolución" at bounding box center [214, 291] width 210 height 21
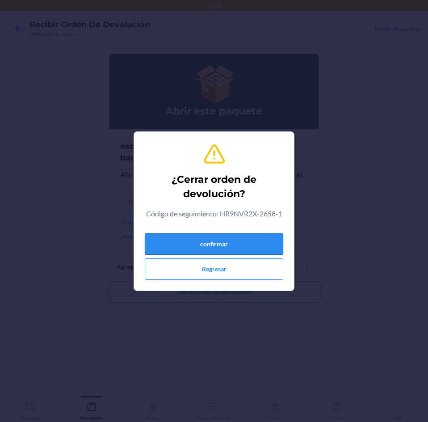
click at [198, 245] on button "confirmar" at bounding box center [214, 243] width 139 height 21
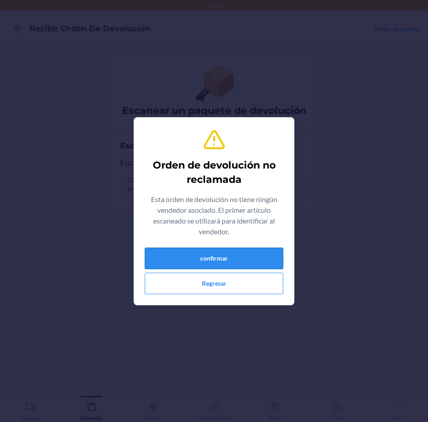
click at [259, 263] on button "confirmar" at bounding box center [214, 258] width 139 height 21
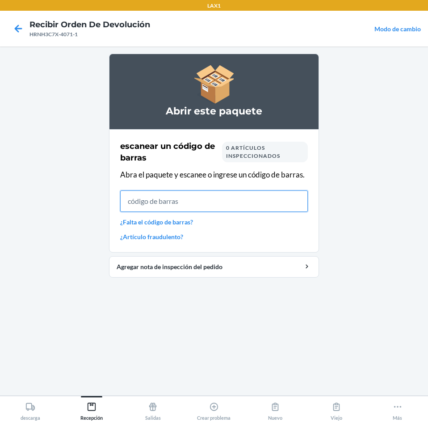
click at [241, 204] on input "text" at bounding box center [214, 201] width 188 height 21
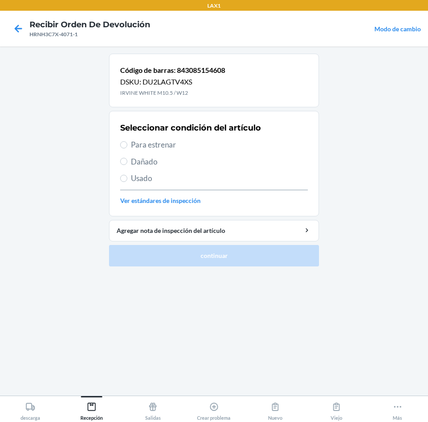
click at [138, 146] on span "Para estrenar" at bounding box center [219, 145] width 177 height 12
click at [127, 146] on input "Para estrenar" at bounding box center [123, 144] width 7 height 7
radio input "true"
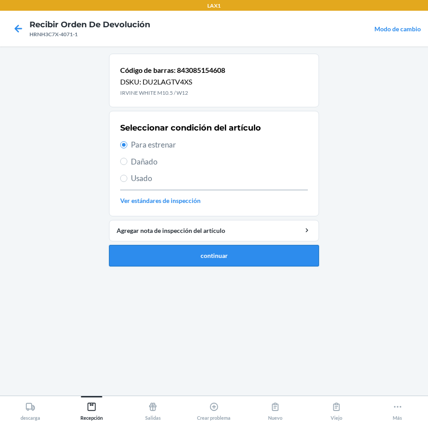
click at [181, 250] on button "continuar" at bounding box center [214, 255] width 210 height 21
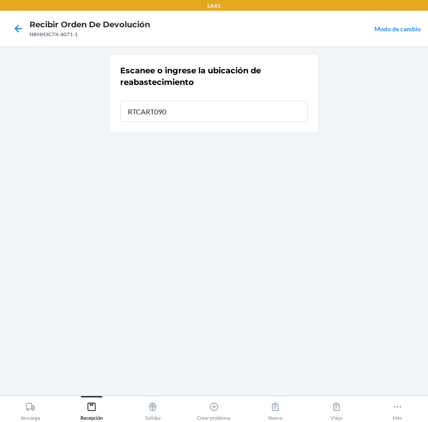
type input "RTCART090"
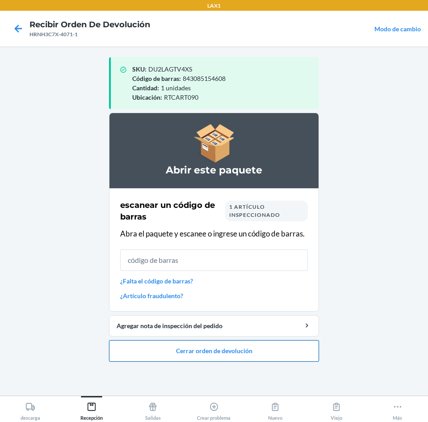
click at [225, 348] on button "Cerrar orden de devolución" at bounding box center [214, 350] width 210 height 21
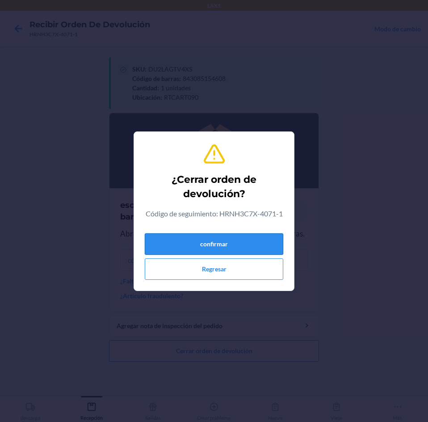
click at [243, 237] on button "confirmar" at bounding box center [214, 243] width 139 height 21
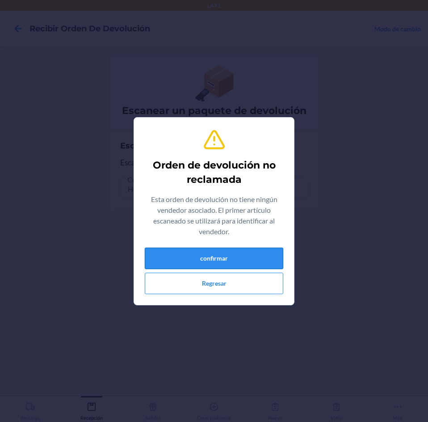
click at [221, 260] on button "confirmar" at bounding box center [214, 258] width 139 height 21
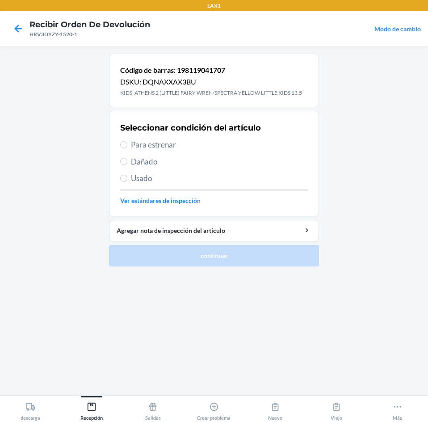
click at [144, 144] on span "Para estrenar" at bounding box center [219, 145] width 177 height 12
click at [127, 144] on input "Para estrenar" at bounding box center [123, 144] width 7 height 7
radio input "true"
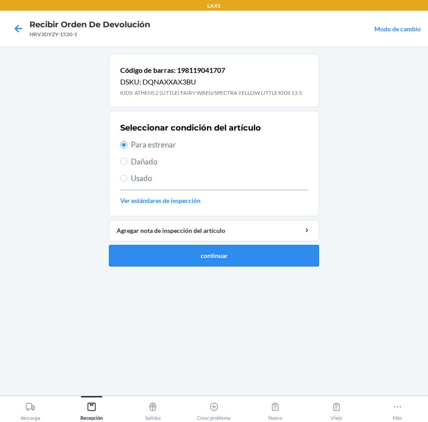
click at [187, 246] on button "continuar" at bounding box center [214, 255] width 210 height 21
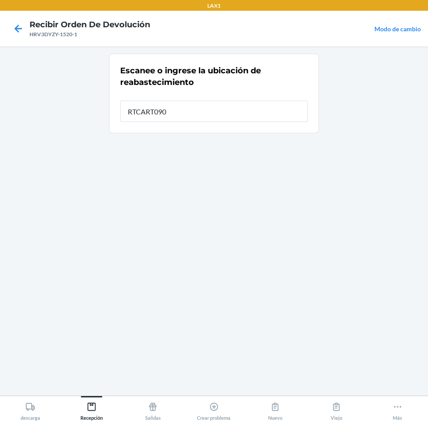
type input "RTCART090"
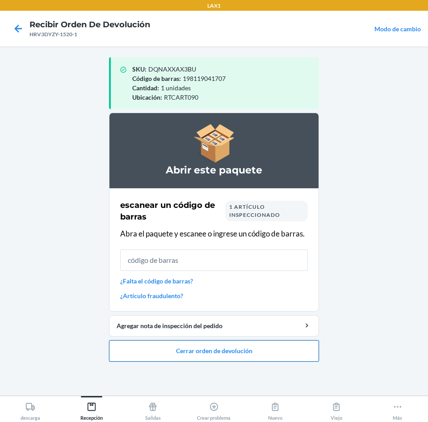
click at [198, 351] on button "Cerrar orden de devolución" at bounding box center [214, 350] width 210 height 21
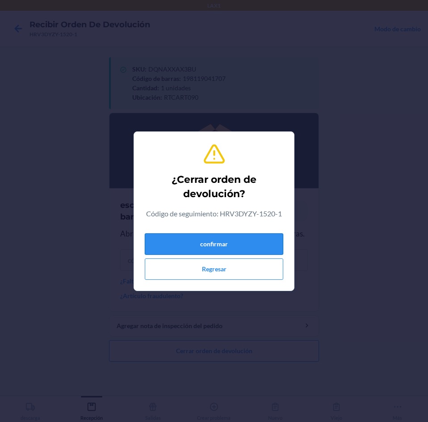
click at [252, 245] on button "confirmar" at bounding box center [214, 243] width 139 height 21
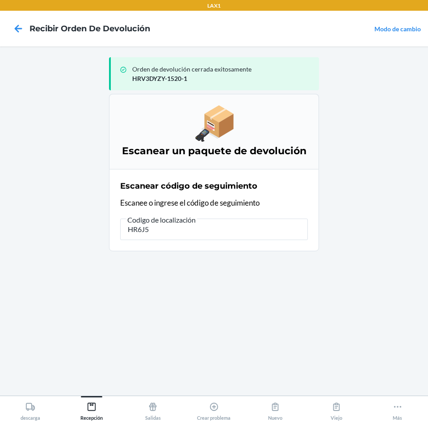
type input "HR6J5L"
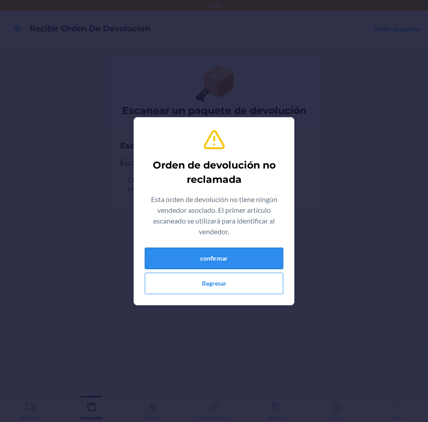
click at [252, 258] on button "confirmar" at bounding box center [214, 258] width 139 height 21
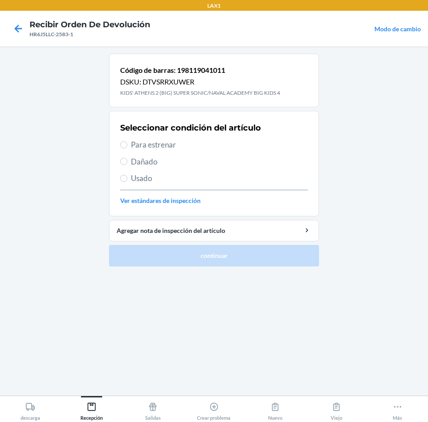
click at [130, 137] on div "Seleccionar condición del artículo Para estrenar Dañado Usado Ver estándares de…" at bounding box center [214, 163] width 188 height 89
click at [134, 145] on span "Para estrenar" at bounding box center [219, 145] width 177 height 12
click at [127, 145] on input "Para estrenar" at bounding box center [123, 144] width 7 height 7
radio input "true"
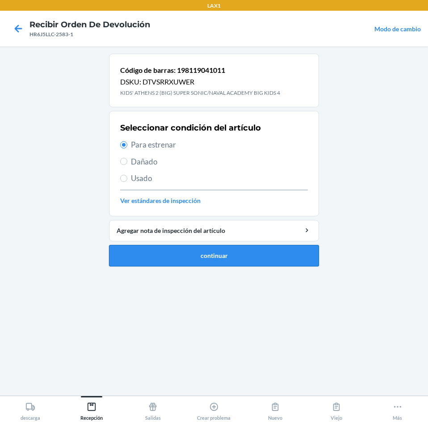
click at [188, 260] on button "continuar" at bounding box center [214, 255] width 210 height 21
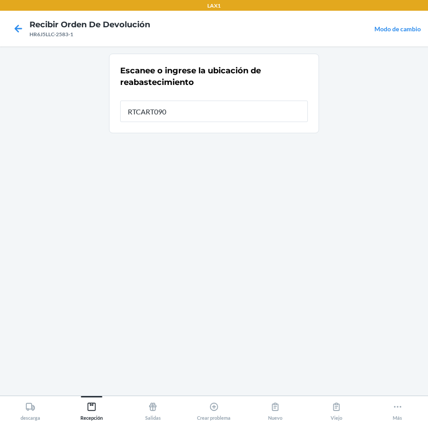
type input "RTCART090"
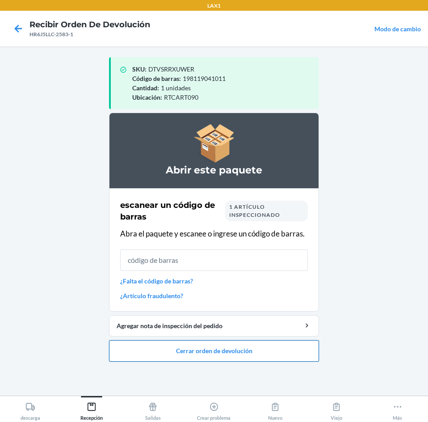
drag, startPoint x: 211, startPoint y: 356, endPoint x: 213, endPoint y: 348, distance: 7.9
click at [213, 349] on button "Cerrar orden de devolución" at bounding box center [214, 350] width 210 height 21
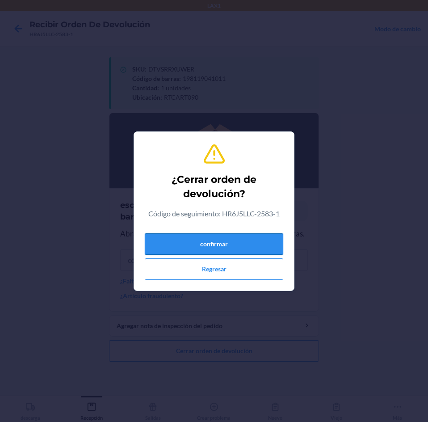
click at [235, 248] on button "confirmar" at bounding box center [214, 243] width 139 height 21
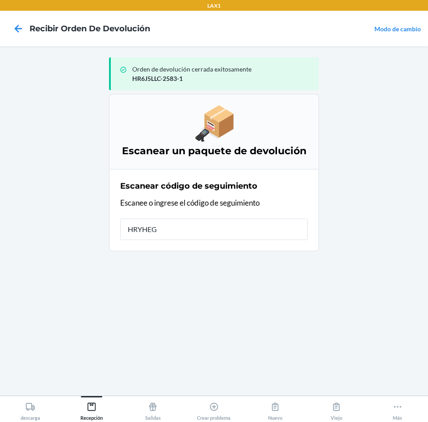
type input "HRYHEGB"
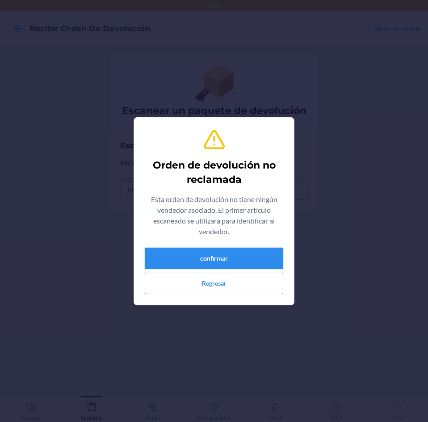
click at [237, 251] on button "confirmar" at bounding box center [214, 258] width 139 height 21
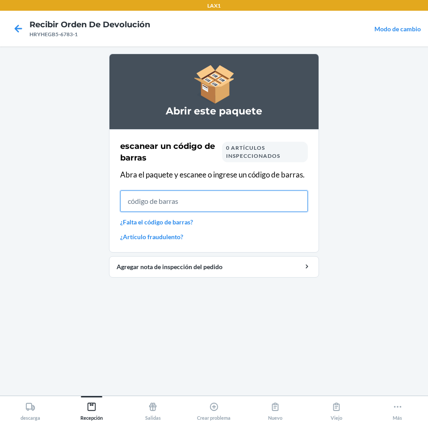
click at [174, 204] on input "text" at bounding box center [214, 201] width 188 height 21
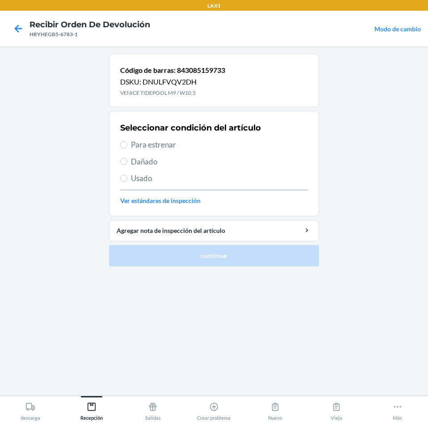
click at [132, 144] on span "Para estrenar" at bounding box center [219, 145] width 177 height 12
click at [127, 144] on input "Para estrenar" at bounding box center [123, 144] width 7 height 7
radio input "true"
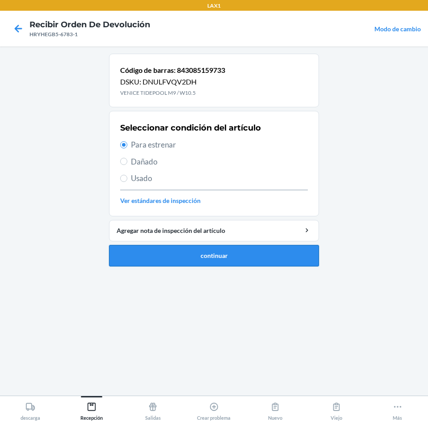
click at [214, 254] on button "continuar" at bounding box center [214, 255] width 210 height 21
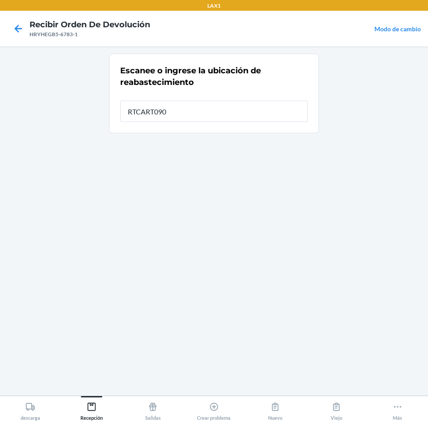
type input "RTCART090"
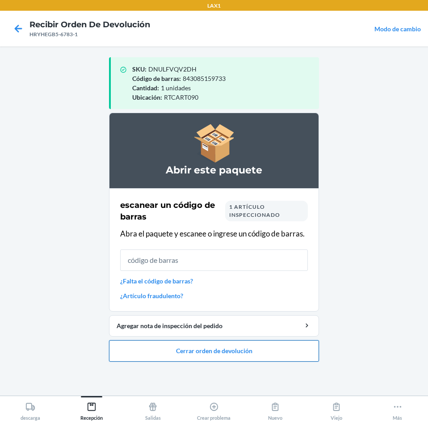
click at [252, 348] on button "Cerrar orden de devolución" at bounding box center [214, 350] width 210 height 21
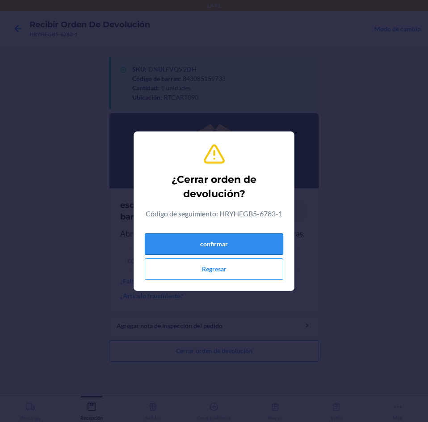
click at [267, 243] on button "confirmar" at bounding box center [214, 243] width 139 height 21
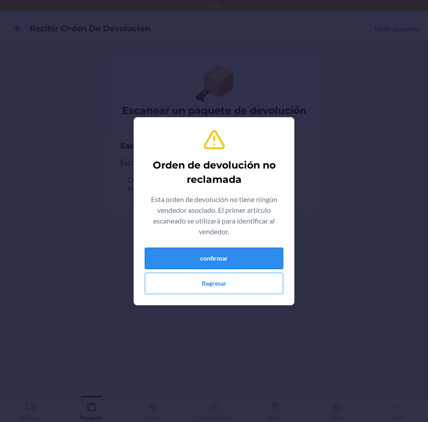
click at [258, 258] on button "confirmar" at bounding box center [214, 258] width 139 height 21
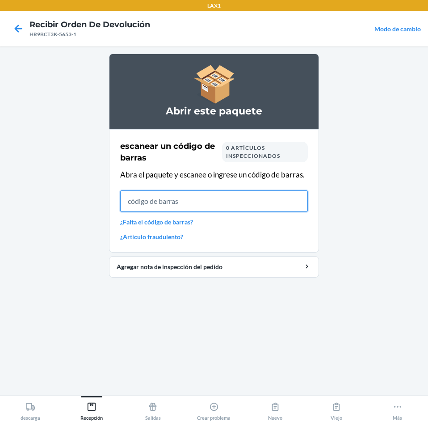
click at [165, 203] on input "text" at bounding box center [214, 201] width 188 height 21
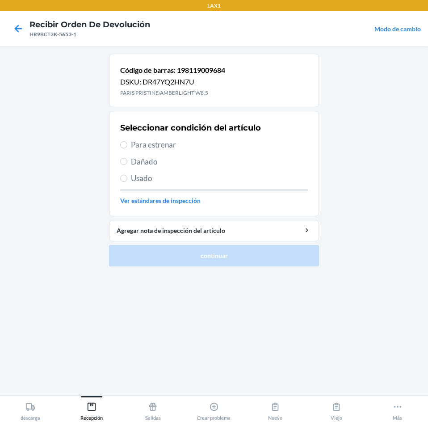
click at [129, 143] on label "Para estrenar" at bounding box center [214, 145] width 188 height 12
click at [127, 143] on input "Para estrenar" at bounding box center [123, 144] width 7 height 7
radio input "true"
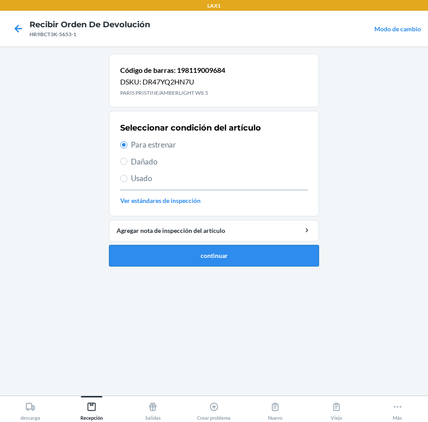
click at [210, 250] on button "continuar" at bounding box center [214, 255] width 210 height 21
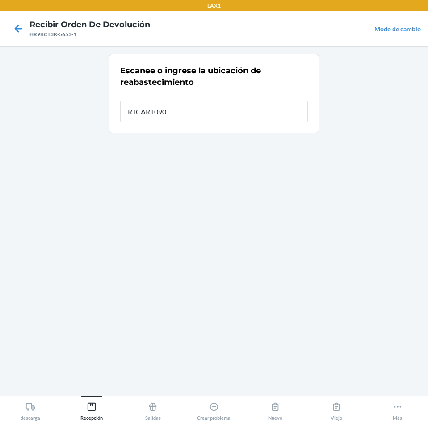
type input "RTCART090"
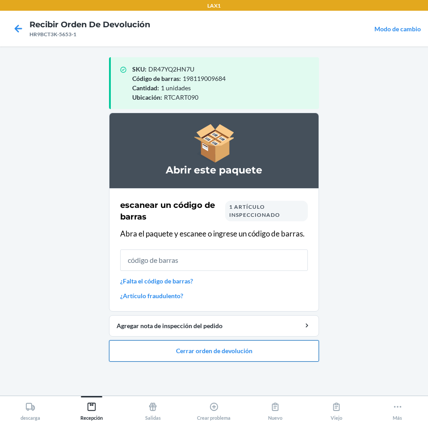
click at [226, 345] on button "Cerrar orden de devolución" at bounding box center [214, 350] width 210 height 21
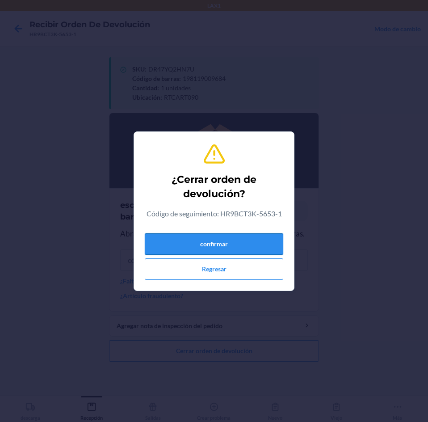
click at [229, 244] on button "confirmar" at bounding box center [214, 243] width 139 height 21
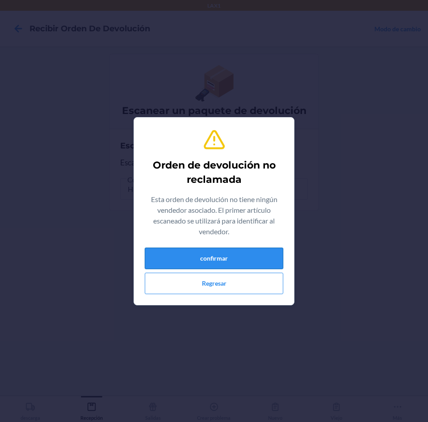
click at [232, 255] on button "confirmar" at bounding box center [214, 258] width 139 height 21
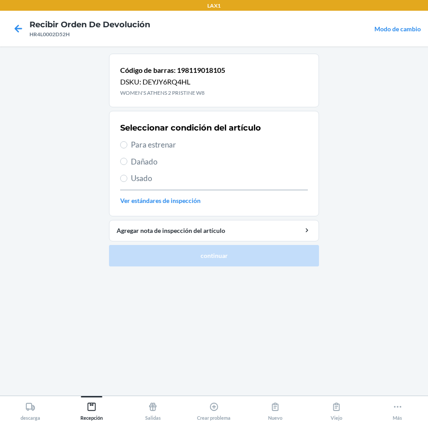
click at [120, 147] on section "Seleccionar condición del artículo Para estrenar Dañado Usado Ver estándares de…" at bounding box center [214, 164] width 210 height 106
click at [131, 145] on span "Para estrenar" at bounding box center [219, 145] width 177 height 12
click at [127, 145] on input "Para estrenar" at bounding box center [123, 144] width 7 height 7
radio input "true"
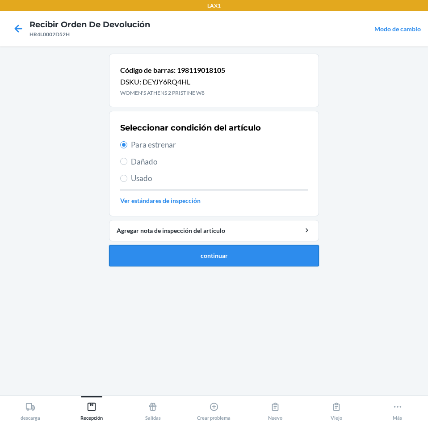
click at [209, 252] on button "continuar" at bounding box center [214, 255] width 210 height 21
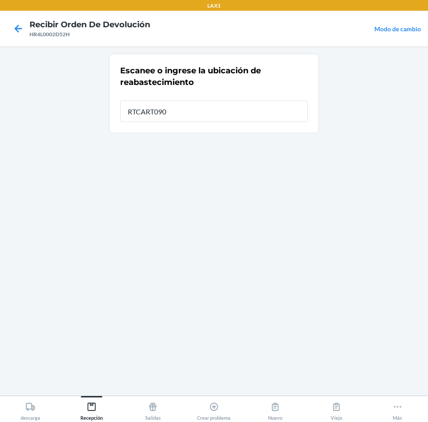
type input "RTCART090"
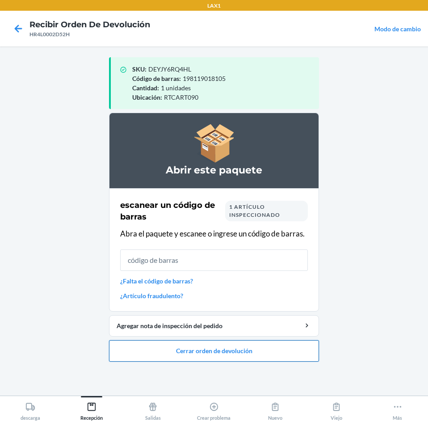
click at [214, 348] on button "Cerrar orden de devolución" at bounding box center [214, 350] width 210 height 21
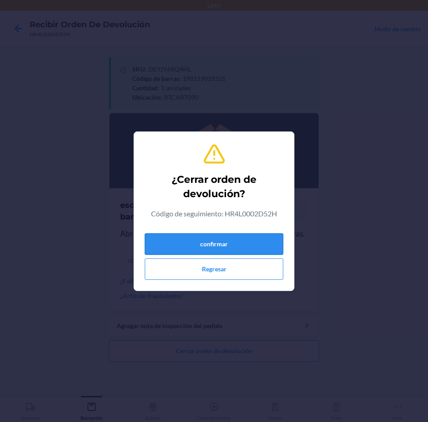
click at [239, 244] on button "confirmar" at bounding box center [214, 243] width 139 height 21
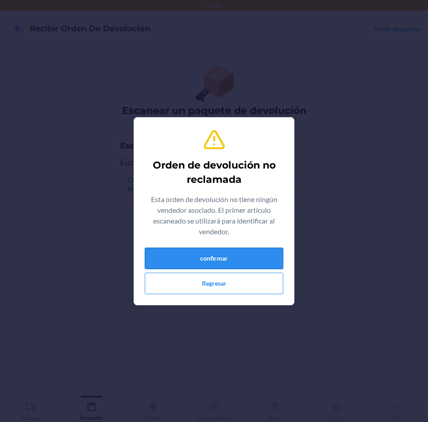
click at [232, 262] on button "confirmar" at bounding box center [214, 258] width 139 height 21
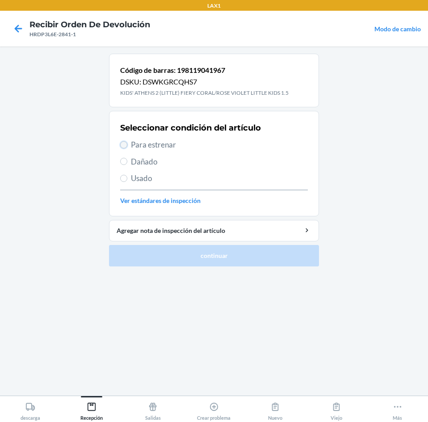
click at [123, 145] on input "Para estrenar" at bounding box center [123, 144] width 7 height 7
radio input "true"
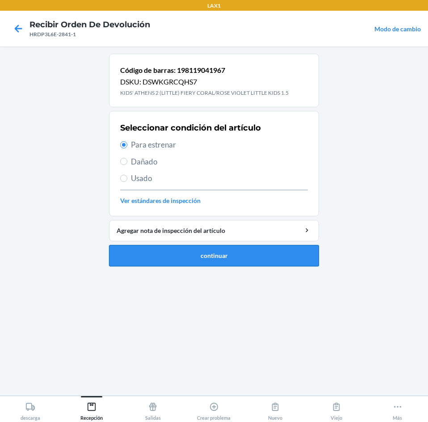
click at [205, 254] on button "continuar" at bounding box center [214, 255] width 210 height 21
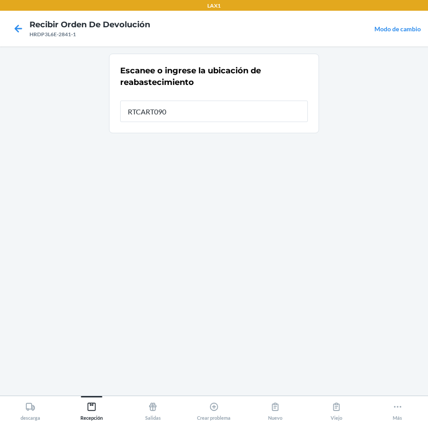
type input "RTCART090"
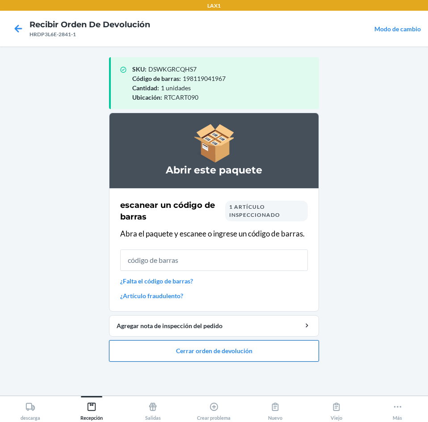
click at [208, 349] on button "Cerrar orden de devolución" at bounding box center [214, 350] width 210 height 21
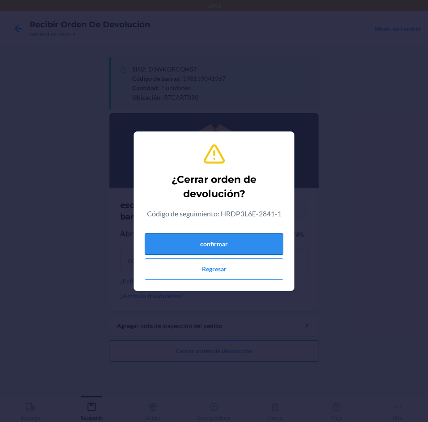
click at [213, 245] on button "confirmar" at bounding box center [214, 243] width 139 height 21
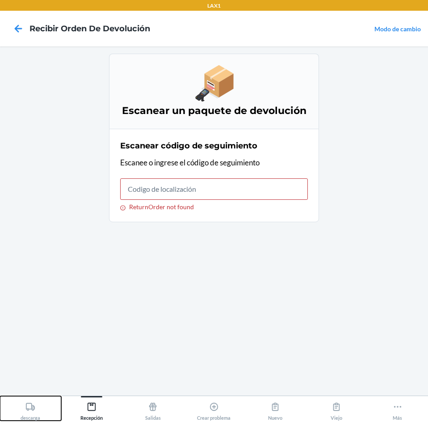
click at [25, 409] on icon at bounding box center [30, 407] width 10 height 10
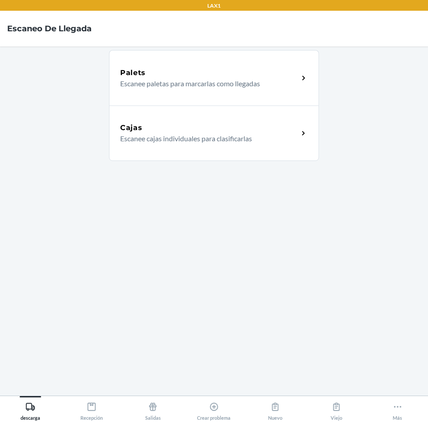
click at [173, 148] on div "Cajas Escanee cajas individuales para clasificarlas" at bounding box center [214, 133] width 210 height 55
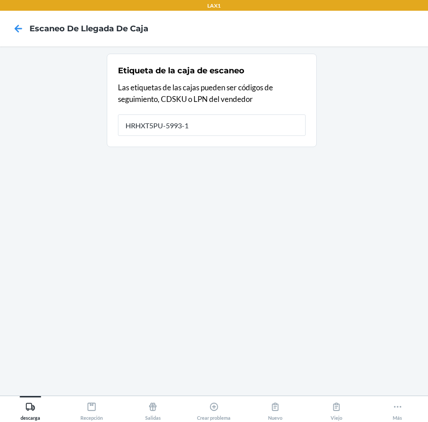
type input "HRHXT5PU-5993-1"
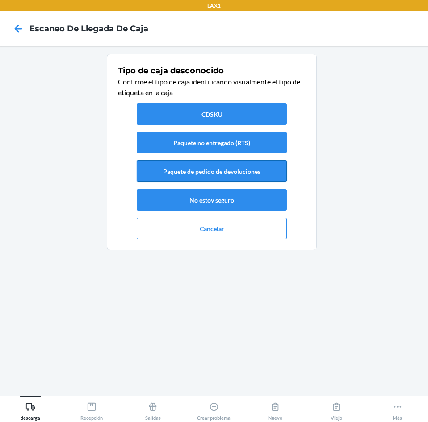
click at [202, 172] on button "Paquete de pedido de devoluciones" at bounding box center [212, 171] width 150 height 21
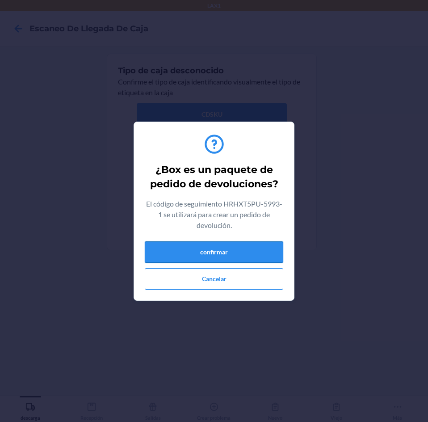
click at [228, 253] on button "confirmar" at bounding box center [214, 252] width 139 height 21
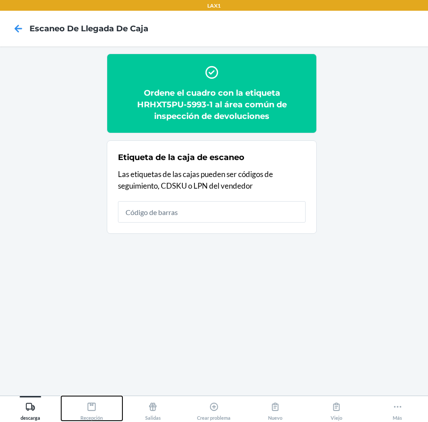
click at [96, 406] on icon at bounding box center [92, 407] width 8 height 8
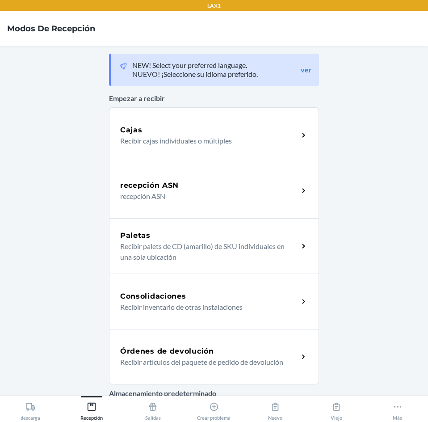
click at [186, 340] on div "Órdenes de devolución Recibir artículos del paquete de pedido de devolución" at bounding box center [214, 356] width 210 height 55
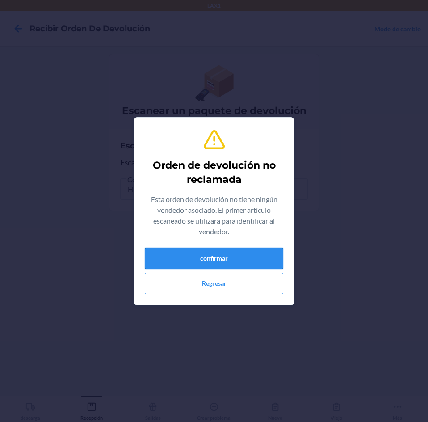
click at [245, 256] on button "confirmar" at bounding box center [214, 258] width 139 height 21
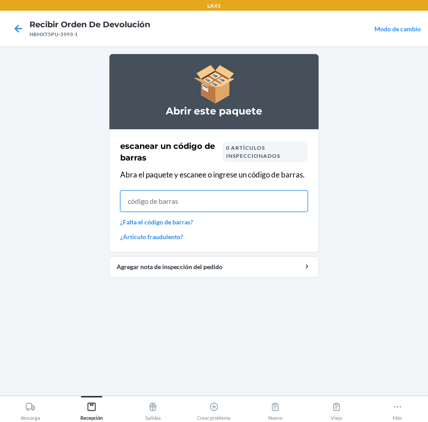
click at [134, 196] on input "text" at bounding box center [214, 201] width 188 height 21
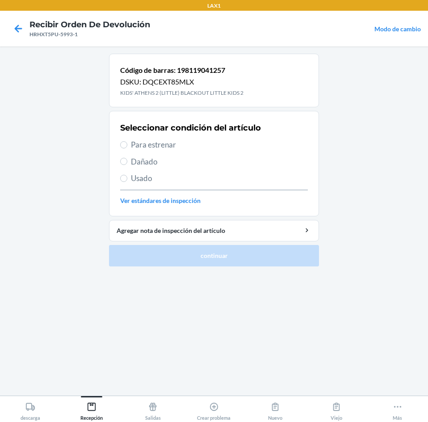
click at [142, 148] on span "Para estrenar" at bounding box center [219, 145] width 177 height 12
click at [127, 148] on input "Para estrenar" at bounding box center [123, 144] width 7 height 7
radio input "true"
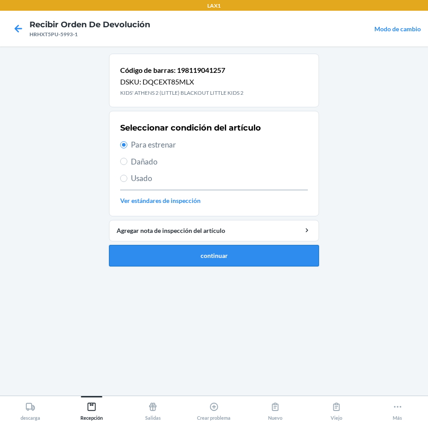
click at [182, 253] on button "continuar" at bounding box center [214, 255] width 210 height 21
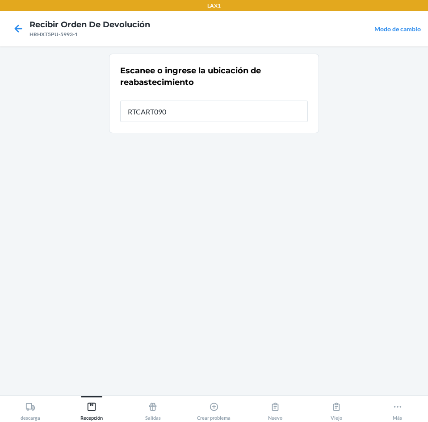
type input "RTCART090"
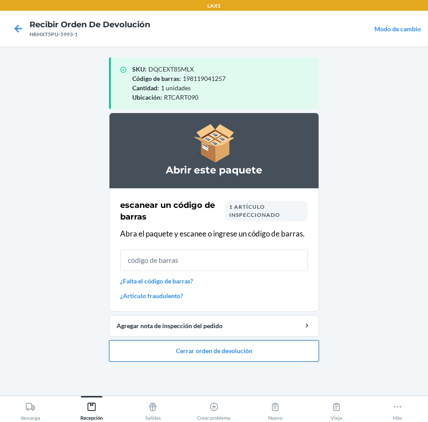
click at [212, 351] on button "Cerrar orden de devolución" at bounding box center [214, 350] width 210 height 21
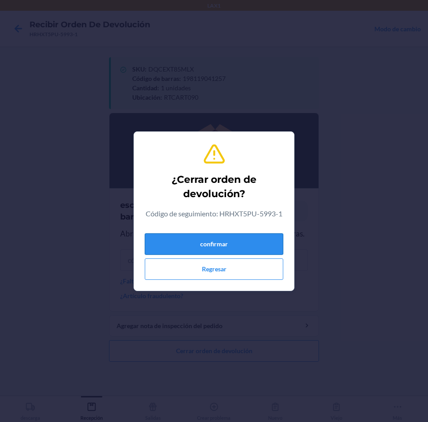
click at [201, 246] on button "confirmar" at bounding box center [214, 243] width 139 height 21
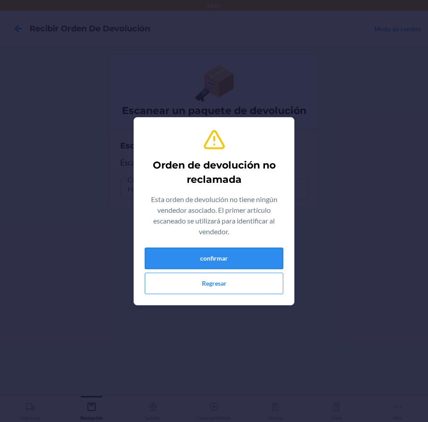
click at [234, 259] on button "confirmar" at bounding box center [214, 258] width 139 height 21
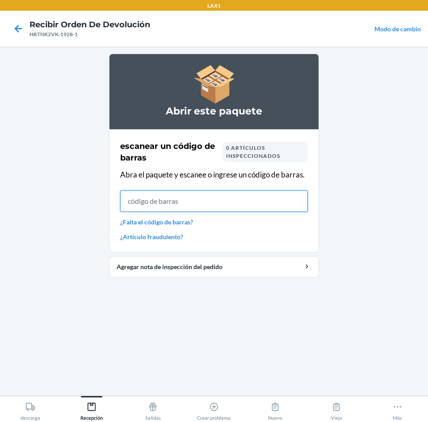
click at [158, 204] on input "text" at bounding box center [214, 201] width 188 height 21
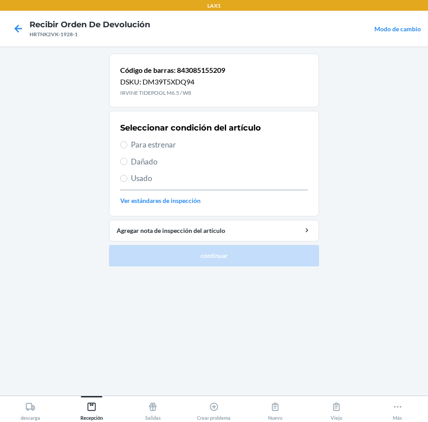
click at [136, 145] on span "Para estrenar" at bounding box center [219, 145] width 177 height 12
click at [127, 145] on input "Para estrenar" at bounding box center [123, 144] width 7 height 7
radio input "true"
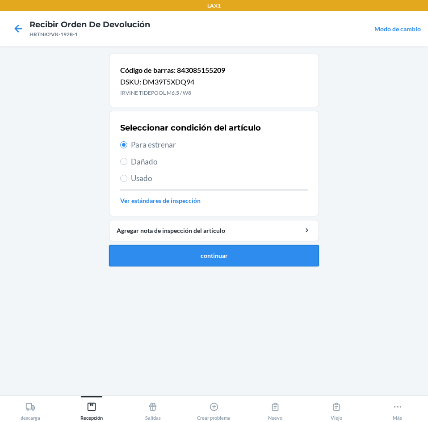
click at [189, 250] on button "continuar" at bounding box center [214, 255] width 210 height 21
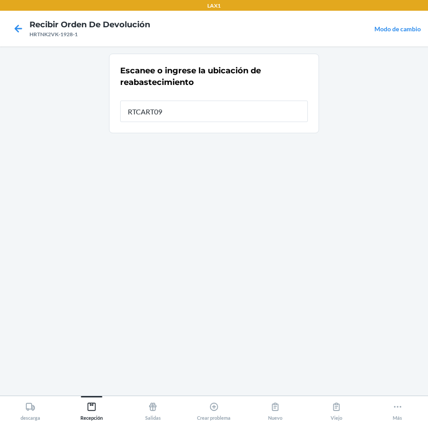
type input "RTCART090"
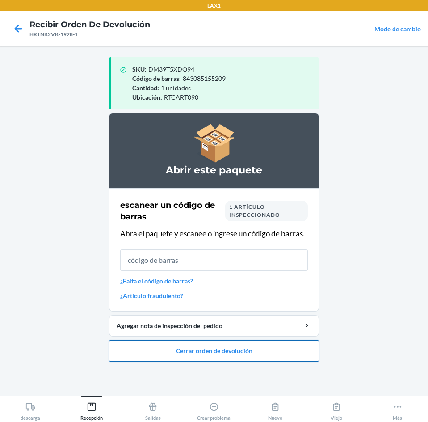
click at [213, 345] on button "Cerrar orden de devolución" at bounding box center [214, 350] width 210 height 21
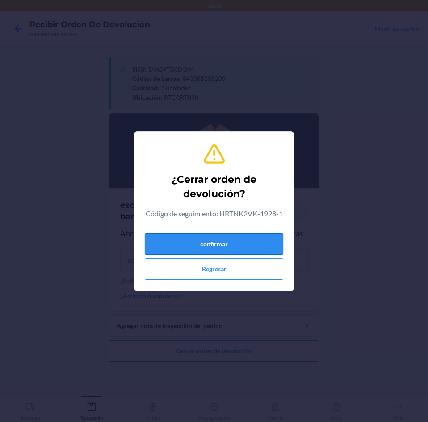
click at [254, 248] on button "confirmar" at bounding box center [214, 243] width 139 height 21
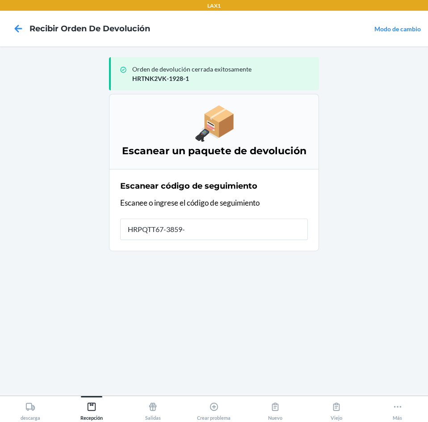
type input "HRPQTT67-3859-1"
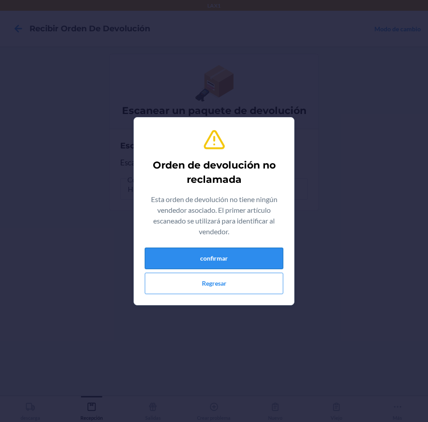
click at [250, 254] on button "confirmar" at bounding box center [214, 258] width 139 height 21
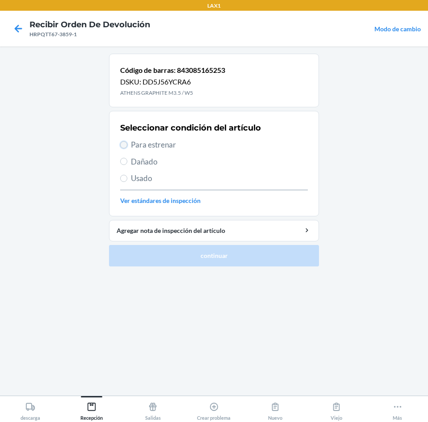
click at [125, 145] on input "Para estrenar" at bounding box center [123, 144] width 7 height 7
radio input "true"
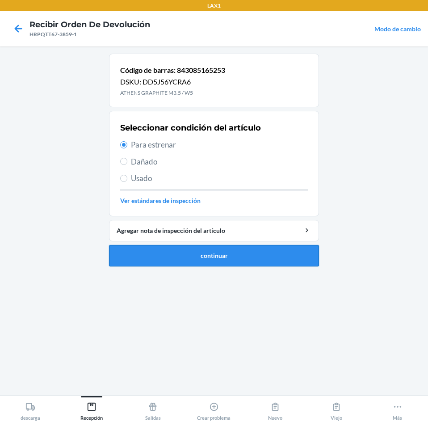
click at [201, 257] on button "continuar" at bounding box center [214, 255] width 210 height 21
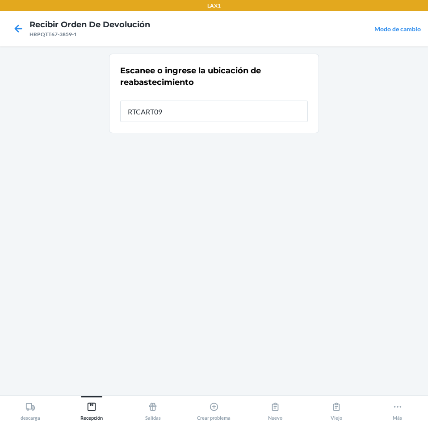
type input "RTCART090"
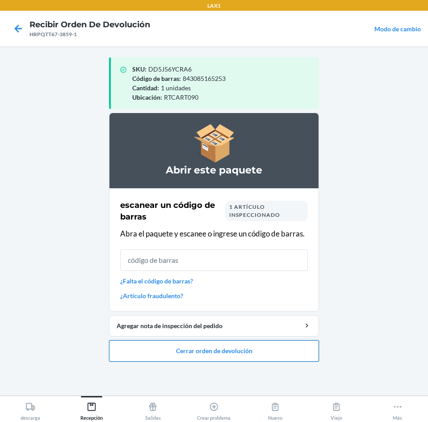
click at [203, 343] on button "Cerrar orden de devolución" at bounding box center [214, 350] width 210 height 21
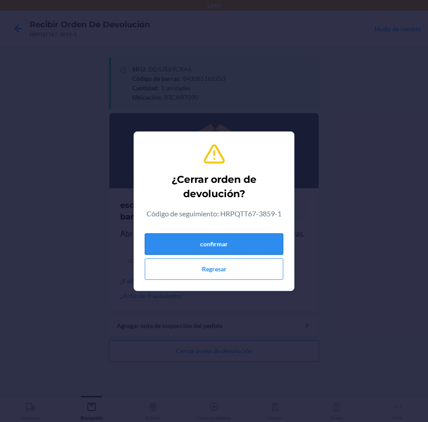
click at [197, 238] on button "confirmar" at bounding box center [214, 243] width 139 height 21
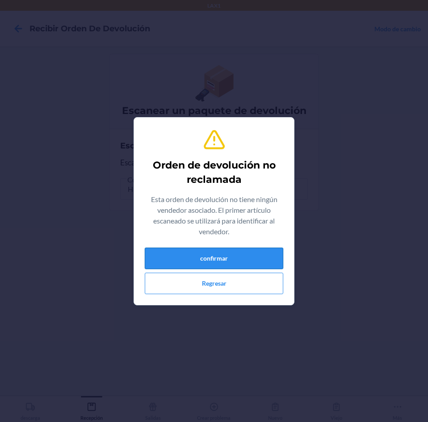
click at [242, 259] on button "confirmar" at bounding box center [214, 258] width 139 height 21
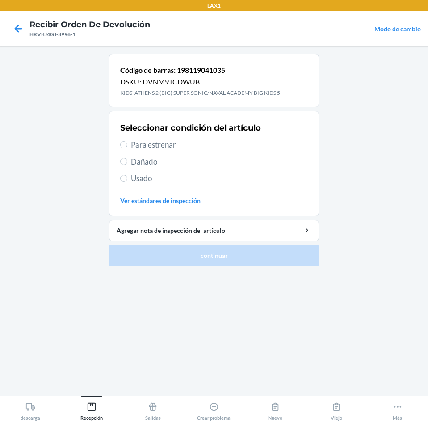
click at [128, 146] on label "Para estrenar" at bounding box center [214, 145] width 188 height 12
click at [127, 146] on input "Para estrenar" at bounding box center [123, 144] width 7 height 7
radio input "true"
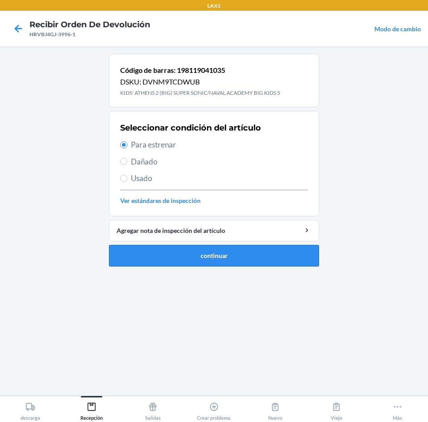
click at [208, 251] on button "continuar" at bounding box center [214, 255] width 210 height 21
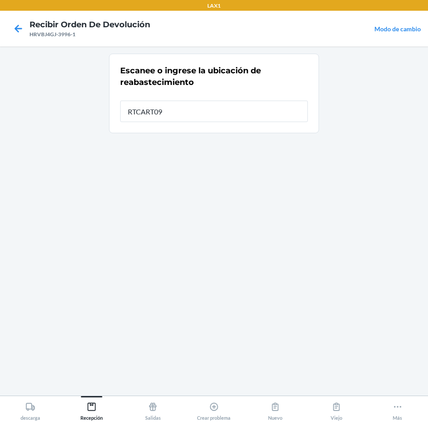
type input "RTCART090"
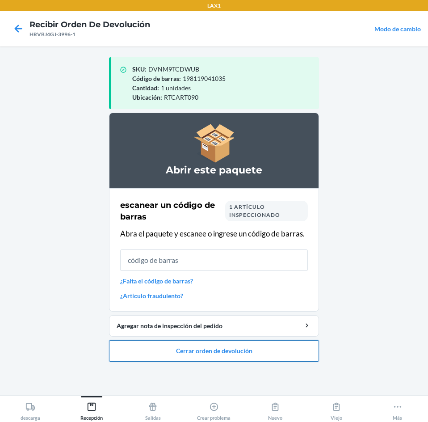
click at [189, 347] on button "Cerrar orden de devolución" at bounding box center [214, 350] width 210 height 21
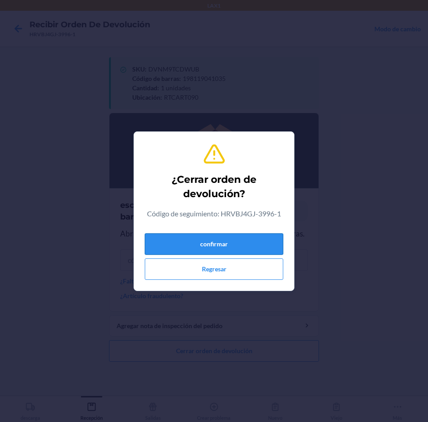
click at [234, 244] on button "confirmar" at bounding box center [214, 243] width 139 height 21
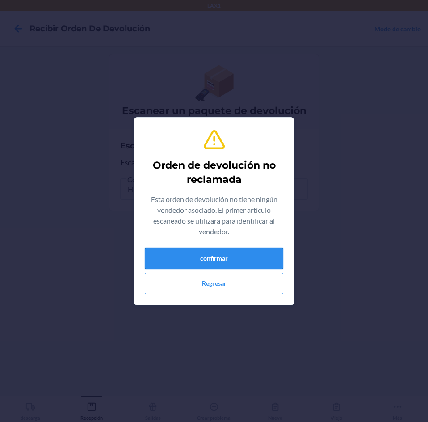
click at [250, 254] on button "confirmar" at bounding box center [214, 258] width 139 height 21
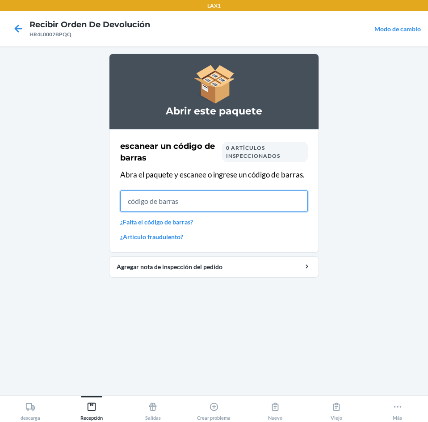
click at [185, 205] on input "text" at bounding box center [214, 201] width 188 height 21
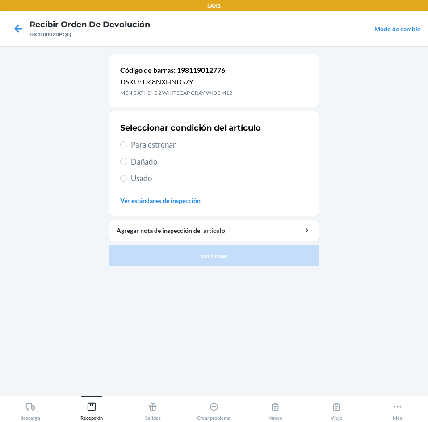
click at [129, 146] on label "Para estrenar" at bounding box center [214, 145] width 188 height 12
click at [127, 146] on input "Para estrenar" at bounding box center [123, 144] width 7 height 7
radio input "true"
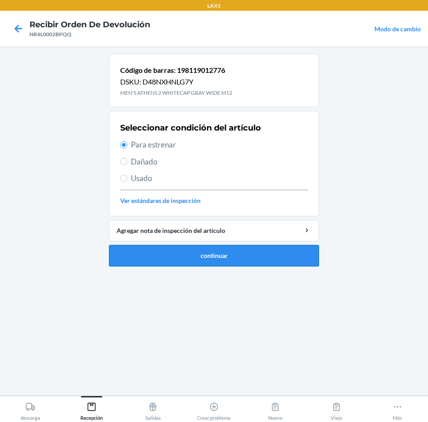
click at [155, 258] on button "continuar" at bounding box center [214, 255] width 210 height 21
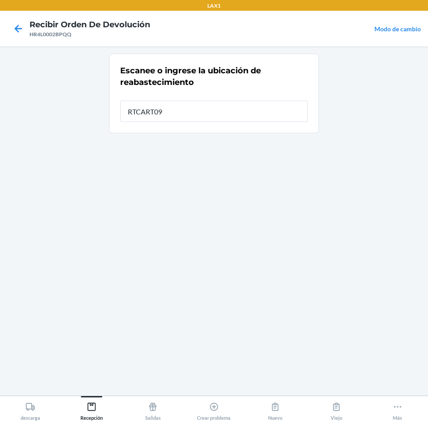
type input "RTCART090"
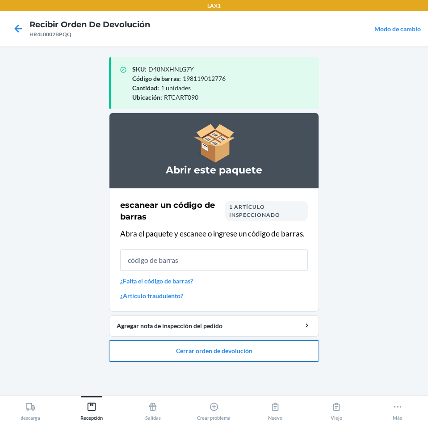
click at [195, 352] on button "Cerrar orden de devolución" at bounding box center [214, 350] width 210 height 21
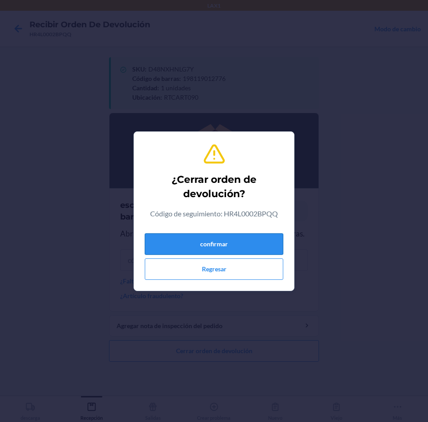
click at [215, 244] on button "confirmar" at bounding box center [214, 243] width 139 height 21
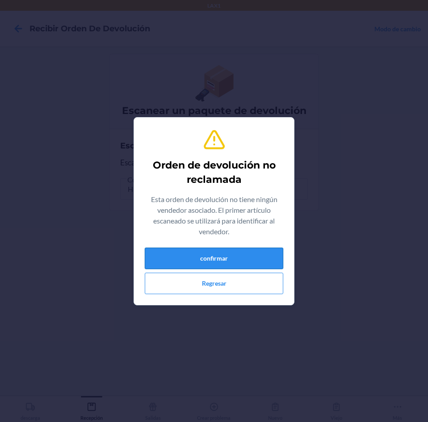
click at [213, 259] on button "confirmar" at bounding box center [214, 258] width 139 height 21
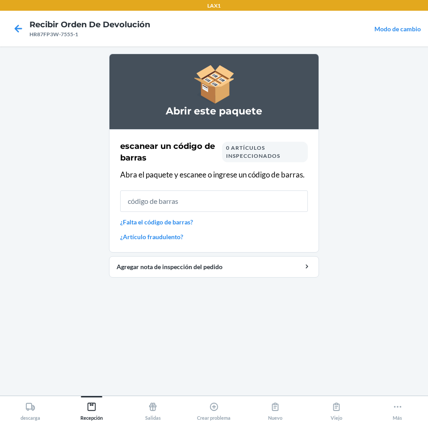
click at [202, 203] on input "text" at bounding box center [214, 201] width 188 height 21
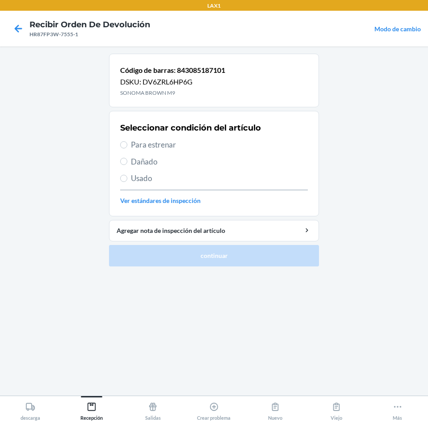
click at [129, 145] on label "Para estrenar" at bounding box center [214, 145] width 188 height 12
click at [127, 145] on input "Para estrenar" at bounding box center [123, 144] width 7 height 7
radio input "true"
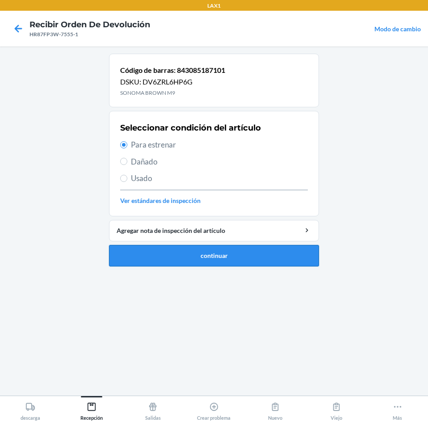
click at [149, 247] on button "continuar" at bounding box center [214, 255] width 210 height 21
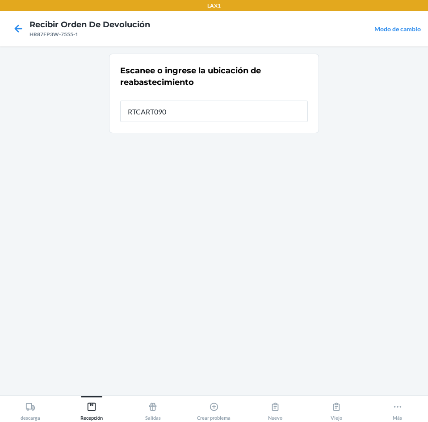
type input "RTCART090"
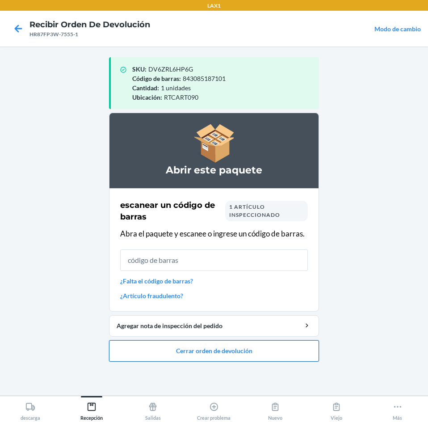
click at [189, 351] on button "Cerrar orden de devolución" at bounding box center [214, 350] width 210 height 21
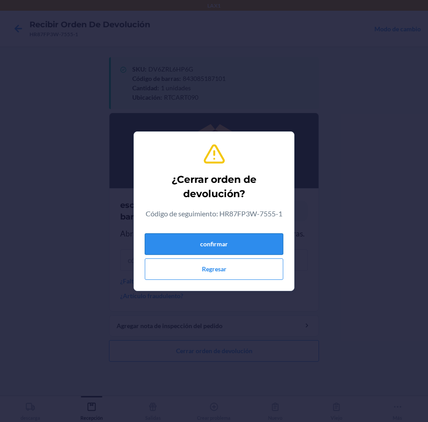
click at [215, 243] on button "confirmar" at bounding box center [214, 243] width 139 height 21
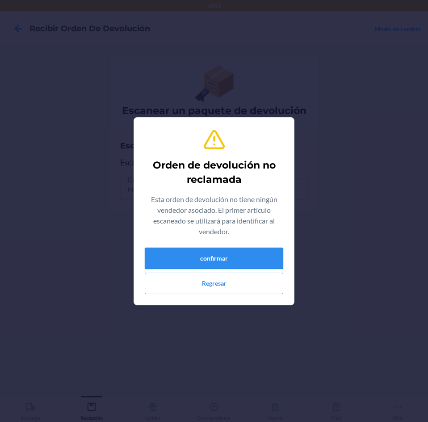
click at [211, 261] on button "confirmar" at bounding box center [214, 258] width 139 height 21
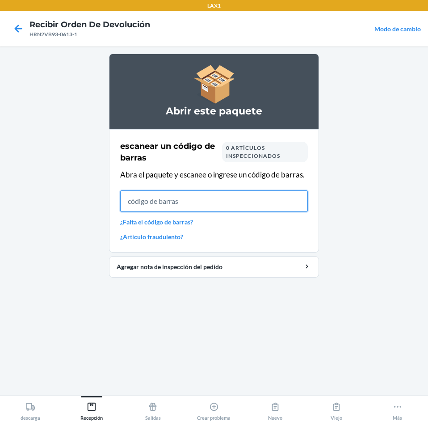
click at [153, 197] on input "text" at bounding box center [214, 201] width 188 height 21
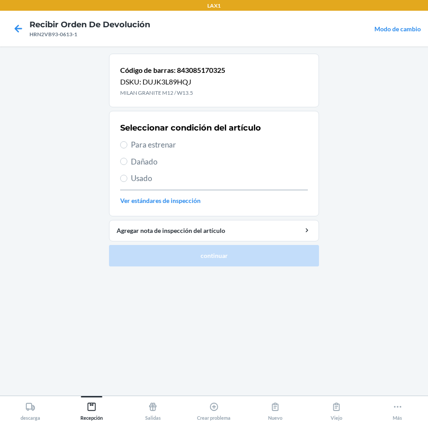
click at [142, 145] on span "Para estrenar" at bounding box center [219, 145] width 177 height 12
click at [127, 145] on input "Para estrenar" at bounding box center [123, 144] width 7 height 7
radio input "true"
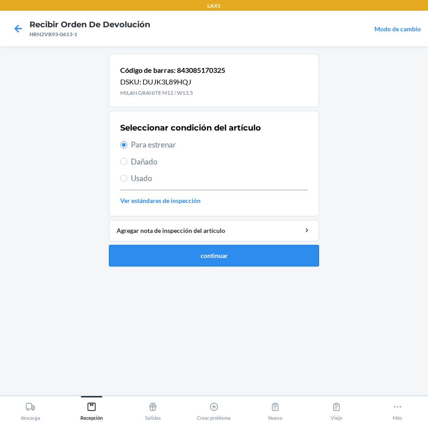
click at [153, 246] on button "continuar" at bounding box center [214, 255] width 210 height 21
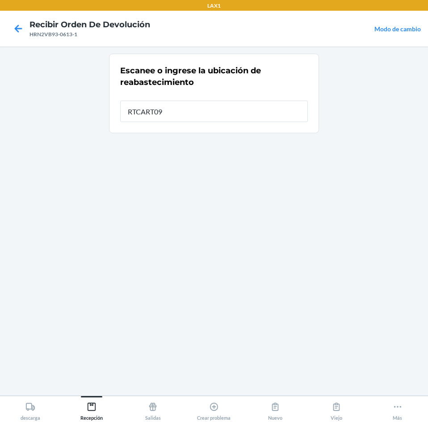
type input "RTCART090"
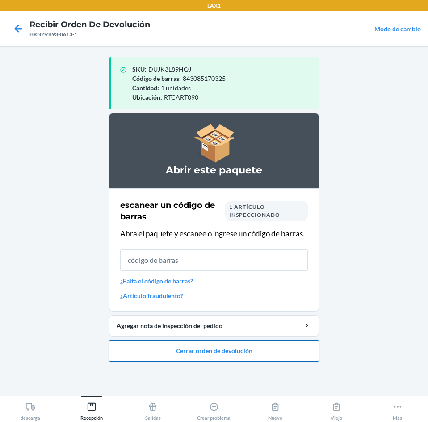
click at [215, 345] on button "Cerrar orden de devolución" at bounding box center [214, 350] width 210 height 21
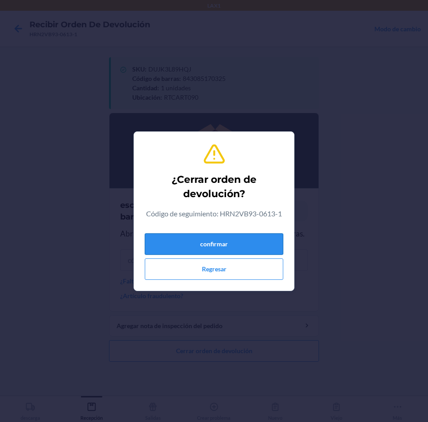
click at [208, 241] on button "confirmar" at bounding box center [214, 243] width 139 height 21
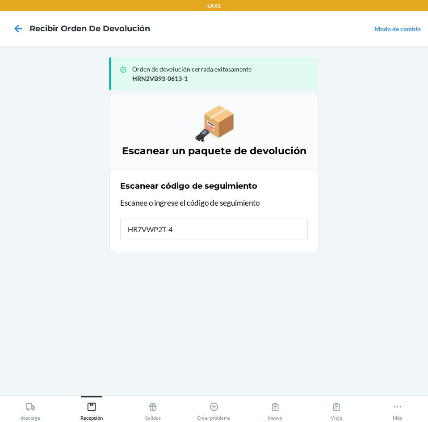
type input "HR7VWP2T-43"
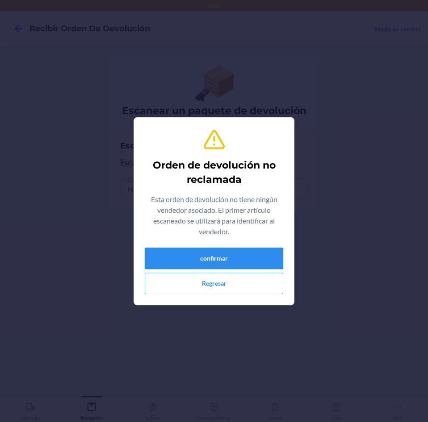
click at [209, 250] on button "confirmar" at bounding box center [214, 258] width 139 height 21
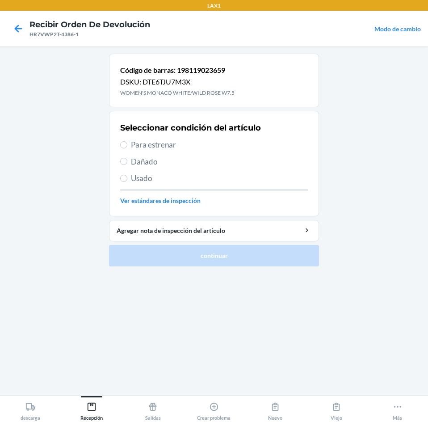
click at [132, 177] on span "Usado" at bounding box center [219, 179] width 177 height 12
click at [127, 177] on input "Usado" at bounding box center [123, 178] width 7 height 7
radio input "true"
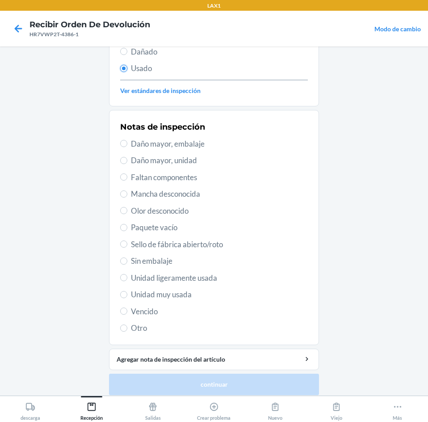
scroll to position [117, 0]
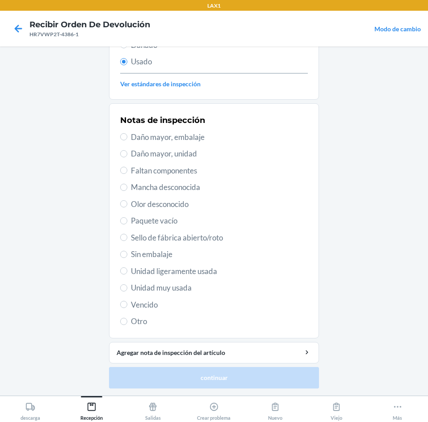
click at [162, 285] on span "Unidad muy usada" at bounding box center [219, 288] width 177 height 12
click at [127, 285] on input "Unidad muy usada" at bounding box center [123, 287] width 7 height 7
radio input "true"
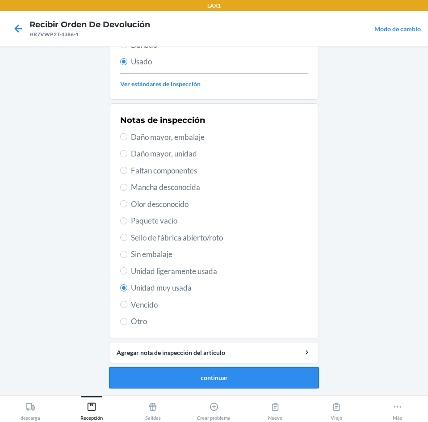
click at [168, 373] on button "continuar" at bounding box center [214, 377] width 210 height 21
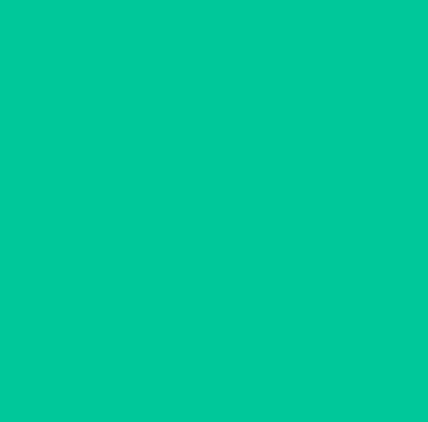
scroll to position [0, 0]
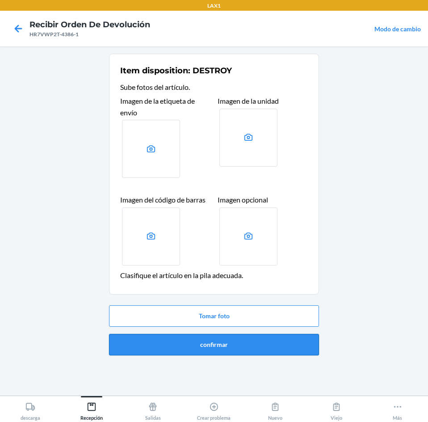
click at [191, 342] on button "confirmar" at bounding box center [214, 344] width 210 height 21
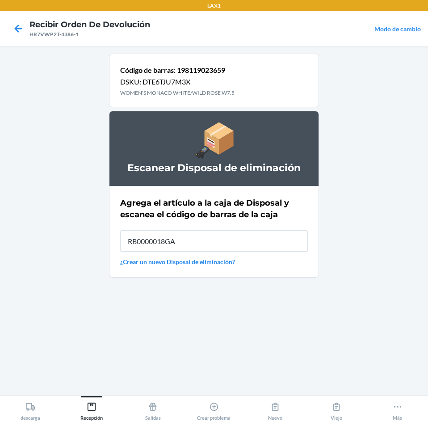
type input "RB0000018GA"
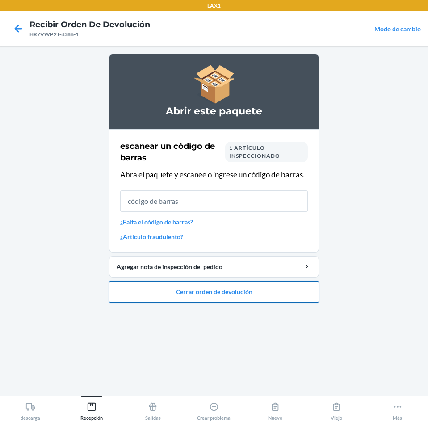
click at [206, 297] on button "Cerrar orden de devolución" at bounding box center [214, 291] width 210 height 21
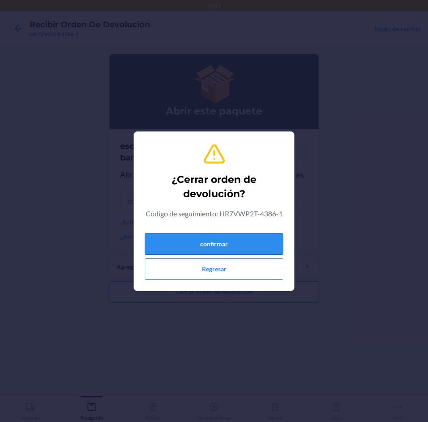
click at [264, 236] on button "confirmar" at bounding box center [214, 243] width 139 height 21
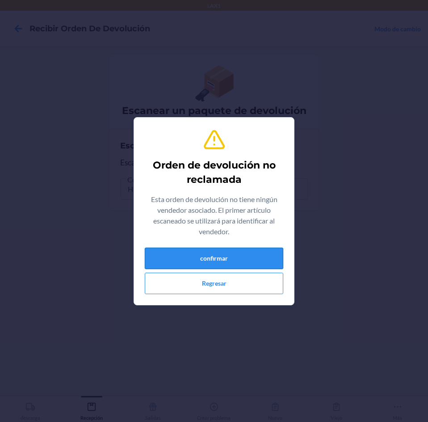
click at [266, 264] on button "confirmar" at bounding box center [214, 258] width 139 height 21
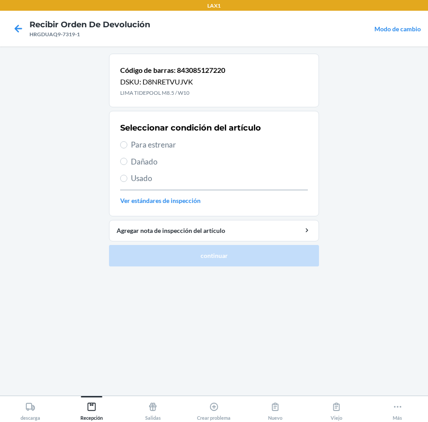
click at [143, 145] on span "Para estrenar" at bounding box center [219, 145] width 177 height 12
click at [127, 145] on input "Para estrenar" at bounding box center [123, 144] width 7 height 7
radio input "true"
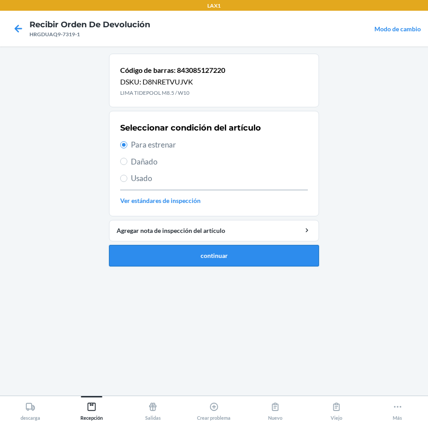
click at [168, 251] on button "continuar" at bounding box center [214, 255] width 210 height 21
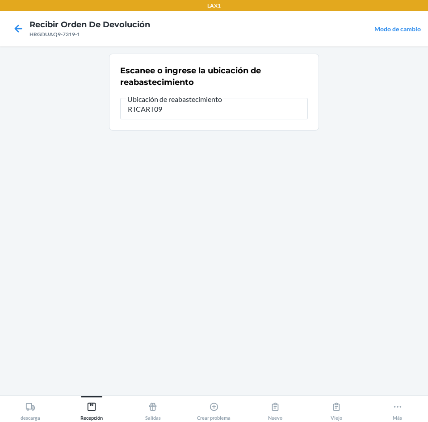
type input "RTCART090"
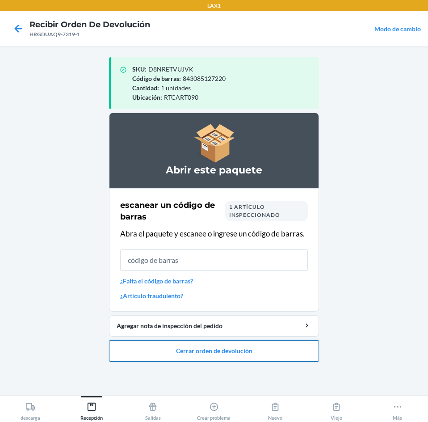
click at [204, 351] on button "Cerrar orden de devolución" at bounding box center [214, 350] width 210 height 21
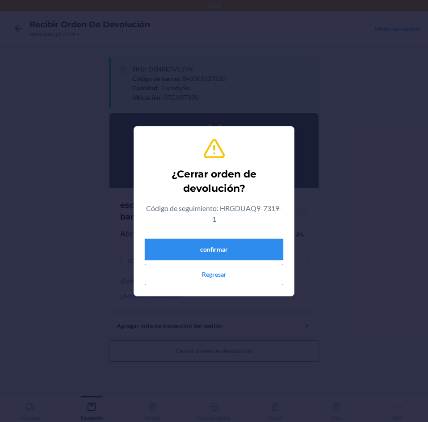
click at [208, 250] on button "confirmar" at bounding box center [214, 249] width 139 height 21
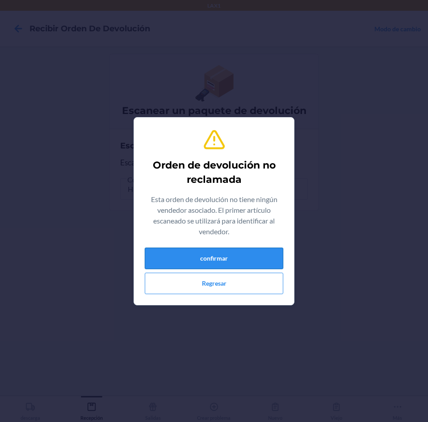
click at [210, 253] on button "confirmar" at bounding box center [214, 258] width 139 height 21
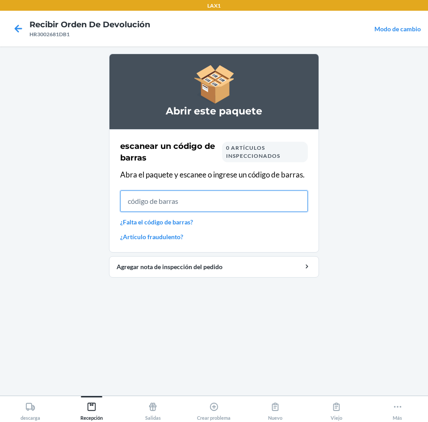
click at [176, 202] on input "text" at bounding box center [214, 201] width 188 height 21
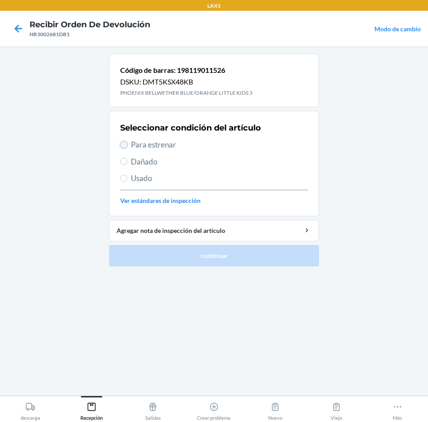
click at [121, 144] on input "Para estrenar" at bounding box center [123, 144] width 7 height 7
radio input "true"
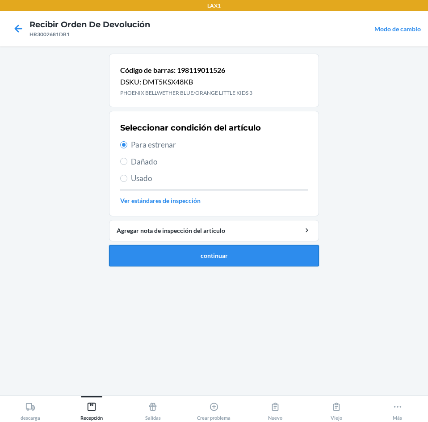
click at [196, 257] on button "continuar" at bounding box center [214, 255] width 210 height 21
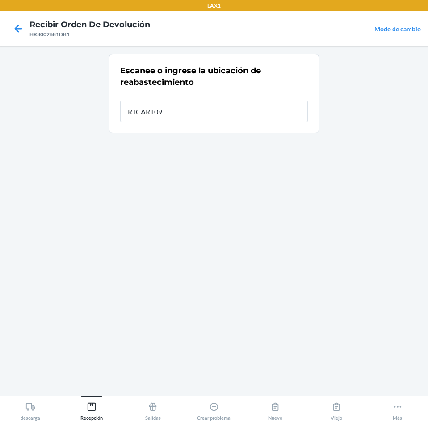
type input "RTCART090"
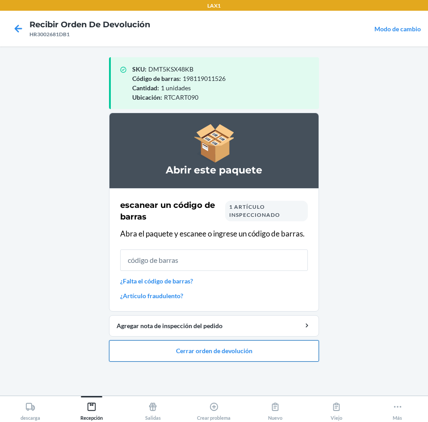
click at [253, 348] on button "Cerrar orden de devolución" at bounding box center [214, 350] width 210 height 21
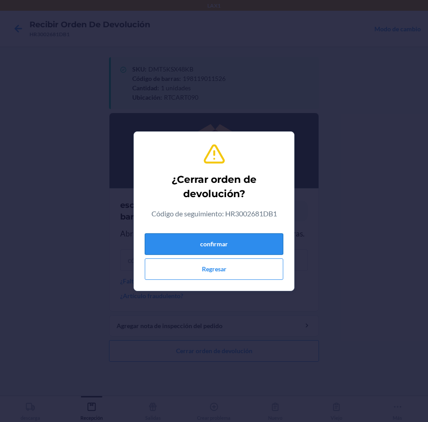
click at [275, 249] on button "confirmar" at bounding box center [214, 243] width 139 height 21
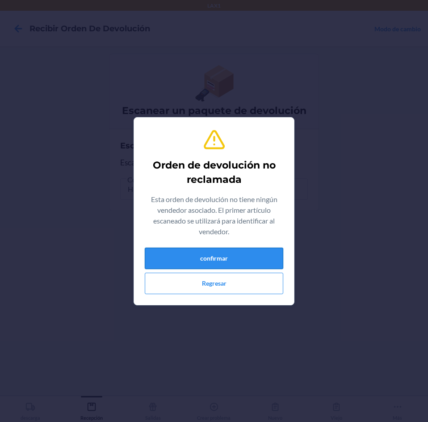
click at [275, 250] on button "confirmar" at bounding box center [214, 258] width 139 height 21
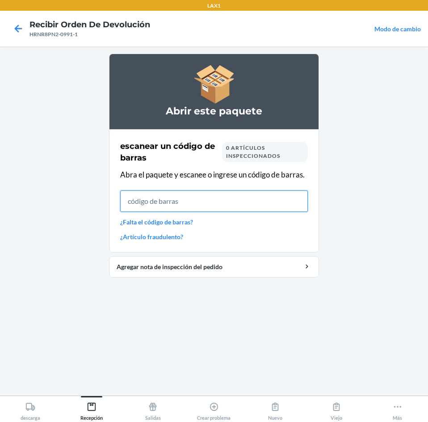
click at [207, 205] on input "text" at bounding box center [214, 201] width 188 height 21
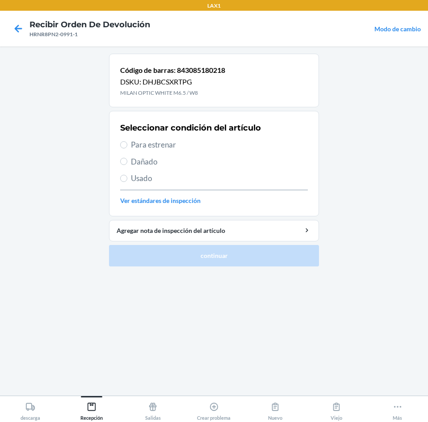
click at [148, 144] on span "Para estrenar" at bounding box center [219, 145] width 177 height 12
click at [127, 144] on input "Para estrenar" at bounding box center [123, 144] width 7 height 7
radio input "true"
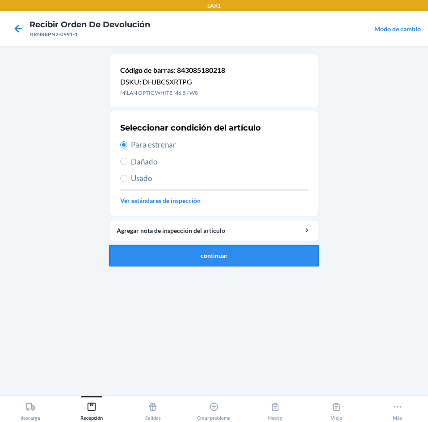
click at [189, 257] on button "continuar" at bounding box center [214, 255] width 210 height 21
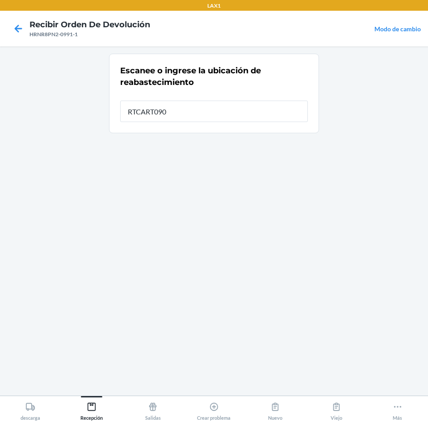
type input "RTCART090"
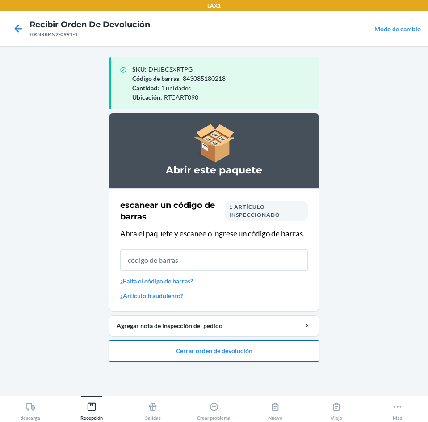
click at [194, 347] on button "Cerrar orden de devolución" at bounding box center [214, 350] width 210 height 21
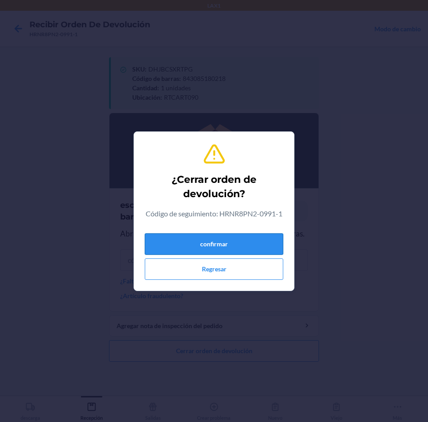
click at [230, 248] on button "confirmar" at bounding box center [214, 243] width 139 height 21
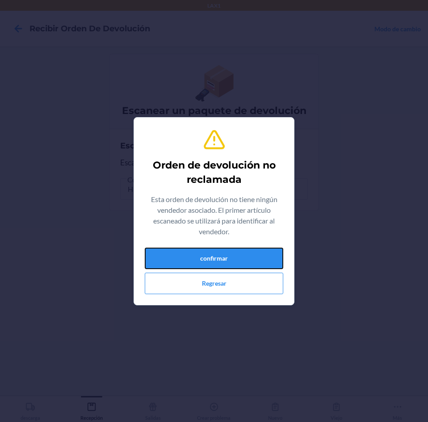
click at [230, 248] on button "confirmar" at bounding box center [214, 258] width 139 height 21
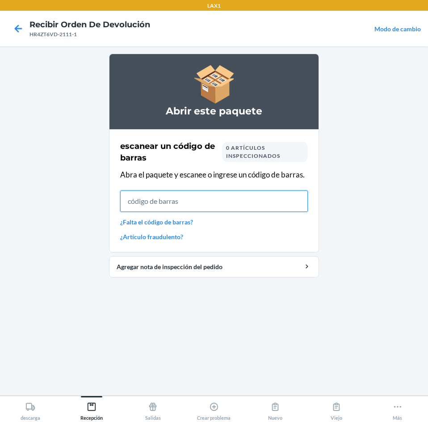
click at [178, 197] on input "text" at bounding box center [214, 201] width 188 height 21
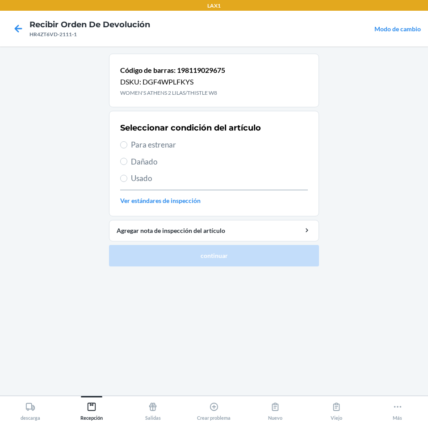
click at [130, 144] on label "Para estrenar" at bounding box center [214, 145] width 188 height 12
click at [127, 144] on input "Para estrenar" at bounding box center [123, 144] width 7 height 7
radio input "true"
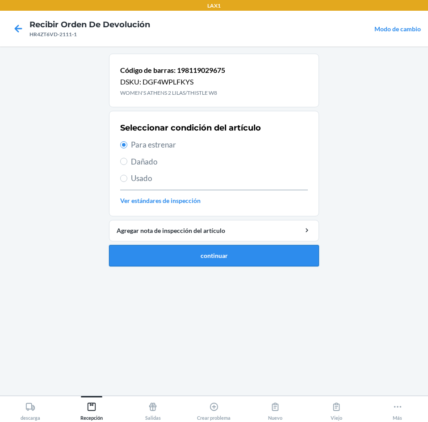
drag, startPoint x: 194, startPoint y: 248, endPoint x: 196, endPoint y: 252, distance: 5.0
click at [196, 252] on button "continuar" at bounding box center [214, 255] width 210 height 21
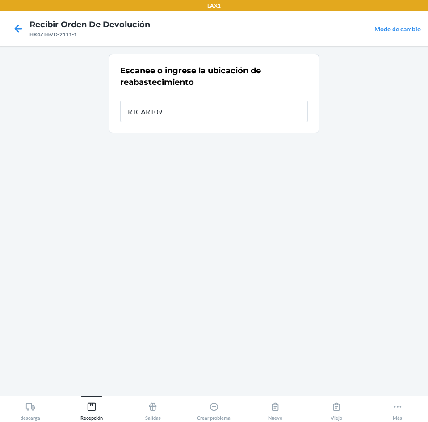
type input "RTCART090"
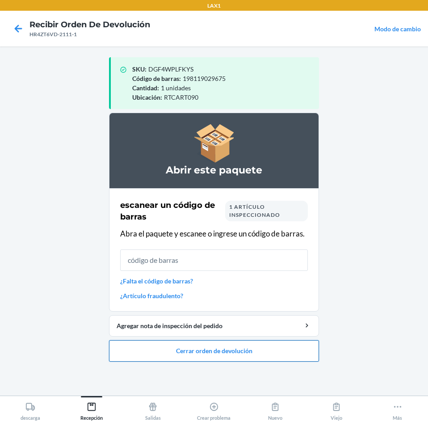
click at [191, 346] on button "Cerrar orden de devolución" at bounding box center [214, 350] width 210 height 21
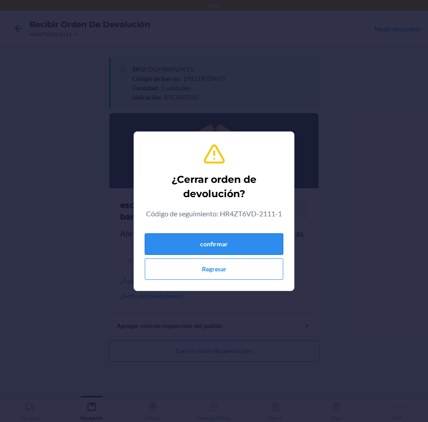
click at [220, 251] on button "confirmar" at bounding box center [214, 243] width 139 height 21
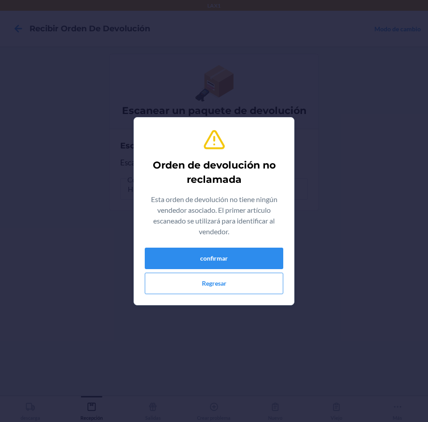
click at [230, 193] on div "Orden de devolución no reclamada Esta orden de devolución no tiene ningún vende…" at bounding box center [214, 211] width 139 height 173
click at [218, 257] on button "confirmar" at bounding box center [214, 258] width 139 height 21
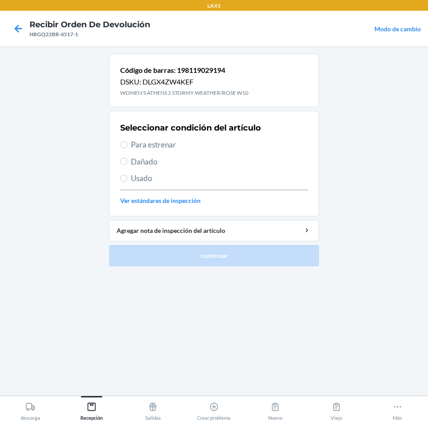
click at [131, 147] on label "Para estrenar" at bounding box center [214, 145] width 188 height 12
click at [127, 147] on input "Para estrenar" at bounding box center [123, 144] width 7 height 7
radio input "true"
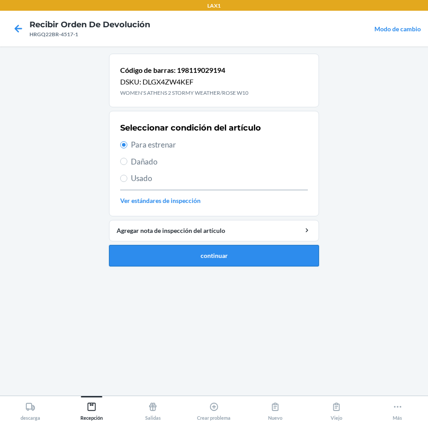
click at [178, 253] on button "continuar" at bounding box center [214, 255] width 210 height 21
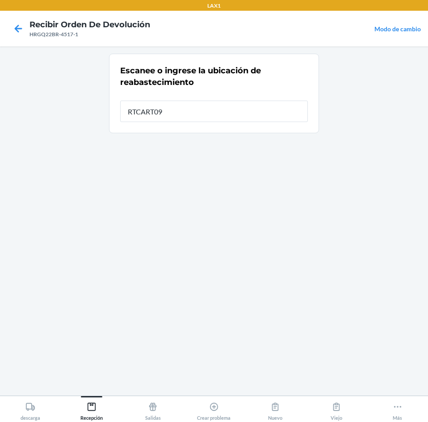
type input "RTCART090"
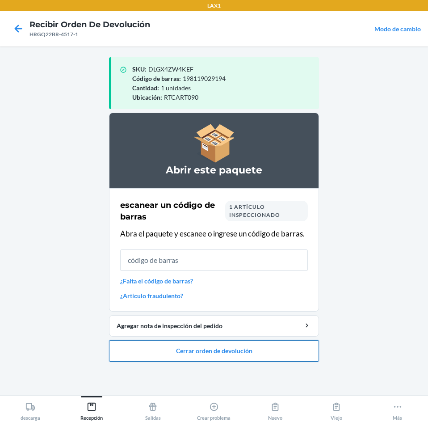
click at [176, 344] on button "Cerrar orden de devolución" at bounding box center [214, 350] width 210 height 21
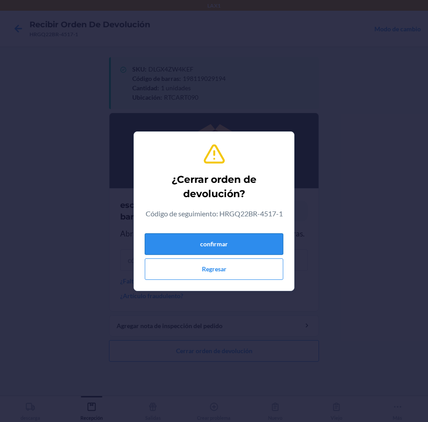
click at [208, 241] on button "confirmar" at bounding box center [214, 243] width 139 height 21
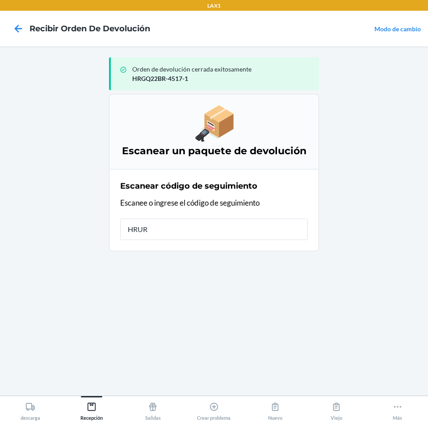
type input "HRURR"
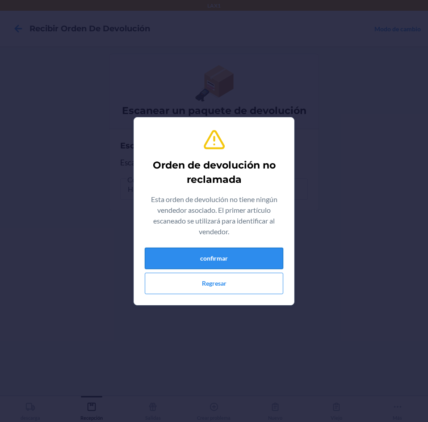
click at [227, 259] on button "confirmar" at bounding box center [214, 258] width 139 height 21
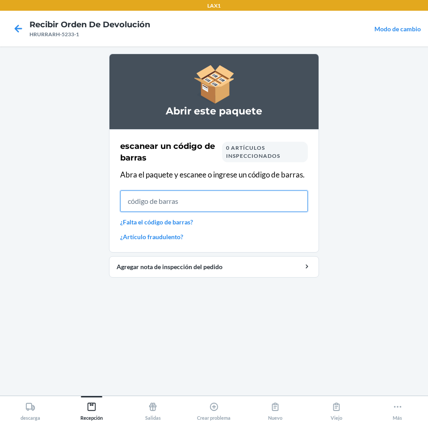
drag, startPoint x: 178, startPoint y: 204, endPoint x: 178, endPoint y: 211, distance: 7.2
click at [178, 204] on input "text" at bounding box center [214, 201] width 188 height 21
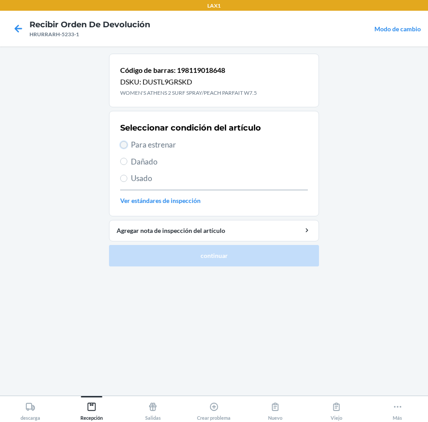
click at [121, 145] on input "Para estrenar" at bounding box center [123, 144] width 7 height 7
radio input "true"
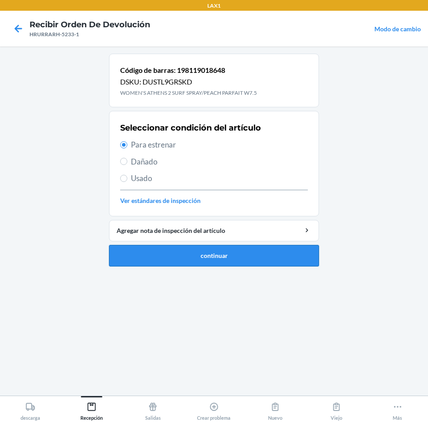
click at [169, 253] on button "continuar" at bounding box center [214, 255] width 210 height 21
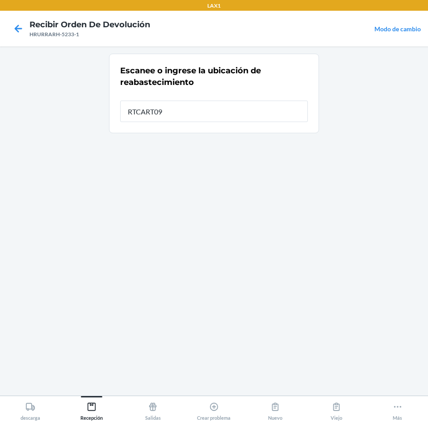
type input "RTCART090"
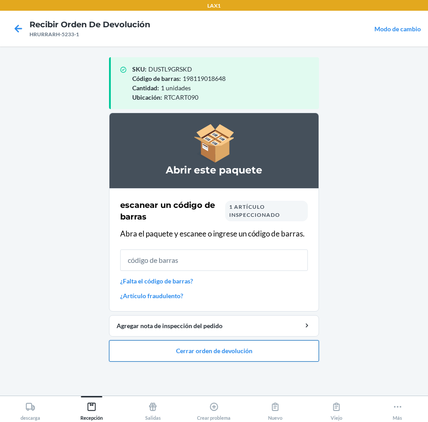
click at [210, 346] on button "Cerrar orden de devolución" at bounding box center [214, 350] width 210 height 21
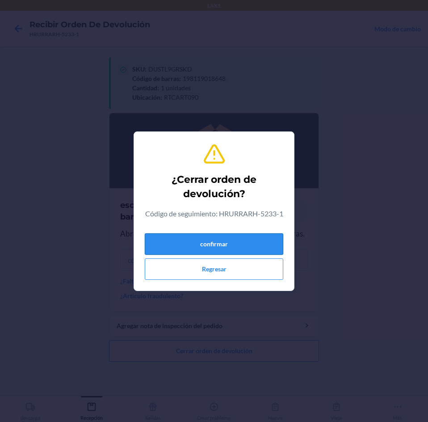
click at [234, 255] on button "confirmar" at bounding box center [214, 243] width 139 height 21
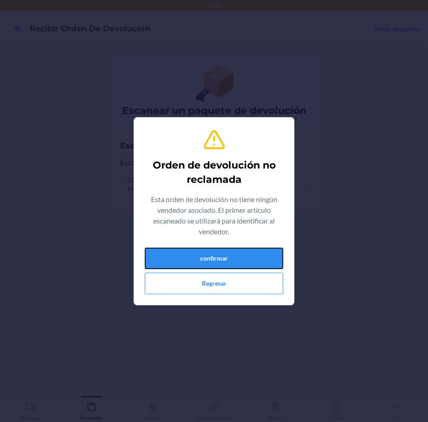
click at [234, 256] on button "confirmar" at bounding box center [214, 258] width 139 height 21
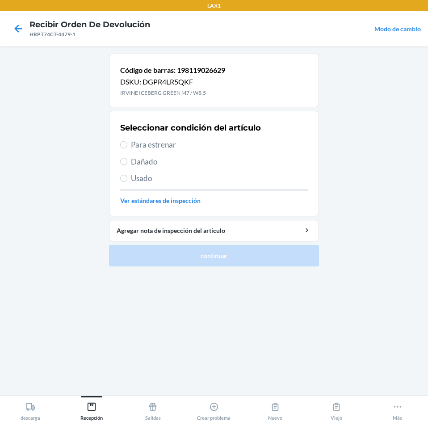
click at [139, 143] on span "Para estrenar" at bounding box center [219, 145] width 177 height 12
click at [127, 143] on input "Para estrenar" at bounding box center [123, 144] width 7 height 7
radio input "true"
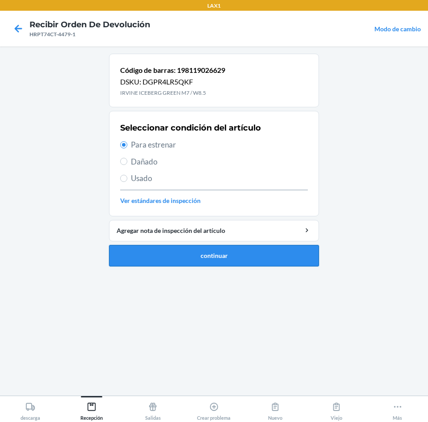
click at [178, 251] on button "continuar" at bounding box center [214, 255] width 210 height 21
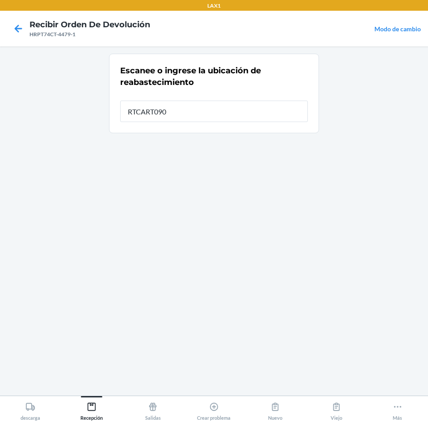
type input "RTCART090"
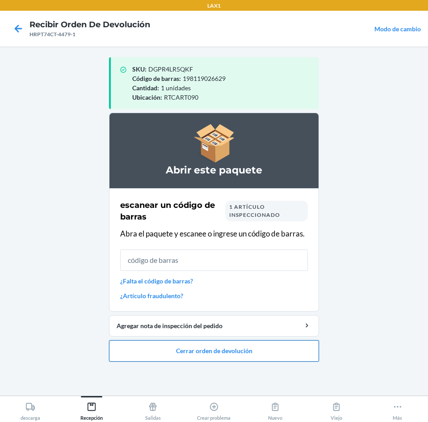
click at [229, 343] on button "Cerrar orden de devolución" at bounding box center [214, 350] width 210 height 21
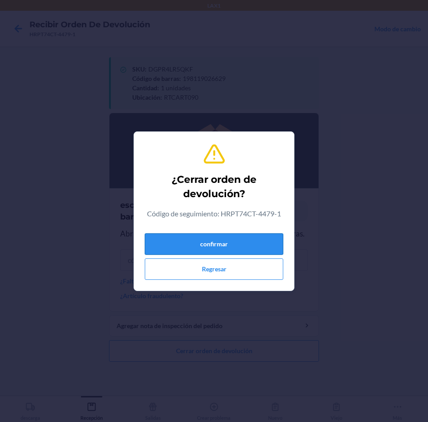
click at [232, 244] on button "confirmar" at bounding box center [214, 243] width 139 height 21
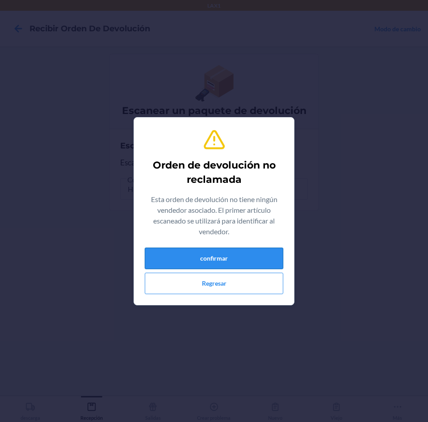
click at [250, 259] on button "confirmar" at bounding box center [214, 258] width 139 height 21
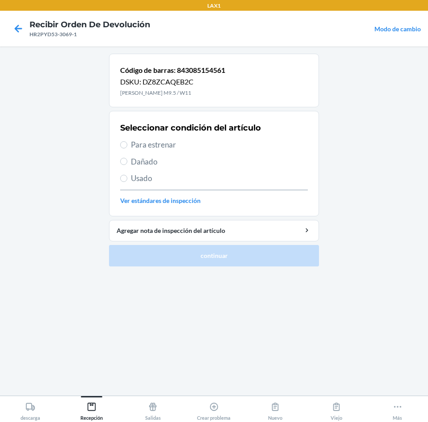
click at [139, 144] on span "Para estrenar" at bounding box center [219, 145] width 177 height 12
click at [127, 144] on input "Para estrenar" at bounding box center [123, 144] width 7 height 7
radio input "true"
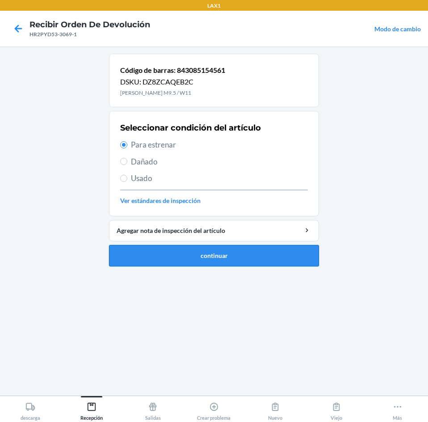
click at [175, 256] on button "continuar" at bounding box center [214, 255] width 210 height 21
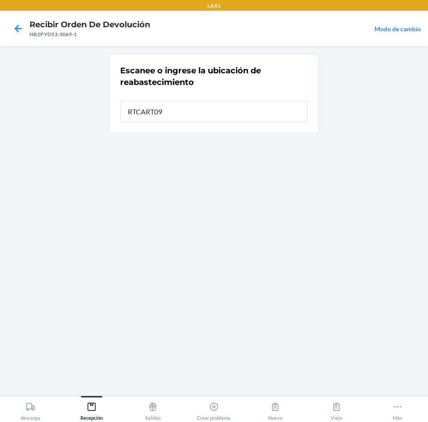
type input "RTCART090"
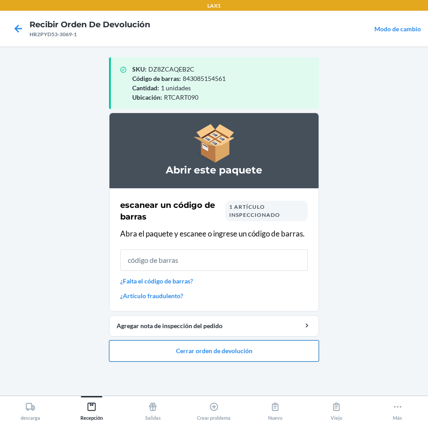
click at [194, 353] on button "Cerrar orden de devolución" at bounding box center [214, 350] width 210 height 21
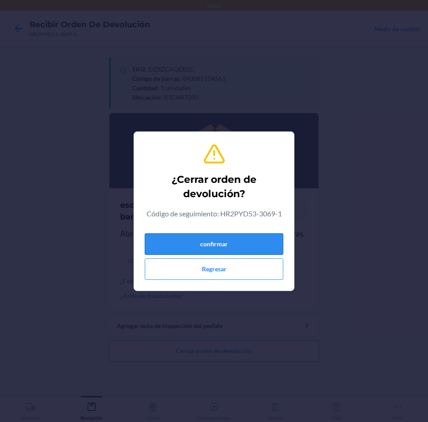
click at [232, 245] on button "confirmar" at bounding box center [214, 243] width 139 height 21
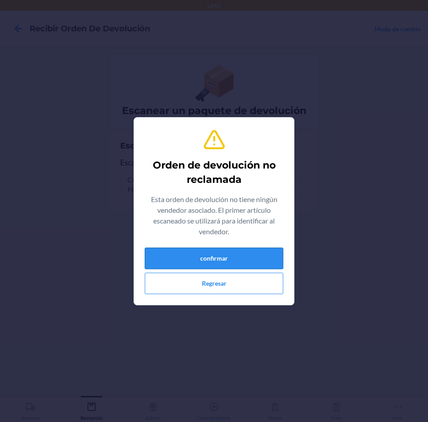
click at [228, 254] on button "confirmar" at bounding box center [214, 258] width 139 height 21
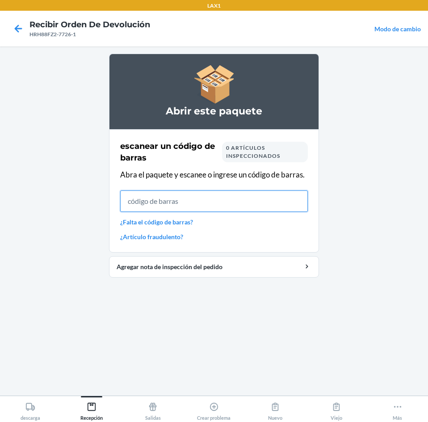
click at [189, 204] on input "text" at bounding box center [214, 201] width 188 height 21
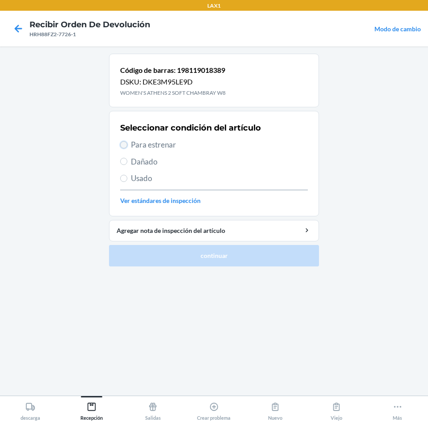
click at [122, 148] on input "Para estrenar" at bounding box center [123, 144] width 7 height 7
radio input "true"
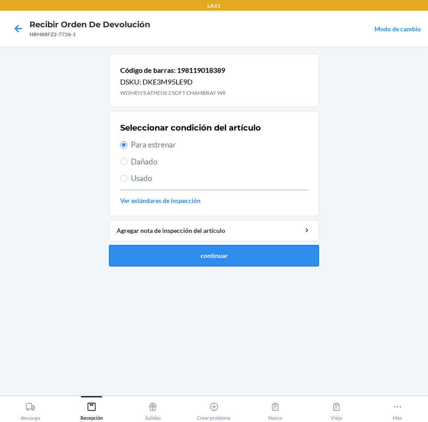
click at [181, 254] on button "continuar" at bounding box center [214, 255] width 210 height 21
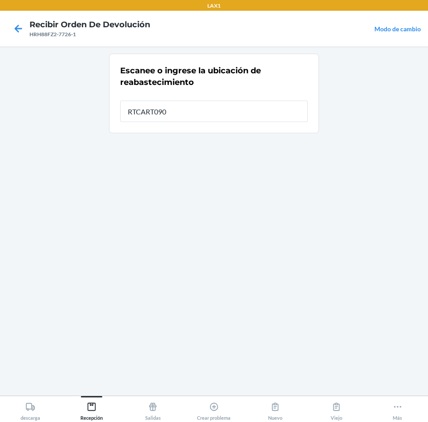
type input "RTCART090"
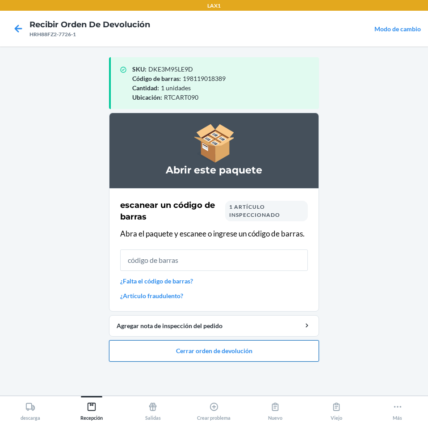
click at [187, 352] on button "Cerrar orden de devolución" at bounding box center [214, 350] width 210 height 21
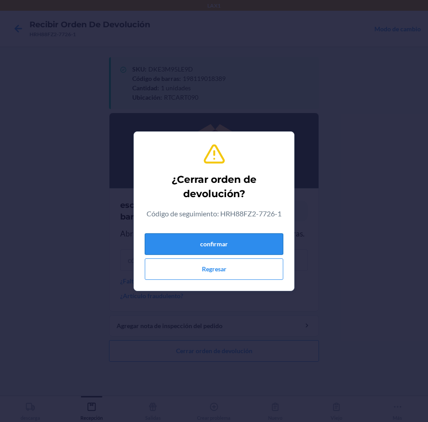
click at [195, 249] on button "confirmar" at bounding box center [214, 243] width 139 height 21
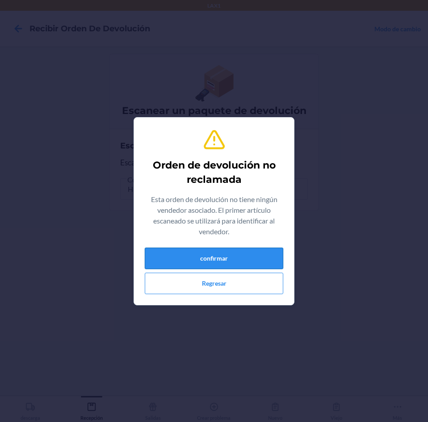
click at [205, 265] on button "confirmar" at bounding box center [214, 258] width 139 height 21
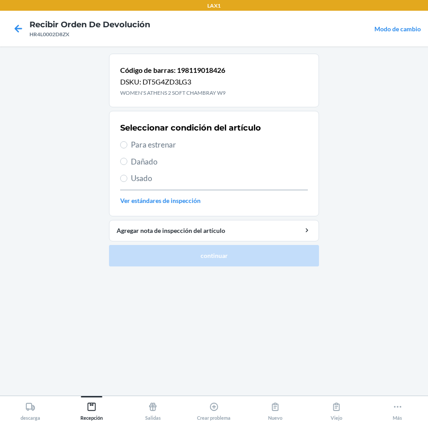
click at [128, 147] on label "Para estrenar" at bounding box center [214, 145] width 188 height 12
click at [127, 147] on input "Para estrenar" at bounding box center [123, 144] width 7 height 7
radio input "true"
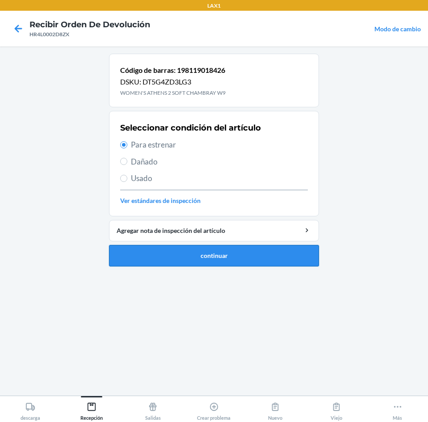
click at [191, 247] on button "continuar" at bounding box center [214, 255] width 210 height 21
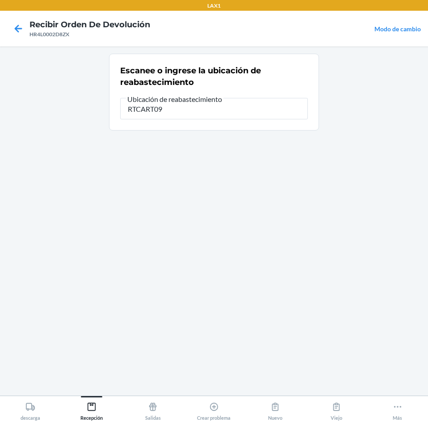
type input "RTCART090"
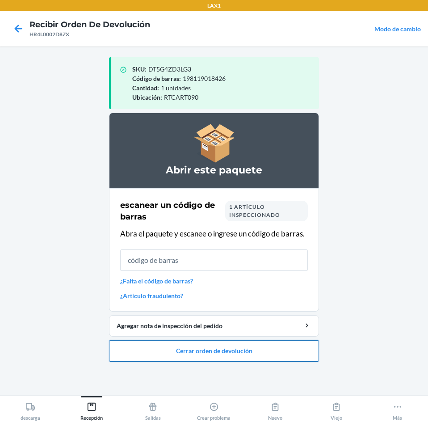
click at [203, 352] on button "Cerrar orden de devolución" at bounding box center [214, 350] width 210 height 21
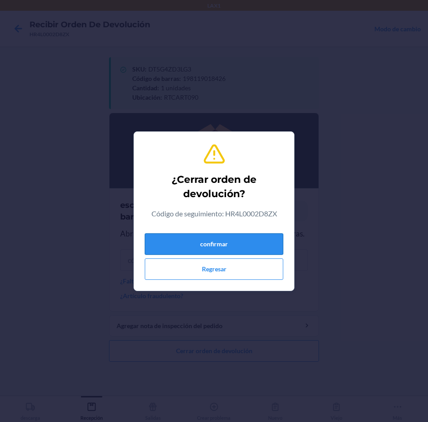
click at [215, 247] on button "confirmar" at bounding box center [214, 243] width 139 height 21
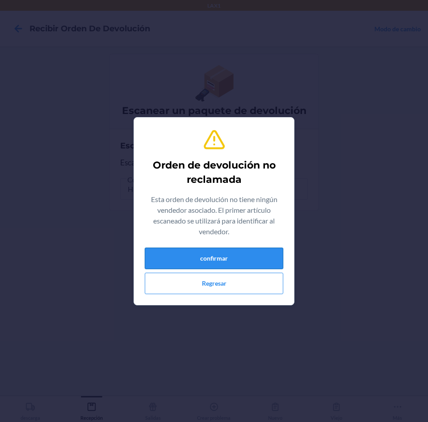
click at [224, 250] on button "confirmar" at bounding box center [214, 258] width 139 height 21
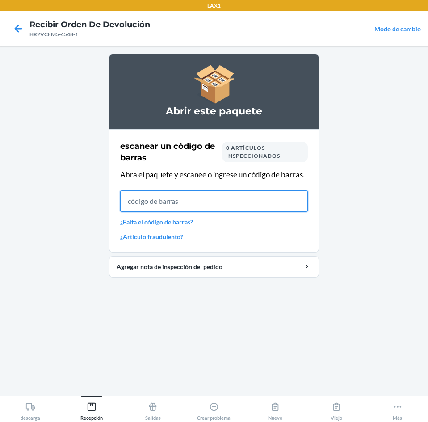
click at [201, 201] on input "text" at bounding box center [214, 201] width 188 height 21
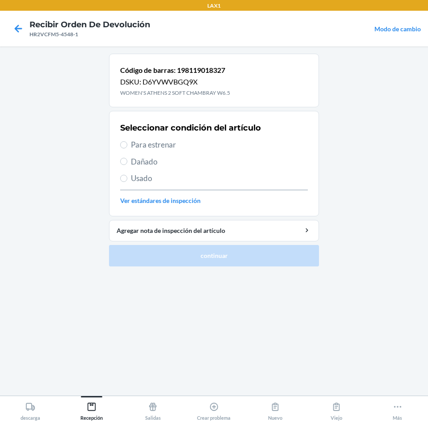
click at [127, 147] on label "Para estrenar" at bounding box center [214, 145] width 188 height 12
click at [127, 147] on input "Para estrenar" at bounding box center [123, 144] width 7 height 7
radio input "true"
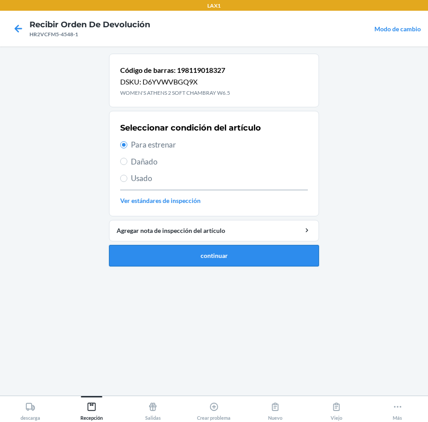
click at [177, 253] on button "continuar" at bounding box center [214, 255] width 210 height 21
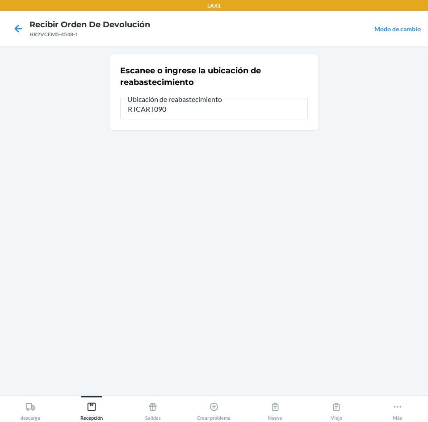
type input "RTCART090"
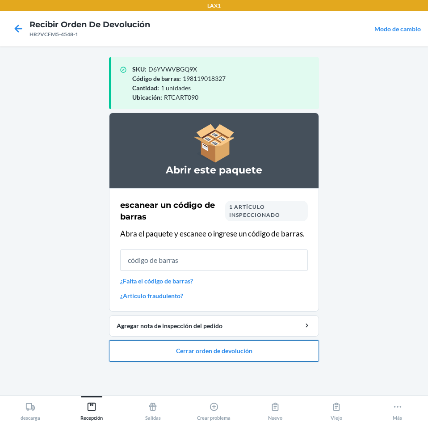
click at [220, 348] on button "Cerrar orden de devolución" at bounding box center [214, 350] width 210 height 21
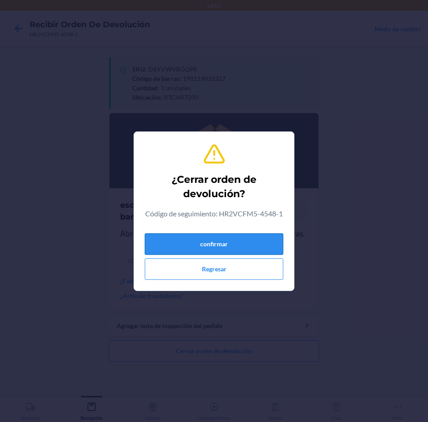
click at [196, 250] on button "confirmar" at bounding box center [214, 243] width 139 height 21
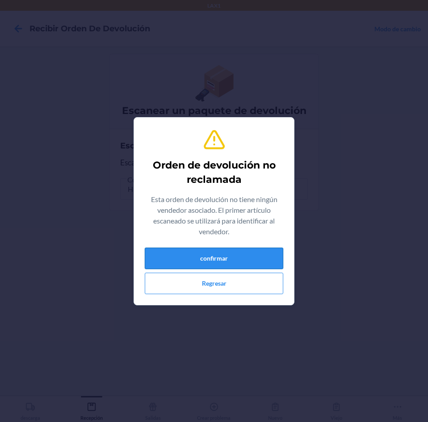
click at [190, 254] on button "confirmar" at bounding box center [214, 258] width 139 height 21
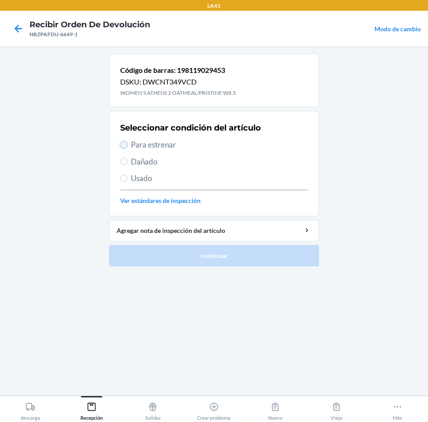
click at [125, 145] on input "Para estrenar" at bounding box center [123, 144] width 7 height 7
radio input "true"
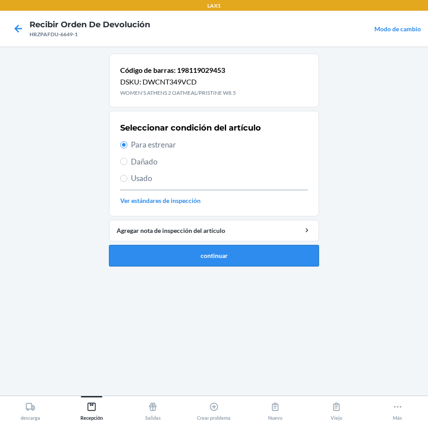
click at [182, 255] on button "continuar" at bounding box center [214, 255] width 210 height 21
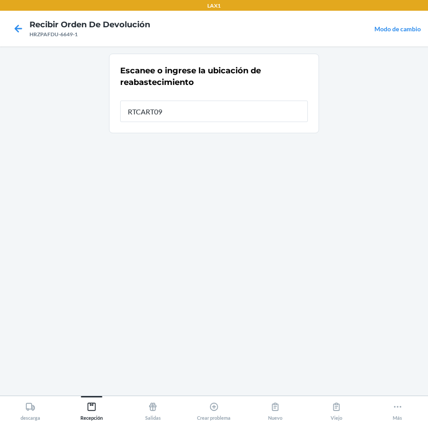
type input "RTCART090"
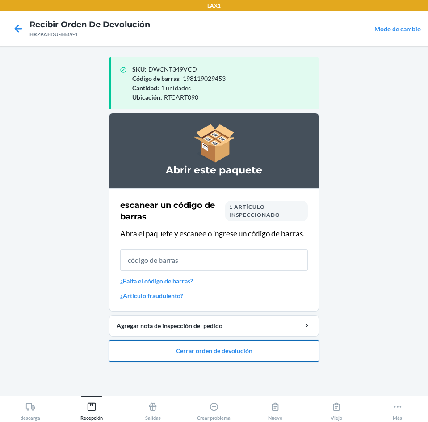
click at [197, 351] on button "Cerrar orden de devolución" at bounding box center [214, 350] width 210 height 21
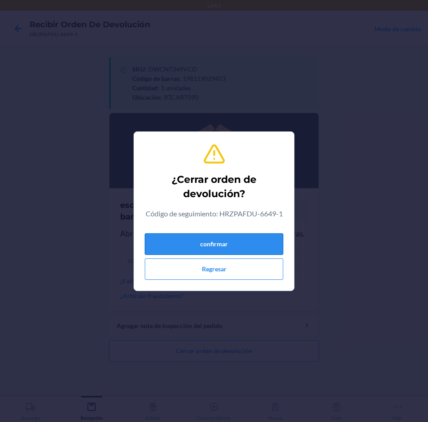
click at [215, 246] on button "confirmar" at bounding box center [214, 243] width 139 height 21
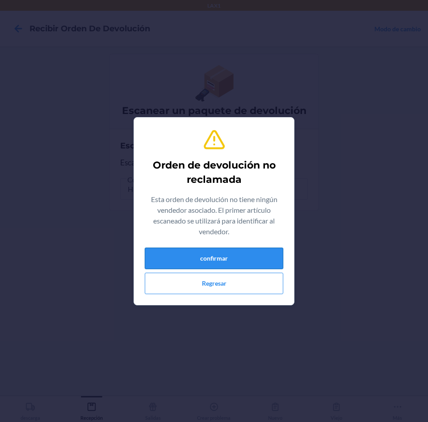
click at [236, 256] on button "confirmar" at bounding box center [214, 258] width 139 height 21
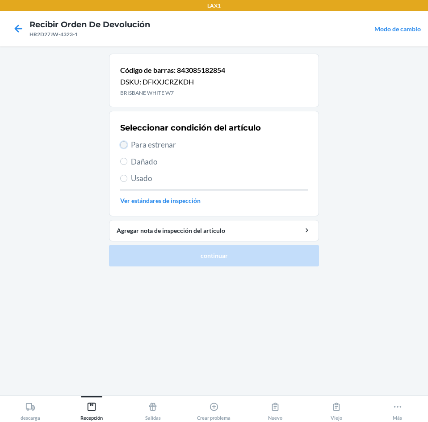
click at [123, 144] on input "Para estrenar" at bounding box center [123, 144] width 7 height 7
radio input "true"
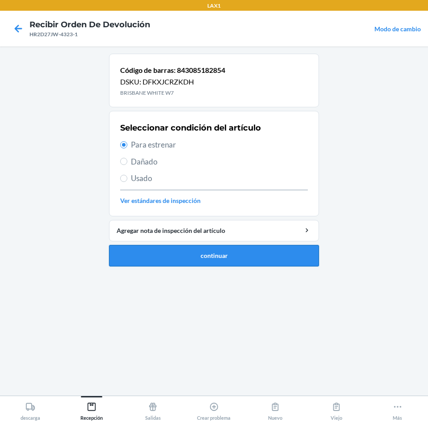
click at [197, 253] on button "continuar" at bounding box center [214, 255] width 210 height 21
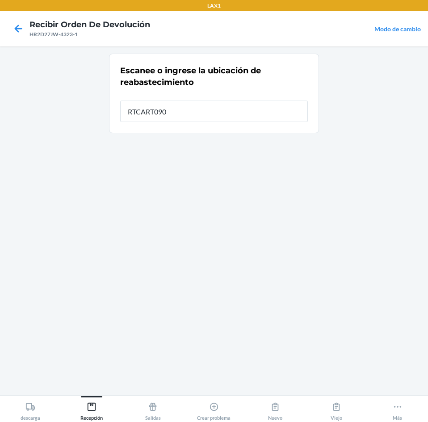
type input "RTCART090"
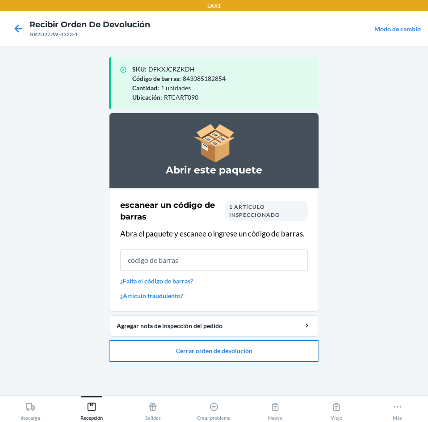
click at [208, 343] on button "Cerrar orden de devolución" at bounding box center [214, 350] width 210 height 21
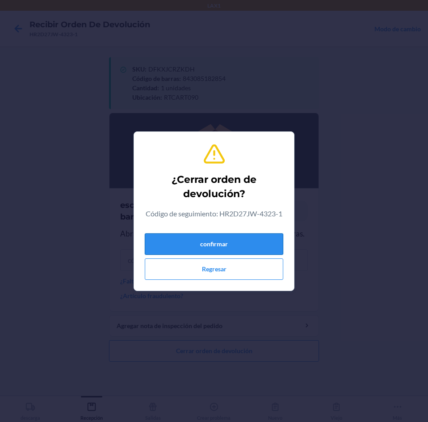
click at [224, 240] on button "confirmar" at bounding box center [214, 243] width 139 height 21
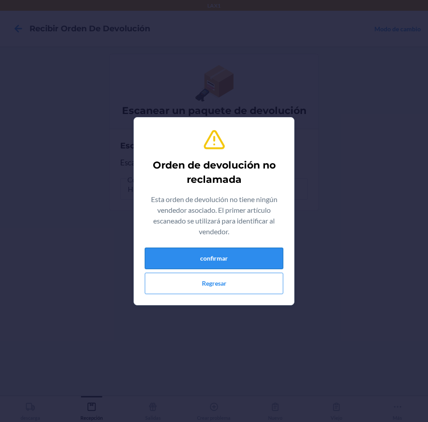
click at [250, 251] on button "confirmar" at bounding box center [214, 258] width 139 height 21
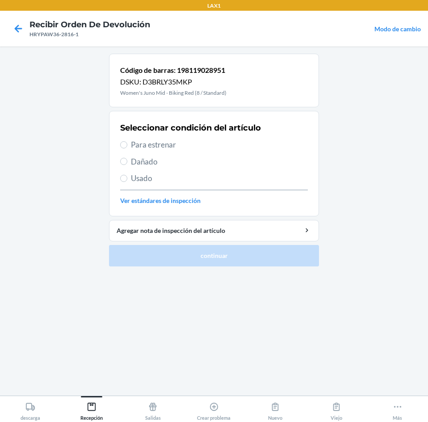
drag, startPoint x: 128, startPoint y: 143, endPoint x: 163, endPoint y: 185, distance: 54.9
click at [129, 144] on label "Para estrenar" at bounding box center [214, 145] width 188 height 12
click at [127, 144] on input "Para estrenar" at bounding box center [123, 144] width 7 height 7
radio input "true"
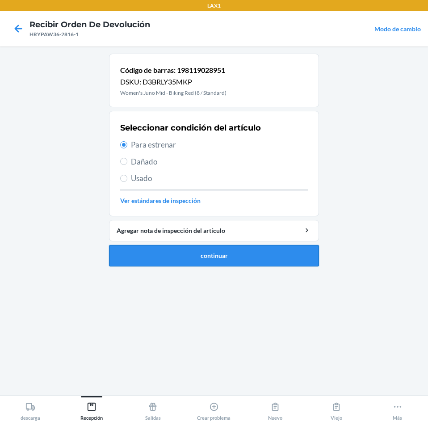
click at [191, 248] on button "continuar" at bounding box center [214, 255] width 210 height 21
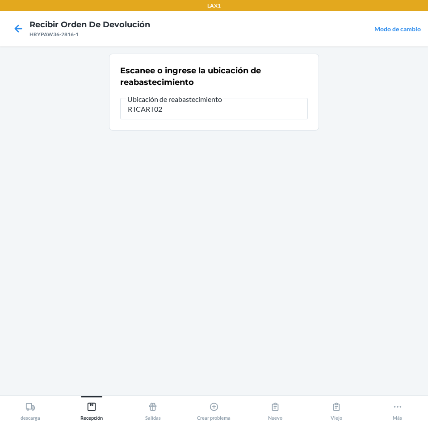
type input "RTCART025"
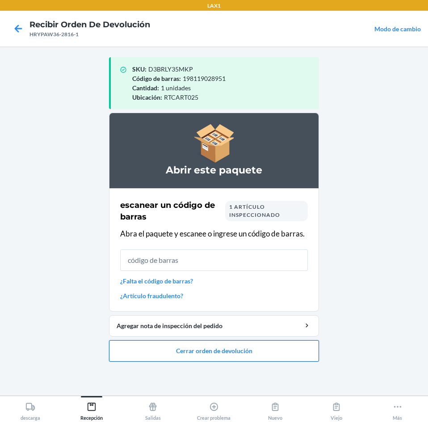
click at [205, 351] on button "Cerrar orden de devolución" at bounding box center [214, 350] width 210 height 21
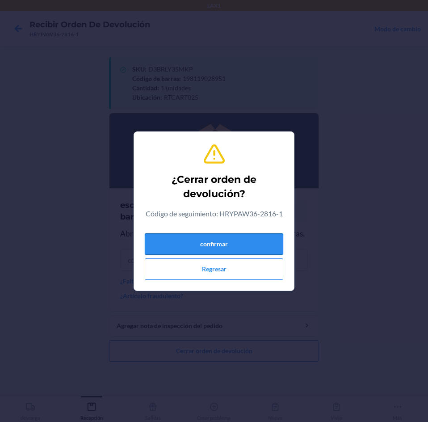
click at [239, 255] on button "confirmar" at bounding box center [214, 243] width 139 height 21
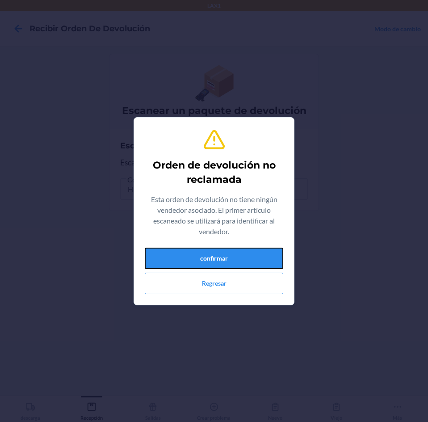
click at [239, 260] on button "confirmar" at bounding box center [214, 258] width 139 height 21
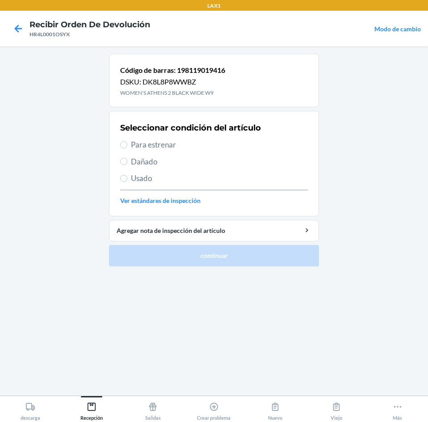
click at [128, 146] on label "Para estrenar" at bounding box center [214, 145] width 188 height 12
click at [127, 146] on input "Para estrenar" at bounding box center [123, 144] width 7 height 7
radio input "true"
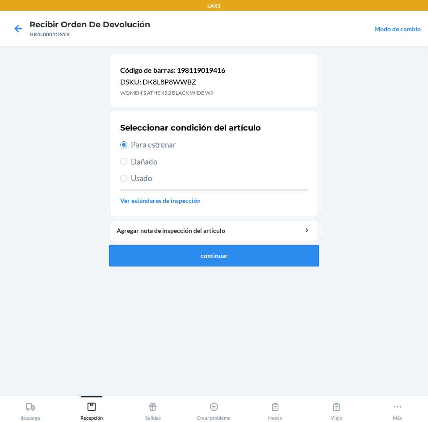
click at [162, 247] on button "continuar" at bounding box center [214, 255] width 210 height 21
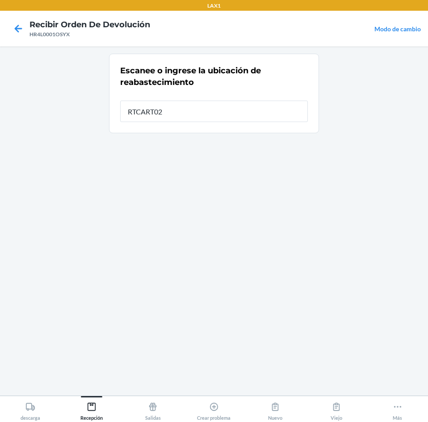
type input "RTCART025"
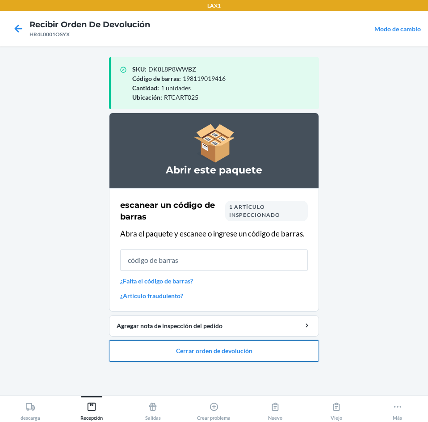
click at [180, 352] on button "Cerrar orden de devolución" at bounding box center [214, 350] width 210 height 21
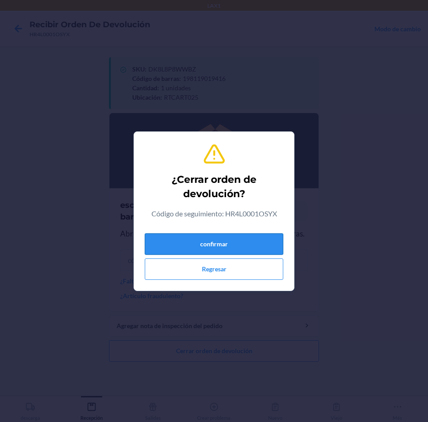
click at [209, 235] on button "confirmar" at bounding box center [214, 243] width 139 height 21
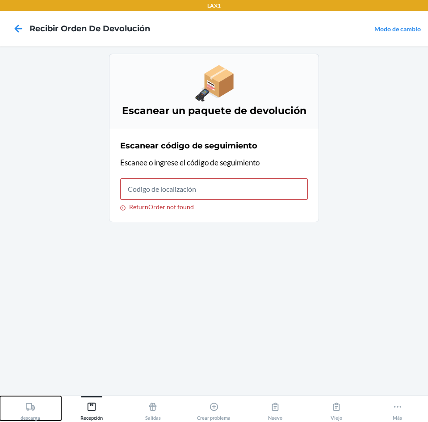
click at [34, 407] on icon at bounding box center [30, 407] width 9 height 8
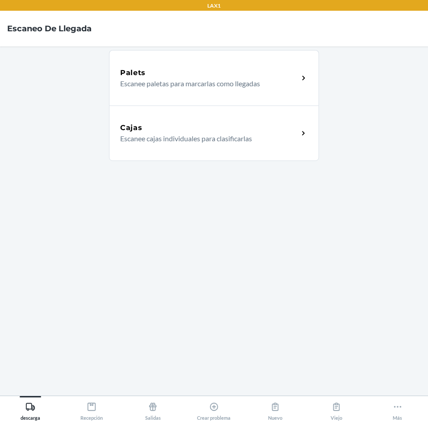
click at [178, 144] on div "Cajas Escanee cajas individuales para clasificarlas" at bounding box center [214, 133] width 210 height 55
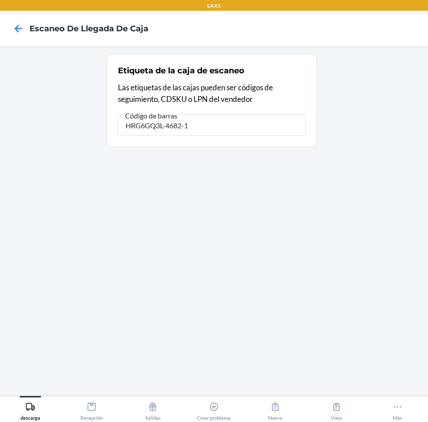
type input "HRG6GQ3L-4682-1"
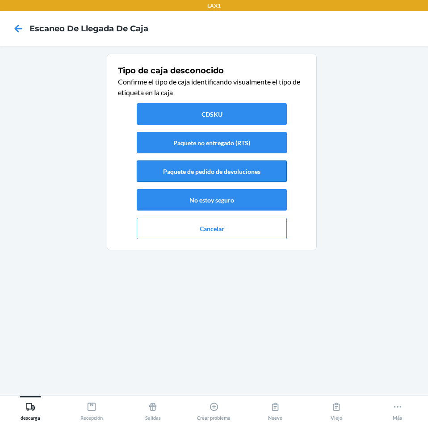
click at [200, 175] on button "Paquete de pedido de devoluciones" at bounding box center [212, 171] width 150 height 21
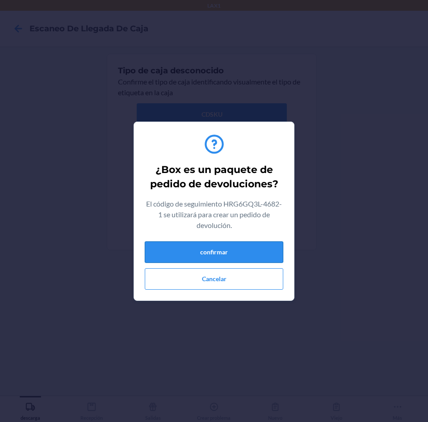
click at [248, 248] on button "confirmar" at bounding box center [214, 252] width 139 height 21
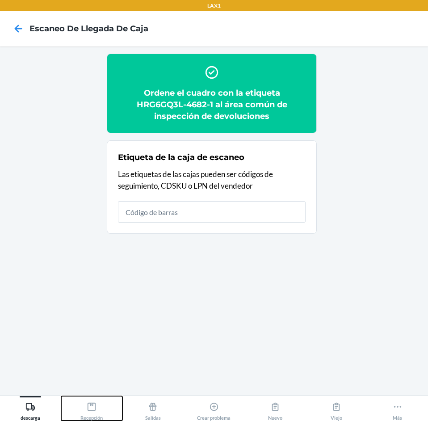
click at [91, 407] on icon at bounding box center [92, 407] width 10 height 10
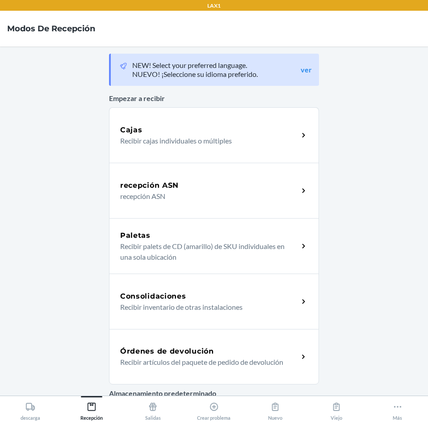
click at [186, 351] on h5 "Órdenes de devolución" at bounding box center [167, 351] width 94 height 11
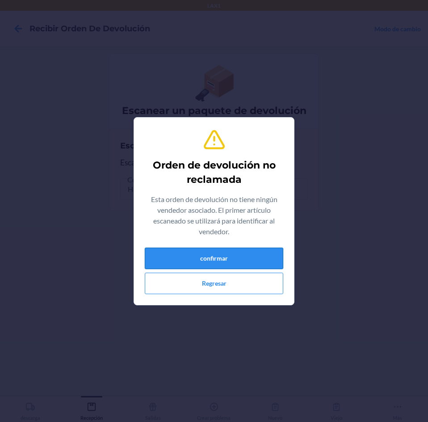
click at [227, 252] on button "confirmar" at bounding box center [214, 258] width 139 height 21
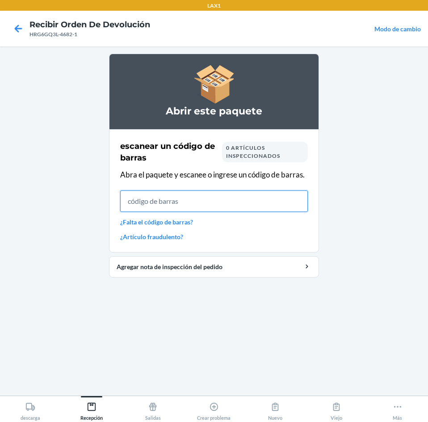
click at [187, 202] on input "text" at bounding box center [214, 201] width 188 height 21
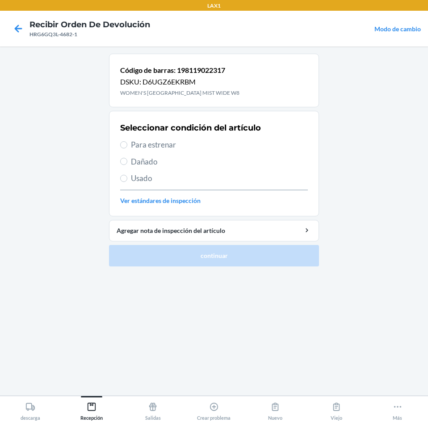
drag, startPoint x: 127, startPoint y: 144, endPoint x: 131, endPoint y: 152, distance: 7.8
click at [127, 146] on label "Para estrenar" at bounding box center [214, 145] width 188 height 12
click at [127, 146] on input "Para estrenar" at bounding box center [123, 144] width 7 height 7
radio input "true"
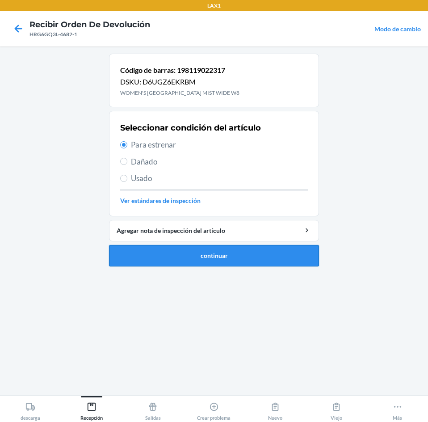
click at [178, 255] on button "continuar" at bounding box center [214, 255] width 210 height 21
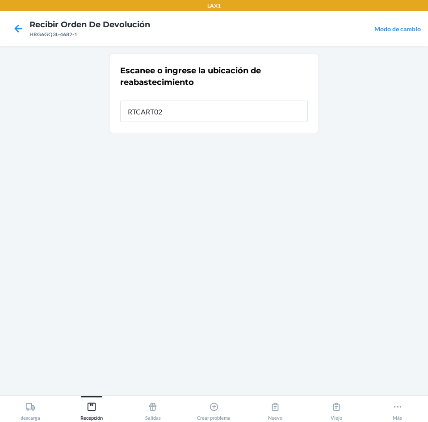
type input "RTCART025"
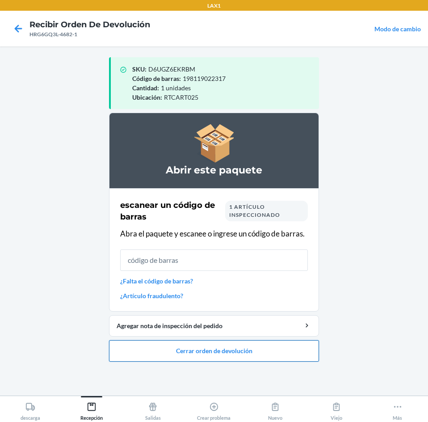
click at [221, 348] on button "Cerrar orden de devolución" at bounding box center [214, 350] width 210 height 21
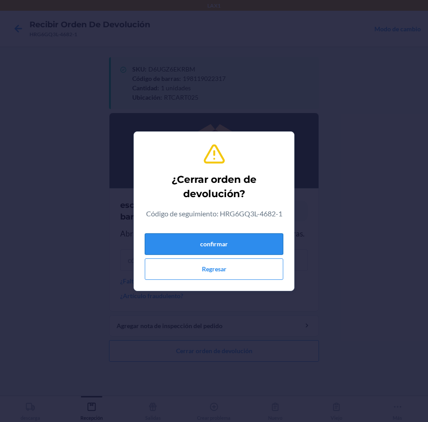
click at [206, 245] on button "confirmar" at bounding box center [214, 243] width 139 height 21
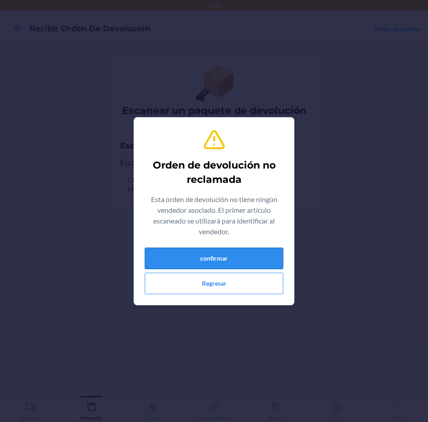
click at [213, 260] on button "confirmar" at bounding box center [214, 258] width 139 height 21
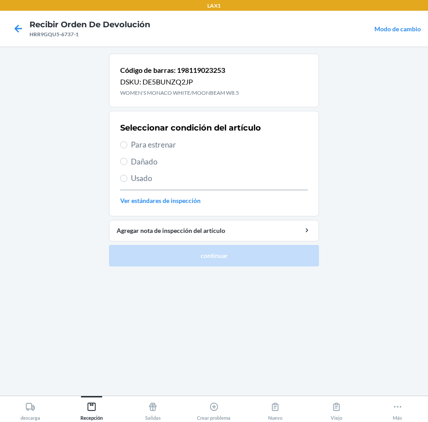
click at [143, 151] on div "Seleccionar condición del artículo Para estrenar Dañado Usado Ver estándares de…" at bounding box center [214, 163] width 188 height 89
click at [131, 146] on span "Para estrenar" at bounding box center [219, 145] width 177 height 12
click at [127, 146] on input "Para estrenar" at bounding box center [123, 144] width 7 height 7
radio input "true"
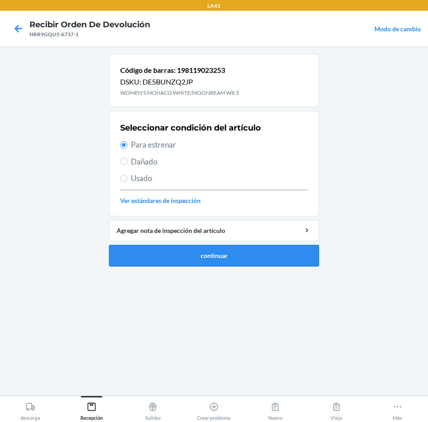
click at [154, 261] on button "continuar" at bounding box center [214, 255] width 210 height 21
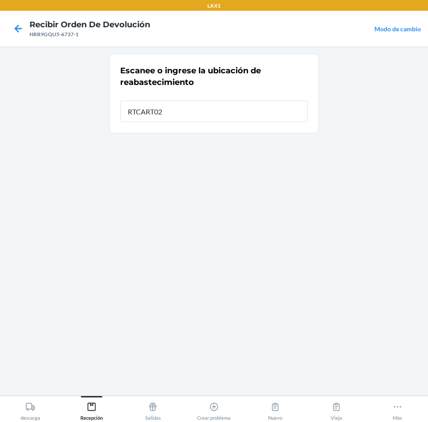
type input "RTCART025"
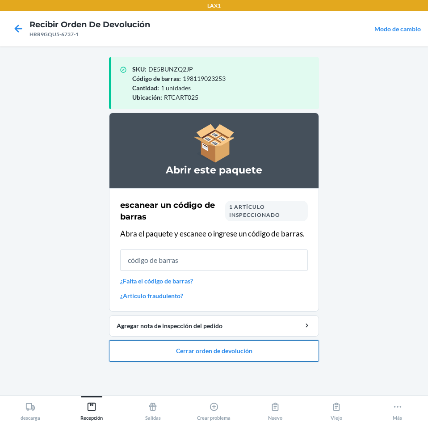
click at [179, 350] on button "Cerrar orden de devolución" at bounding box center [214, 350] width 210 height 21
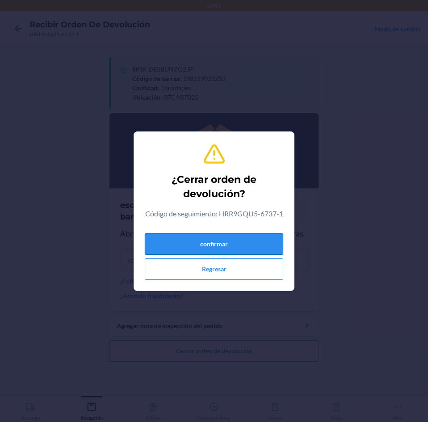
click at [165, 240] on button "confirmar" at bounding box center [214, 243] width 139 height 21
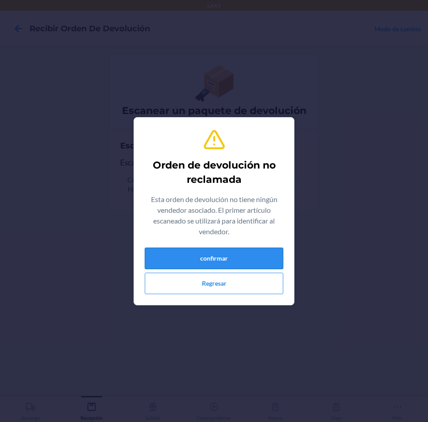
click at [202, 250] on button "confirmar" at bounding box center [214, 258] width 139 height 21
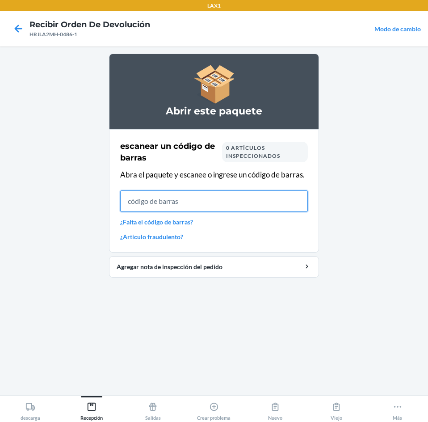
click at [206, 206] on input "text" at bounding box center [214, 201] width 188 height 21
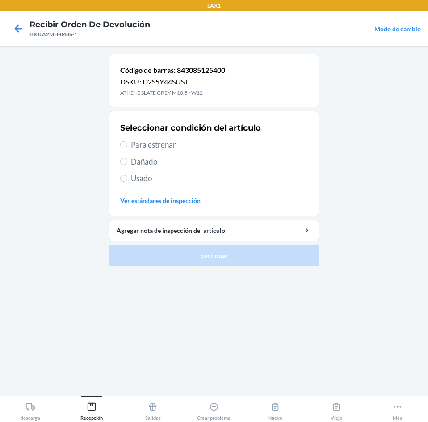
click at [143, 148] on span "Para estrenar" at bounding box center [219, 145] width 177 height 12
click at [127, 148] on input "Para estrenar" at bounding box center [123, 144] width 7 height 7
radio input "true"
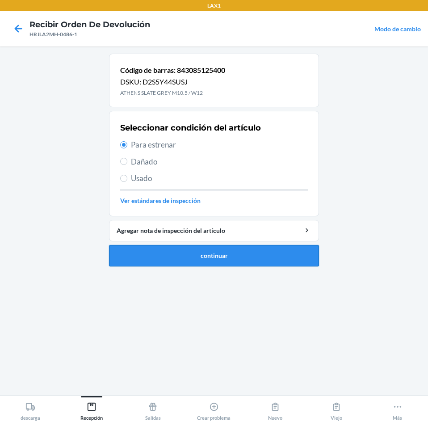
click at [214, 249] on button "continuar" at bounding box center [214, 255] width 210 height 21
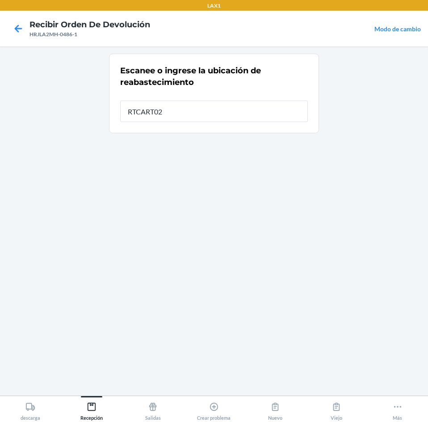
type input "RTCART025"
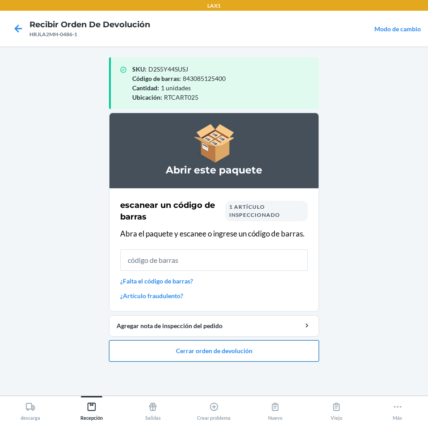
click at [212, 349] on button "Cerrar orden de devolución" at bounding box center [214, 350] width 210 height 21
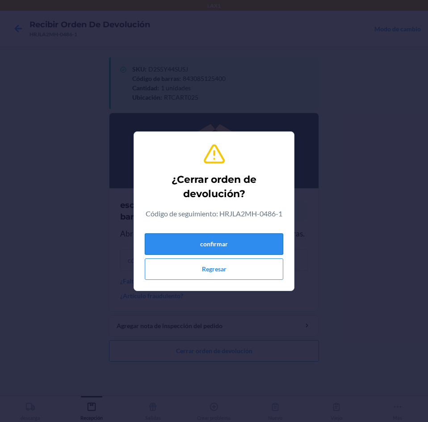
click at [240, 246] on button "confirmar" at bounding box center [214, 243] width 139 height 21
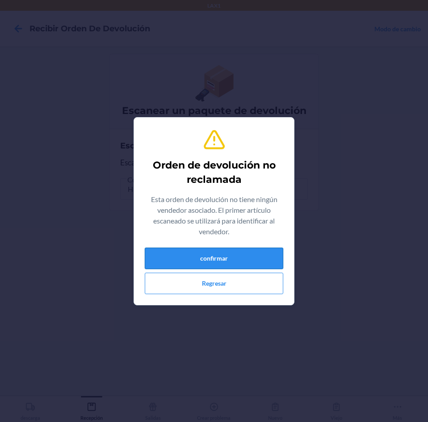
drag, startPoint x: 239, startPoint y: 249, endPoint x: 241, endPoint y: 255, distance: 6.1
click at [241, 255] on button "confirmar" at bounding box center [214, 258] width 139 height 21
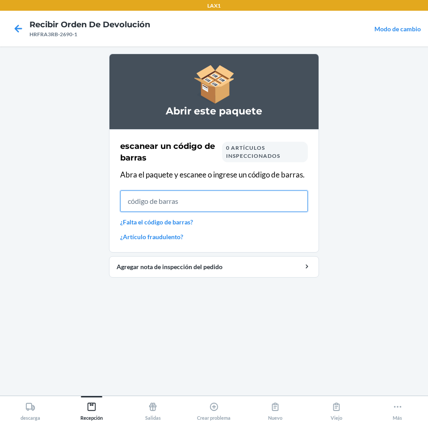
click at [222, 206] on input "text" at bounding box center [214, 201] width 188 height 21
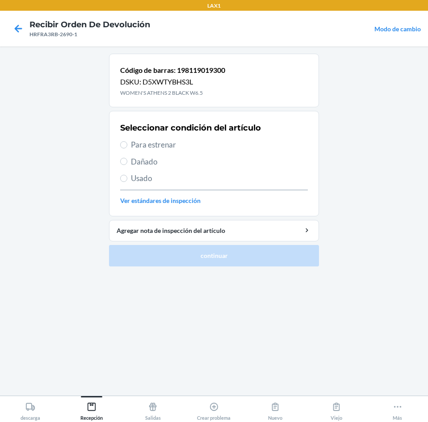
click at [128, 145] on label "Para estrenar" at bounding box center [214, 145] width 188 height 12
click at [127, 145] on input "Para estrenar" at bounding box center [123, 144] width 7 height 7
radio input "true"
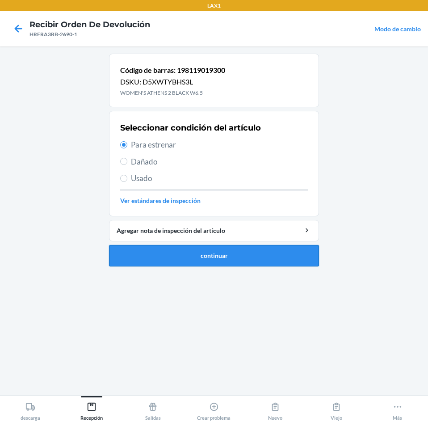
click at [217, 250] on button "continuar" at bounding box center [214, 255] width 210 height 21
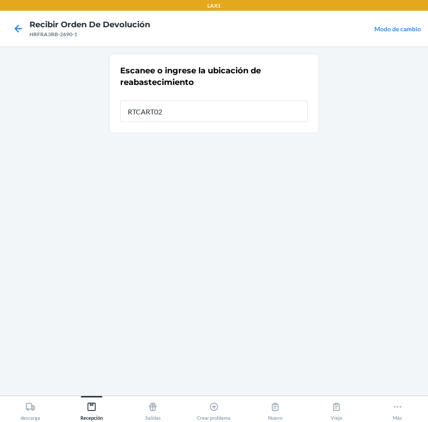
type input "RTCART025"
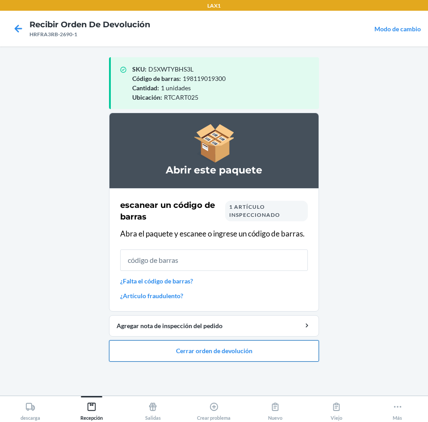
click at [194, 350] on button "Cerrar orden de devolución" at bounding box center [214, 350] width 210 height 21
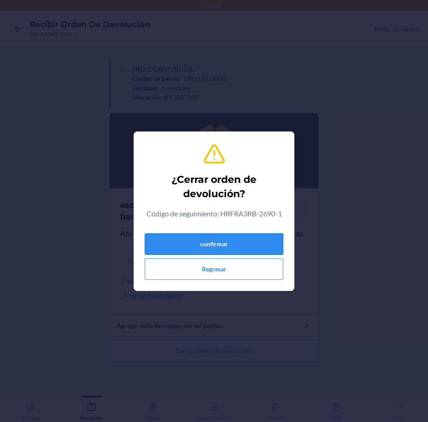
click at [216, 247] on button "confirmar" at bounding box center [214, 243] width 139 height 21
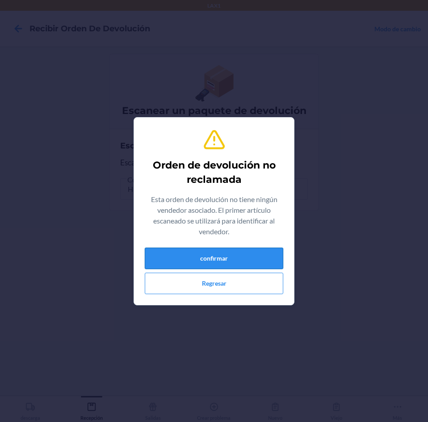
click at [218, 252] on button "confirmar" at bounding box center [214, 258] width 139 height 21
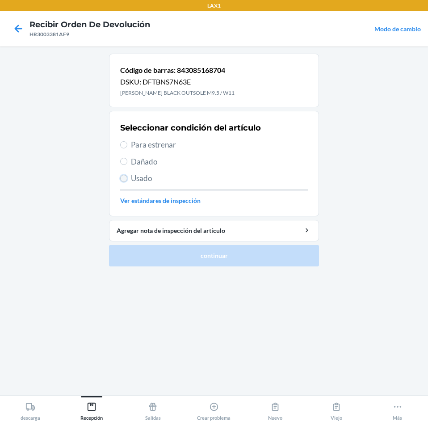
click at [126, 178] on input "Usado" at bounding box center [123, 178] width 7 height 7
radio input "true"
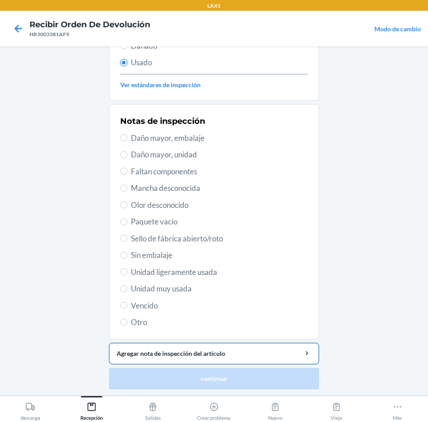
scroll to position [117, 0]
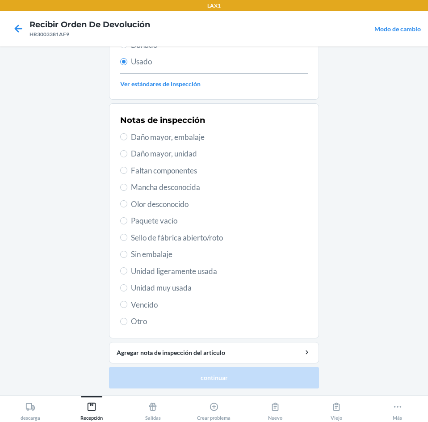
click at [169, 285] on span "Unidad muy usada" at bounding box center [219, 288] width 177 height 12
click at [127, 285] on input "Unidad muy usada" at bounding box center [123, 287] width 7 height 7
radio input "true"
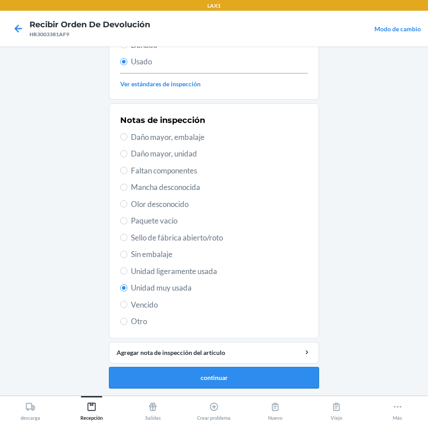
click at [210, 377] on button "continuar" at bounding box center [214, 377] width 210 height 21
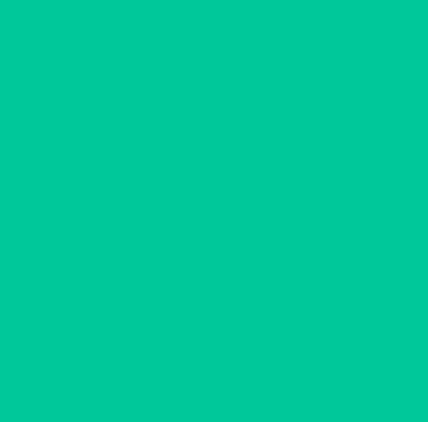
scroll to position [0, 0]
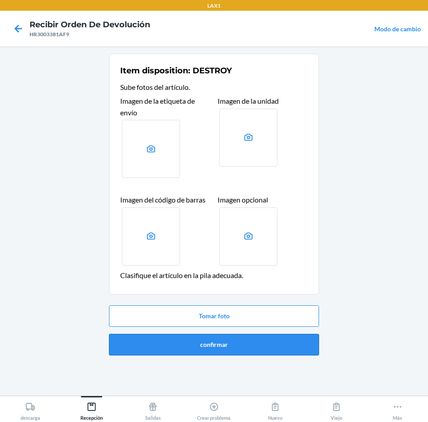
click at [219, 348] on button "confirmar" at bounding box center [214, 344] width 210 height 21
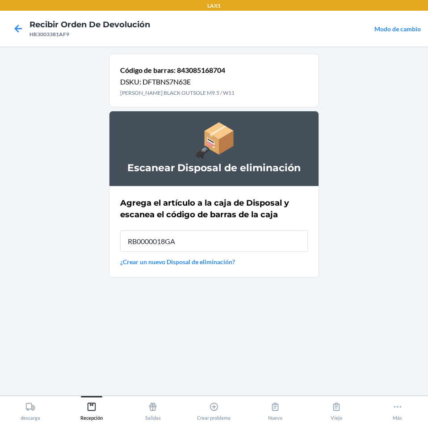
type input "RB0000018GA"
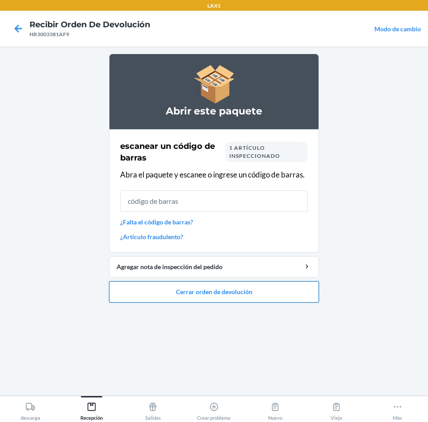
click at [224, 293] on button "Cerrar orden de devolución" at bounding box center [214, 291] width 210 height 21
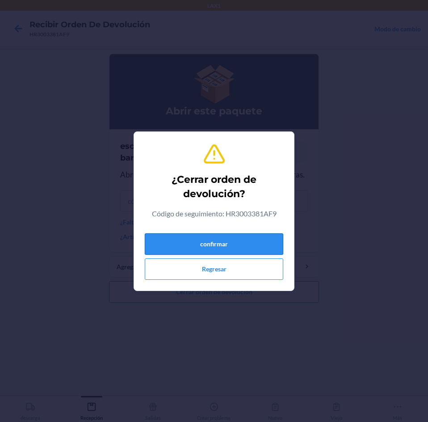
click at [232, 240] on button "confirmar" at bounding box center [214, 243] width 139 height 21
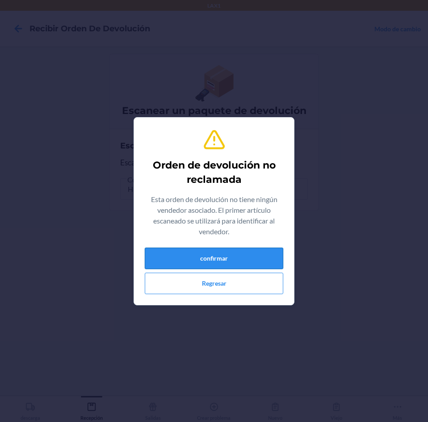
click at [241, 248] on button "confirmar" at bounding box center [214, 258] width 139 height 21
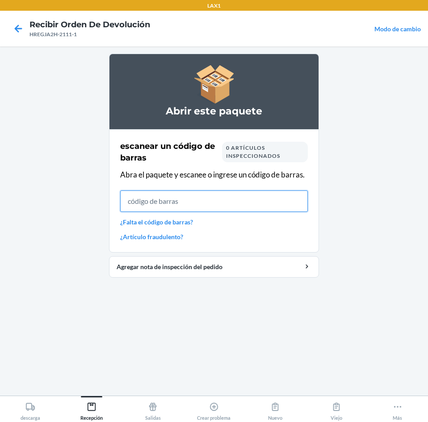
click at [237, 202] on input "text" at bounding box center [214, 201] width 188 height 21
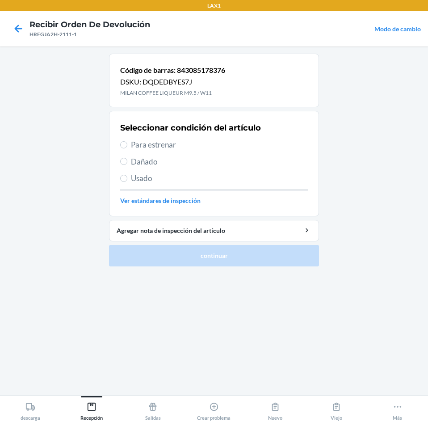
click at [130, 144] on label "Para estrenar" at bounding box center [214, 145] width 188 height 12
click at [127, 144] on input "Para estrenar" at bounding box center [123, 144] width 7 height 7
radio input "true"
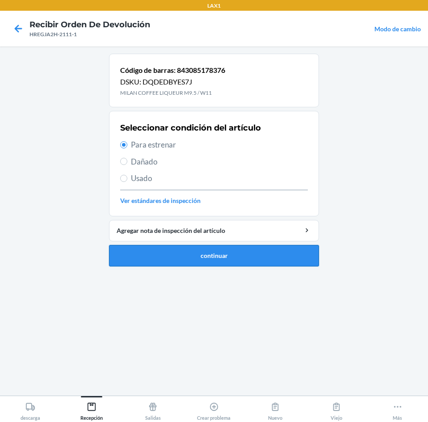
click at [193, 250] on button "continuar" at bounding box center [214, 255] width 210 height 21
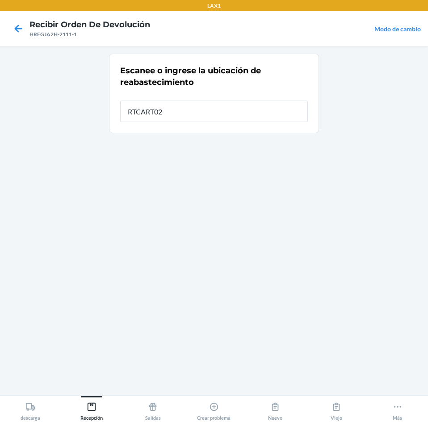
type input "RTCART025"
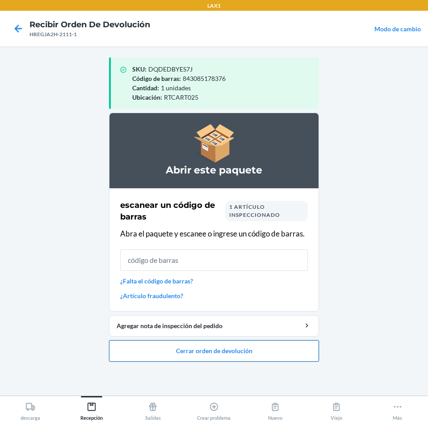
click at [216, 347] on button "Cerrar orden de devolución" at bounding box center [214, 350] width 210 height 21
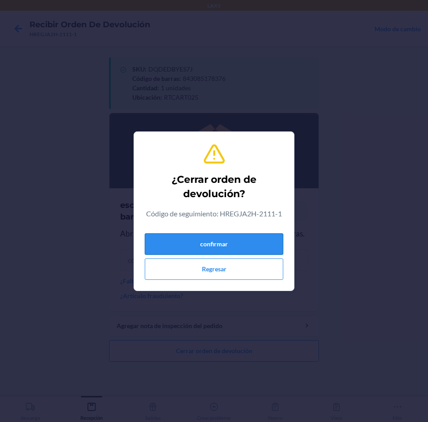
click at [205, 247] on button "confirmar" at bounding box center [214, 243] width 139 height 21
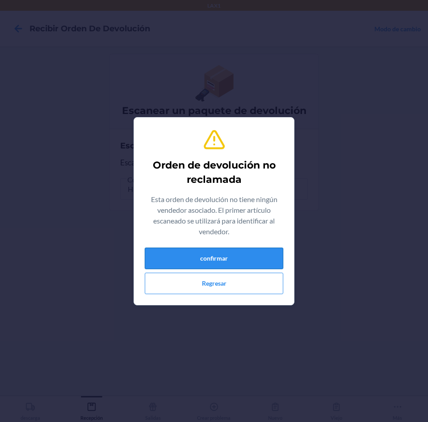
click at [209, 257] on button "confirmar" at bounding box center [214, 258] width 139 height 21
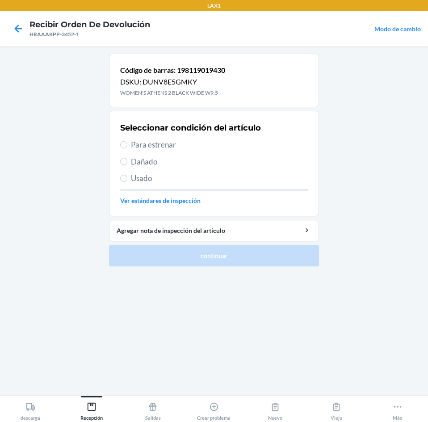
drag, startPoint x: 125, startPoint y: 139, endPoint x: 137, endPoint y: 146, distance: 14.0
click at [126, 140] on label "Para estrenar" at bounding box center [214, 145] width 188 height 12
click at [126, 141] on input "Para estrenar" at bounding box center [123, 144] width 7 height 7
radio input "true"
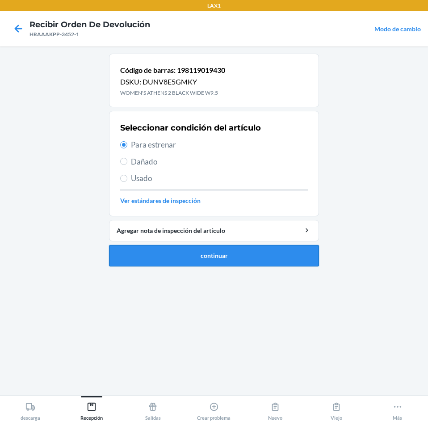
click at [187, 247] on button "continuar" at bounding box center [214, 255] width 210 height 21
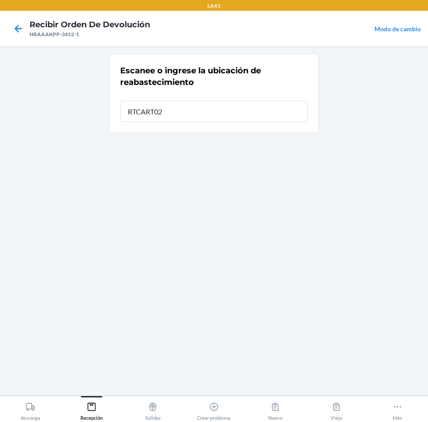
type input "RTCART025"
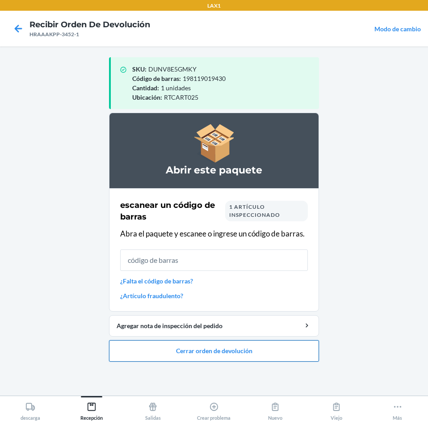
click at [211, 351] on button "Cerrar orden de devolución" at bounding box center [214, 350] width 210 height 21
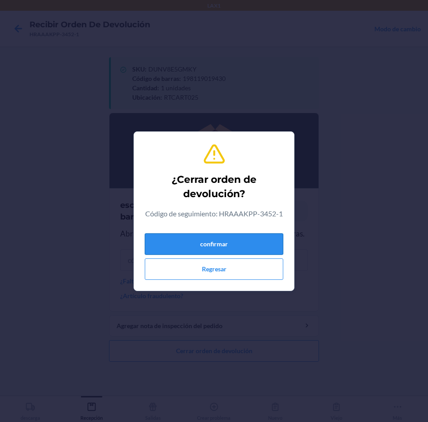
click at [254, 243] on button "confirmar" at bounding box center [214, 243] width 139 height 21
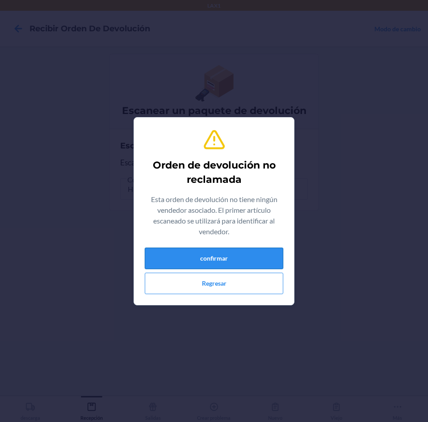
click at [269, 263] on button "confirmar" at bounding box center [214, 258] width 139 height 21
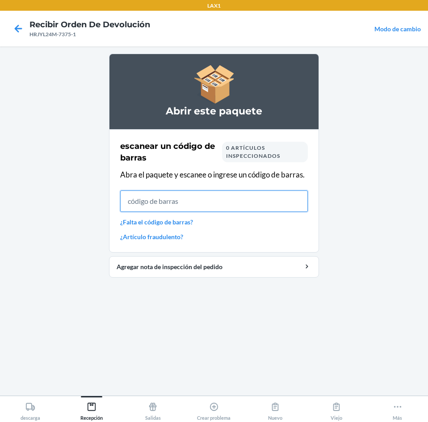
click at [233, 203] on input "text" at bounding box center [214, 201] width 188 height 21
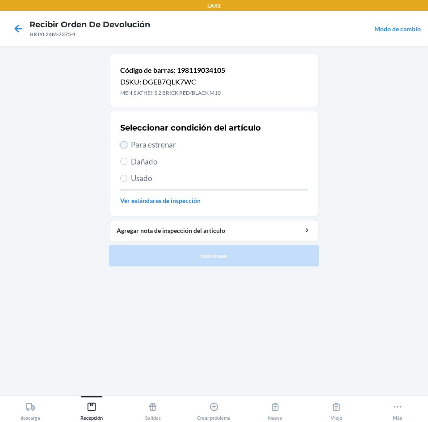
click at [125, 145] on input "Para estrenar" at bounding box center [123, 144] width 7 height 7
radio input "true"
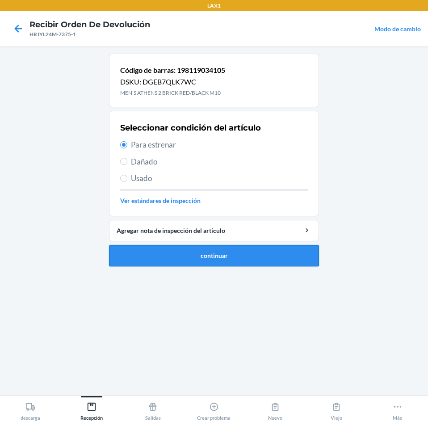
click at [183, 258] on button "continuar" at bounding box center [214, 255] width 210 height 21
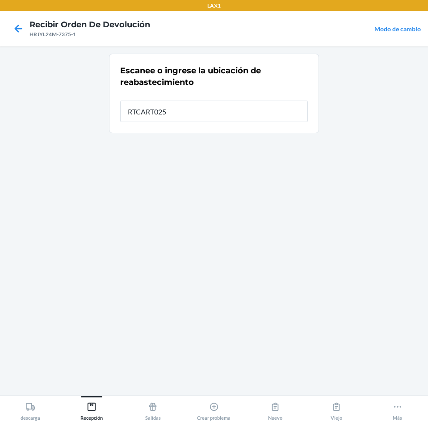
type input "RTCART025"
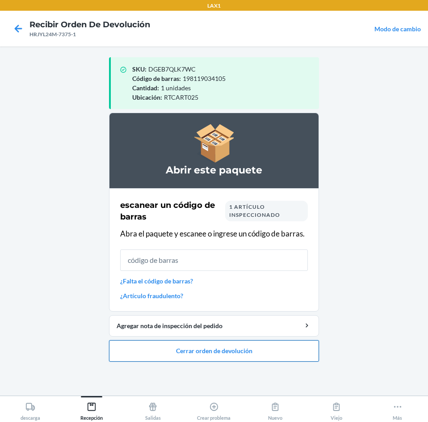
click at [194, 352] on button "Cerrar orden de devolución" at bounding box center [214, 350] width 210 height 21
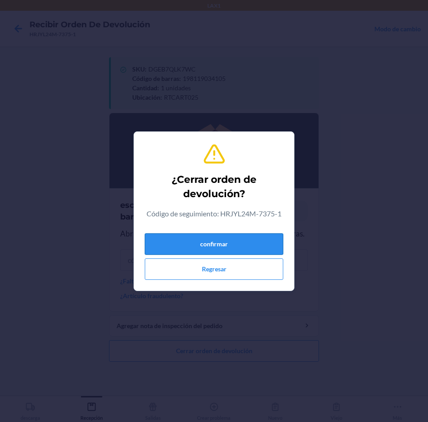
click at [198, 245] on button "confirmar" at bounding box center [214, 243] width 139 height 21
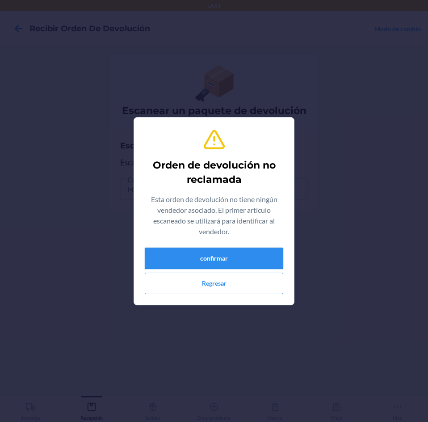
click at [219, 253] on button "confirmar" at bounding box center [214, 258] width 139 height 21
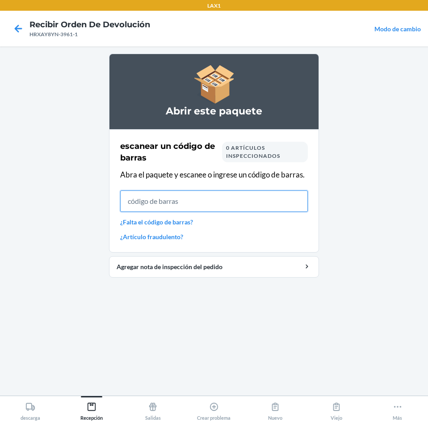
click at [203, 201] on input "text" at bounding box center [214, 201] width 188 height 21
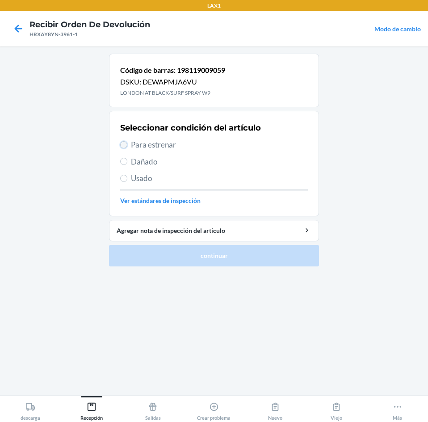
click at [124, 146] on input "Para estrenar" at bounding box center [123, 144] width 7 height 7
radio input "true"
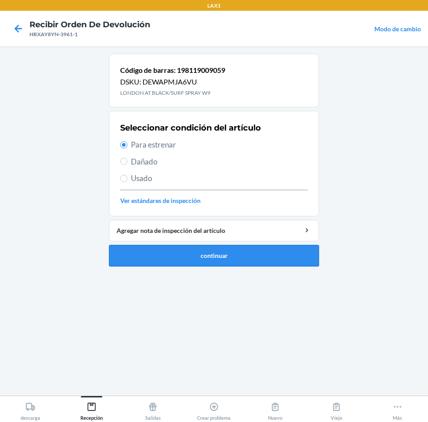
click at [199, 248] on button "continuar" at bounding box center [214, 255] width 210 height 21
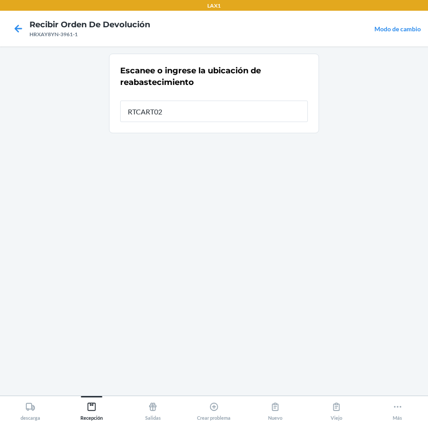
type input "RTCART025"
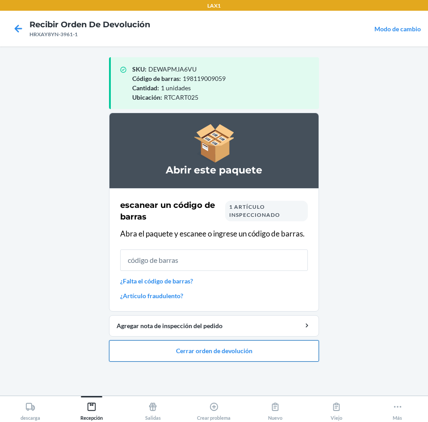
click at [204, 347] on button "Cerrar orden de devolución" at bounding box center [214, 350] width 210 height 21
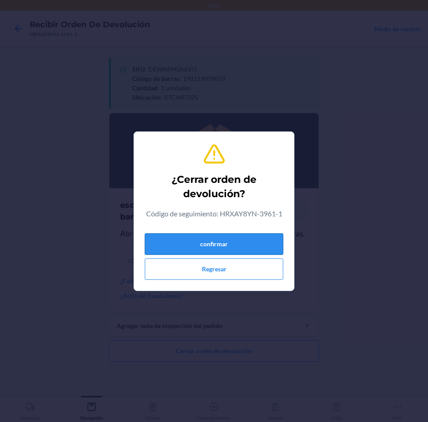
click at [209, 245] on button "confirmar" at bounding box center [214, 243] width 139 height 21
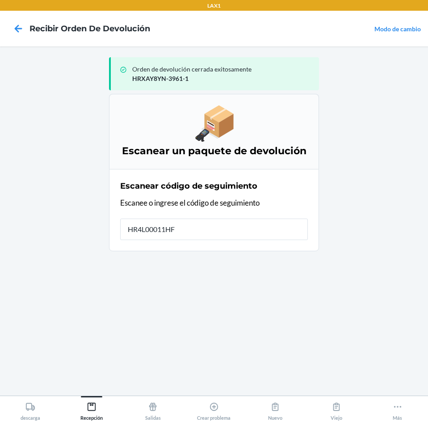
type input "HR4L00011HFN"
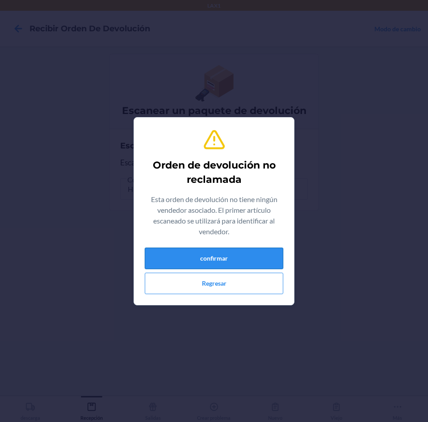
click at [233, 261] on button "confirmar" at bounding box center [214, 258] width 139 height 21
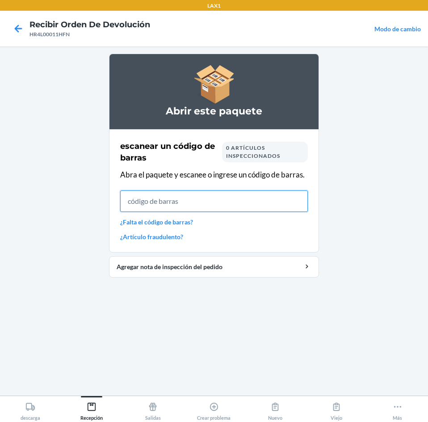
click at [170, 200] on input "text" at bounding box center [214, 201] width 188 height 21
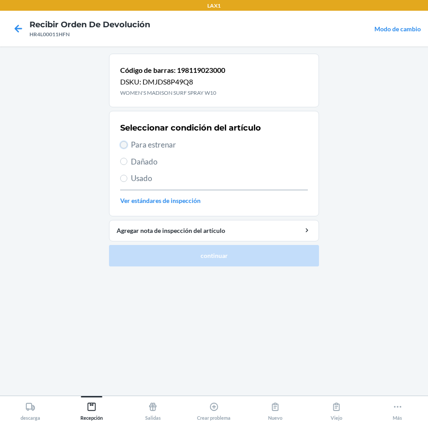
click at [125, 143] on input "Para estrenar" at bounding box center [123, 144] width 7 height 7
radio input "true"
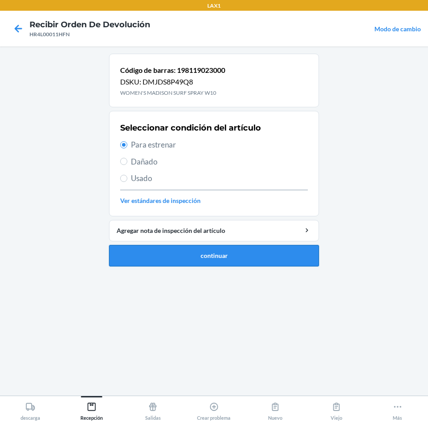
click at [193, 253] on button "continuar" at bounding box center [214, 255] width 210 height 21
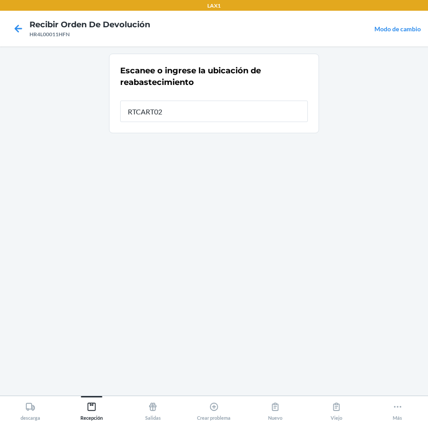
type input "RTCART025"
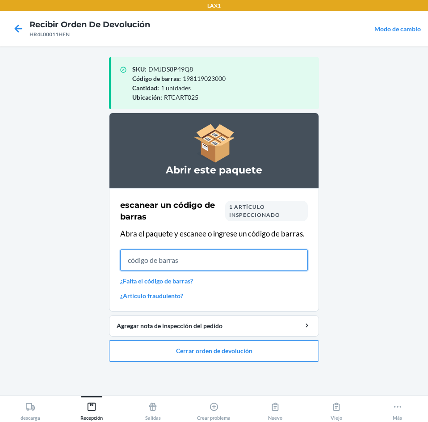
click at [194, 264] on input "text" at bounding box center [214, 260] width 188 height 21
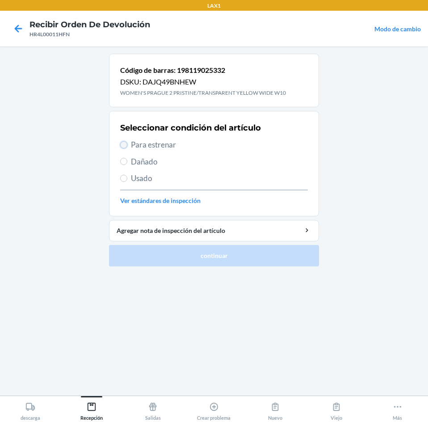
click at [127, 144] on input "Para estrenar" at bounding box center [123, 144] width 7 height 7
radio input "true"
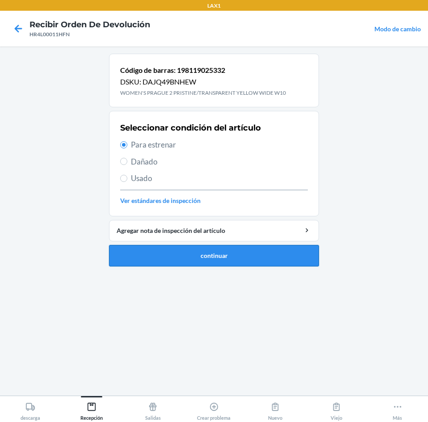
click at [177, 258] on button "continuar" at bounding box center [214, 255] width 210 height 21
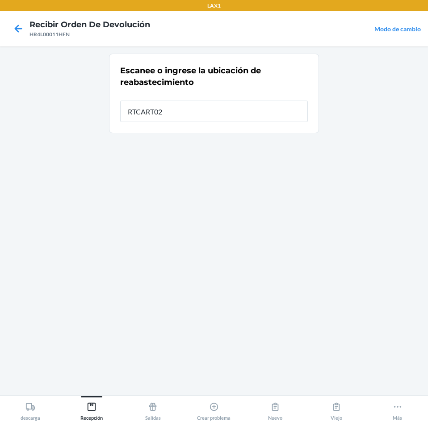
type input "RTCART025"
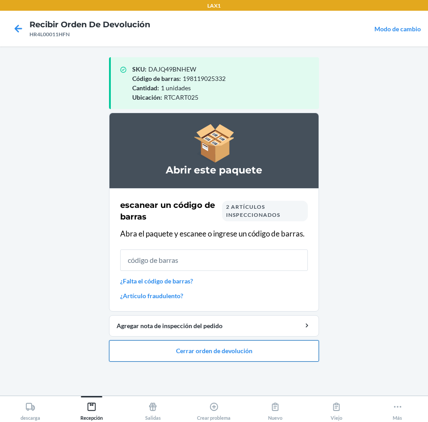
click at [217, 355] on button "Cerrar orden de devolución" at bounding box center [214, 350] width 210 height 21
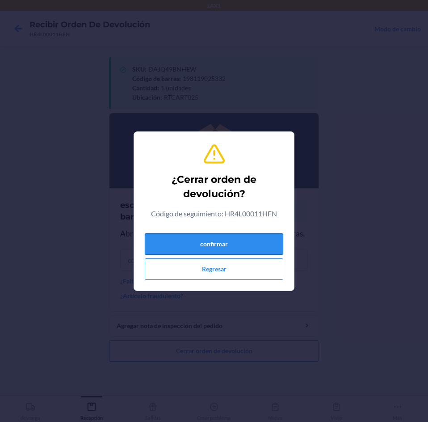
click at [239, 245] on button "confirmar" at bounding box center [214, 243] width 139 height 21
